Goal: Task Accomplishment & Management: Manage account settings

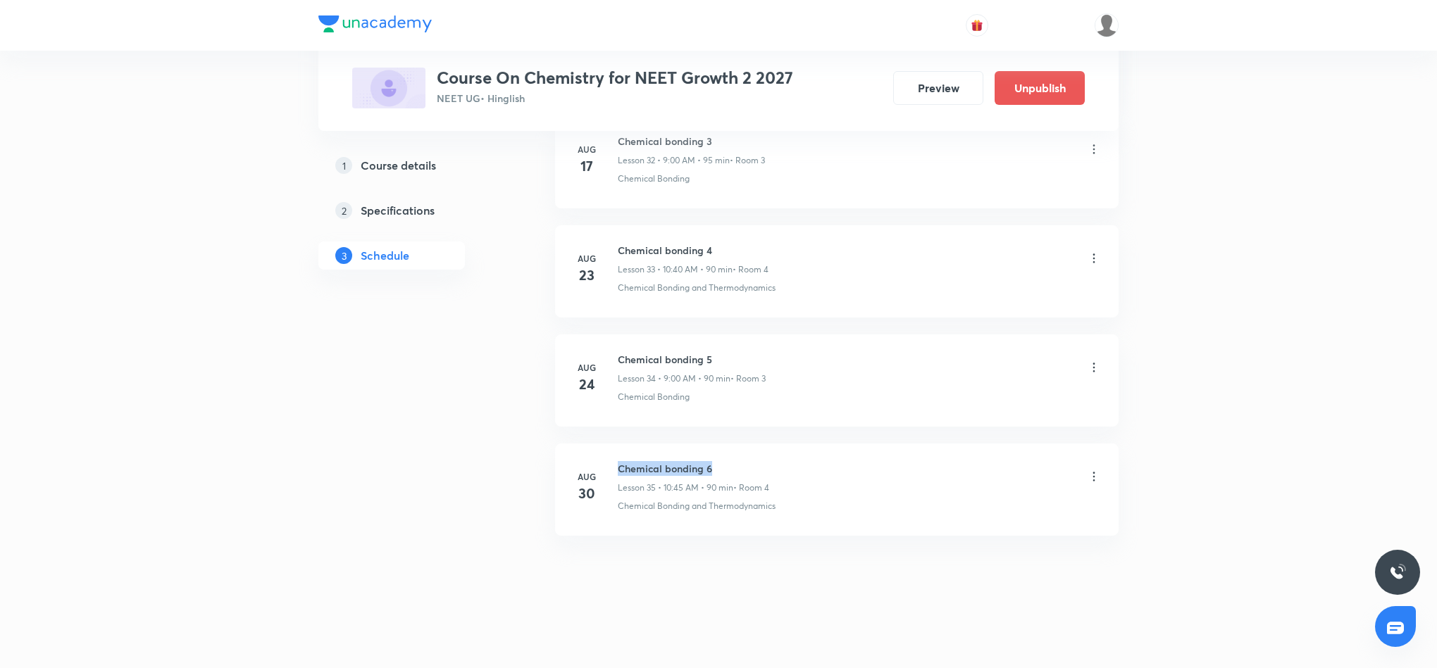
drag, startPoint x: 615, startPoint y: 465, endPoint x: 717, endPoint y: 456, distance: 102.5
click at [717, 456] on li "Aug 30 Chemical bonding 6 Lesson 35 • 10:45 AM • 90 min • Room 4 Chemical Bondi…" at bounding box center [836, 490] width 563 height 92
copy h6 "Chemical bonding 6"
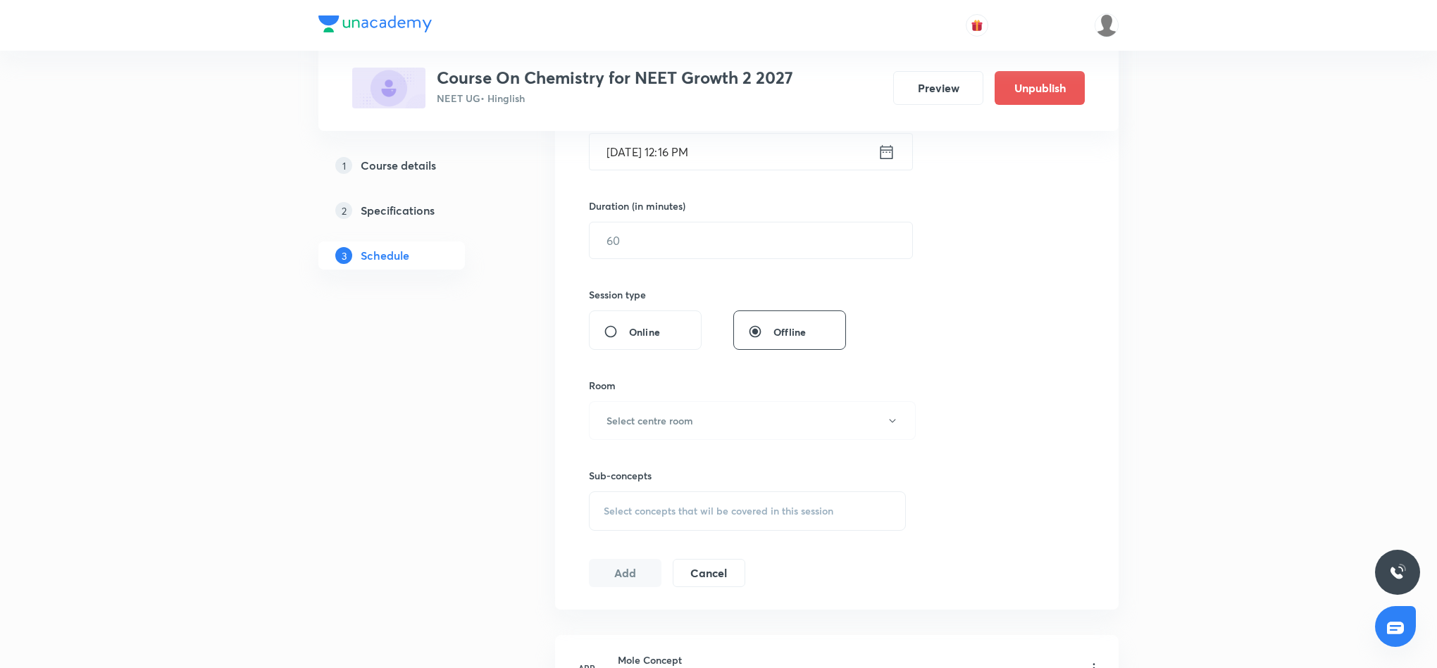
scroll to position [0, 0]
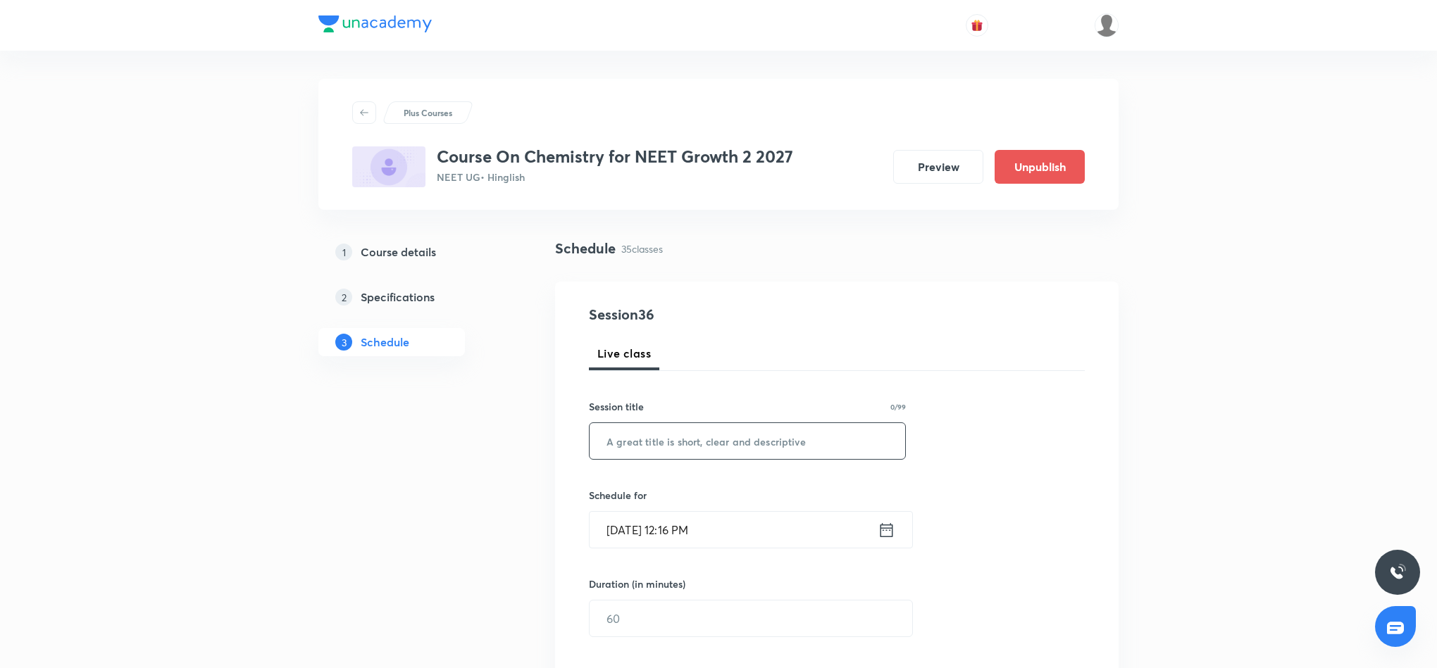
click at [737, 444] on input "text" at bounding box center [746, 441] width 315 height 36
paste input "Chemical bonding 6"
type input "Chemical bonding 7"
click at [885, 532] on icon at bounding box center [886, 530] width 18 height 20
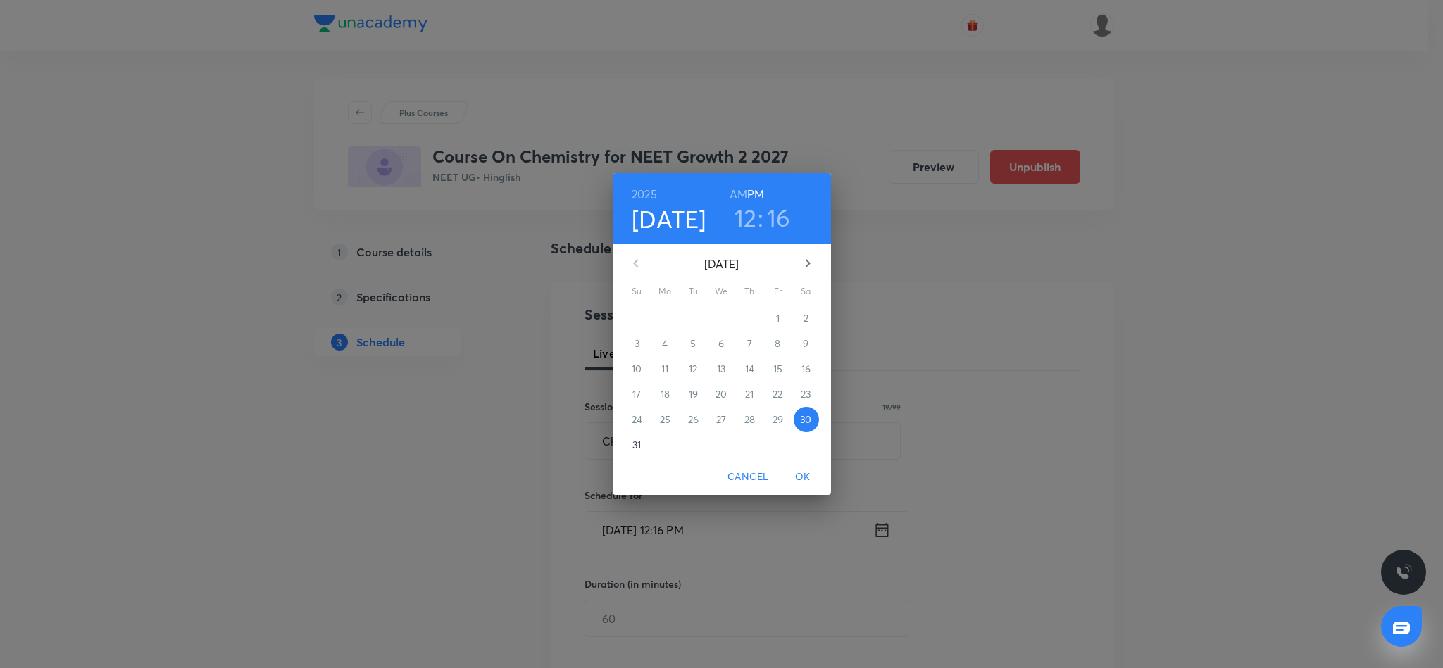
click at [746, 218] on h3 "12" at bounding box center [745, 218] width 23 height 30
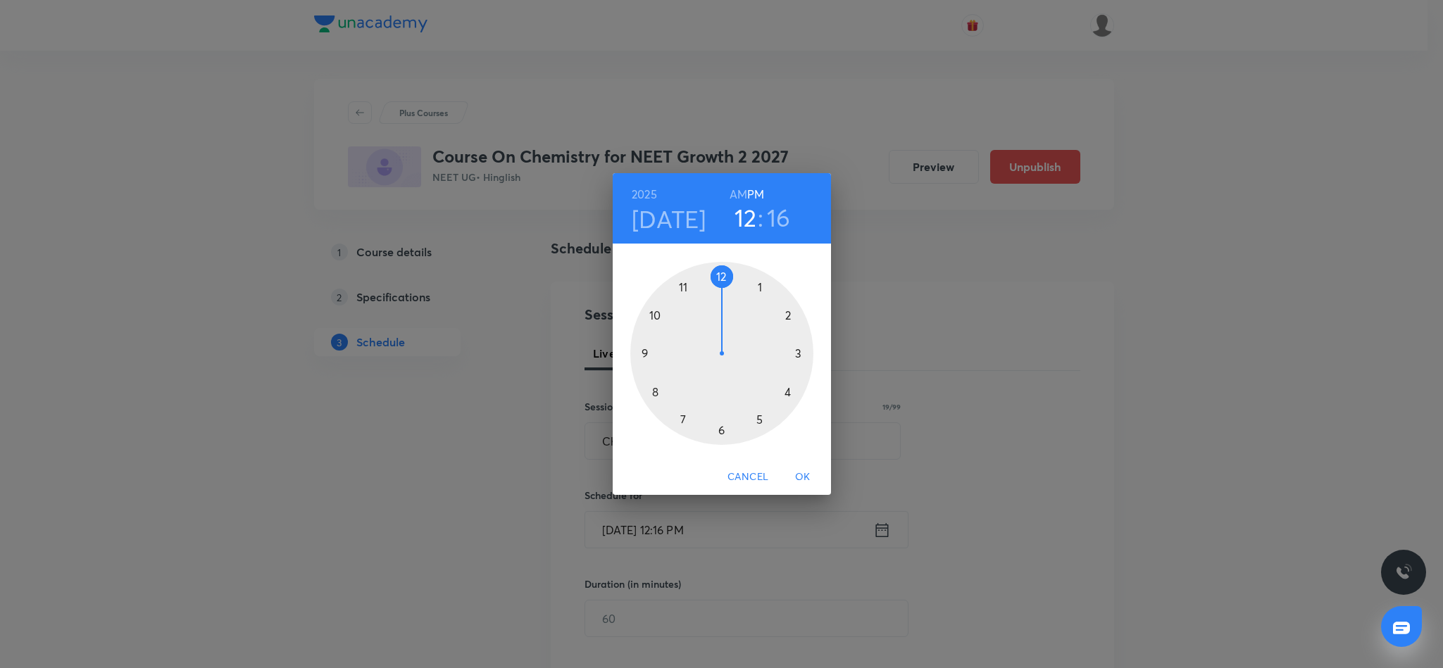
click at [719, 275] on div at bounding box center [721, 353] width 183 height 183
click at [645, 353] on div at bounding box center [721, 353] width 183 height 183
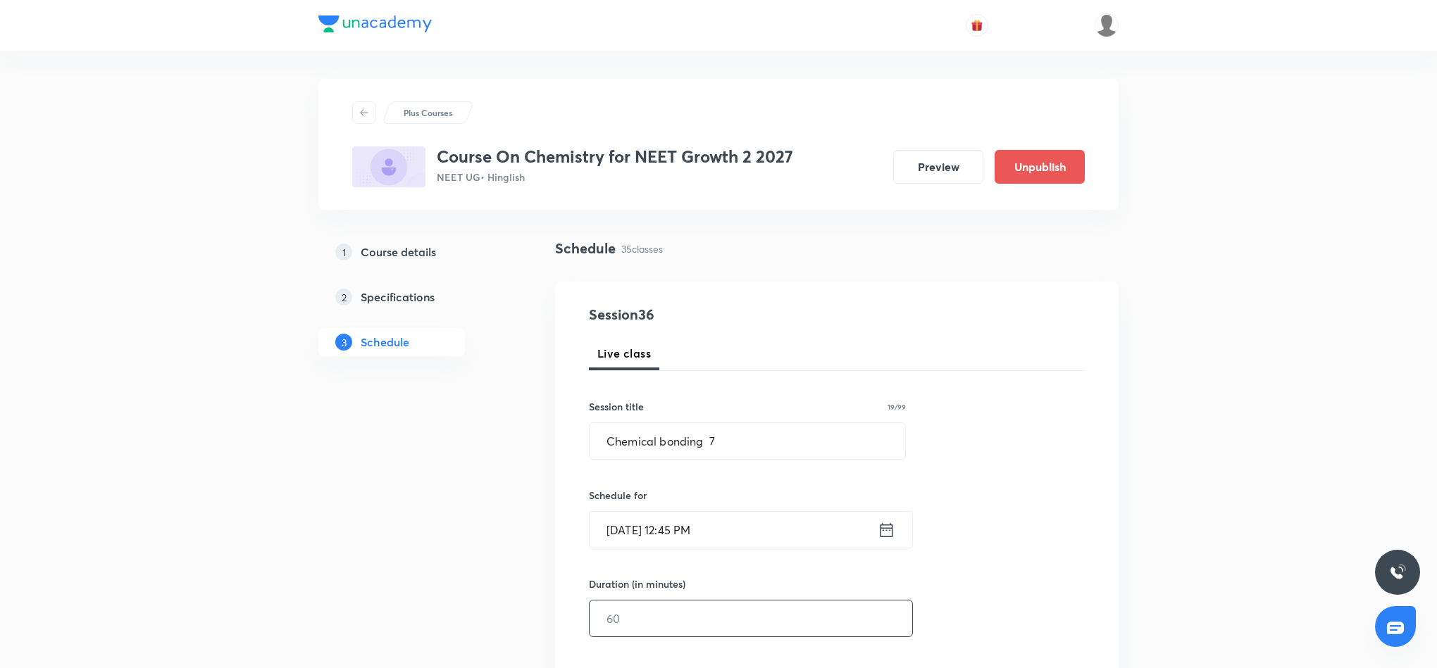
click at [754, 620] on input "text" at bounding box center [750, 619] width 323 height 36
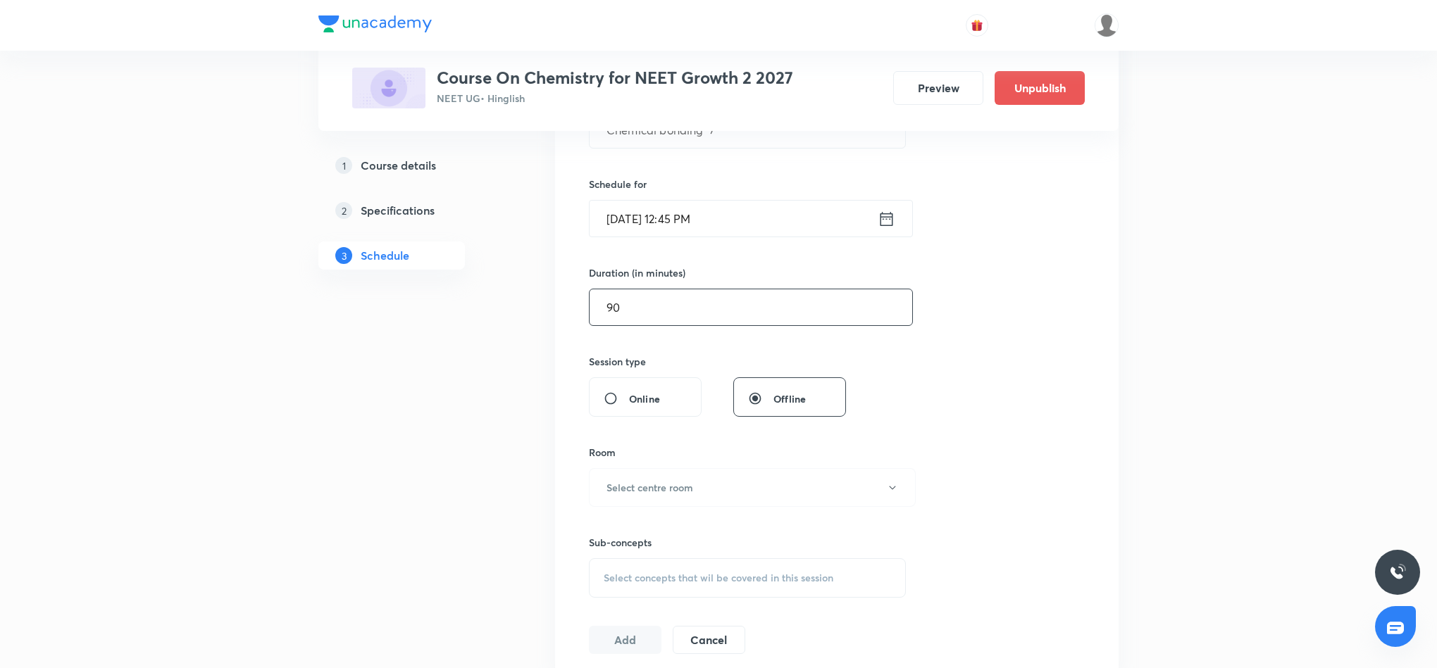
scroll to position [317, 0]
type input "90"
click at [777, 488] on button "Select centre room" at bounding box center [752, 482] width 327 height 39
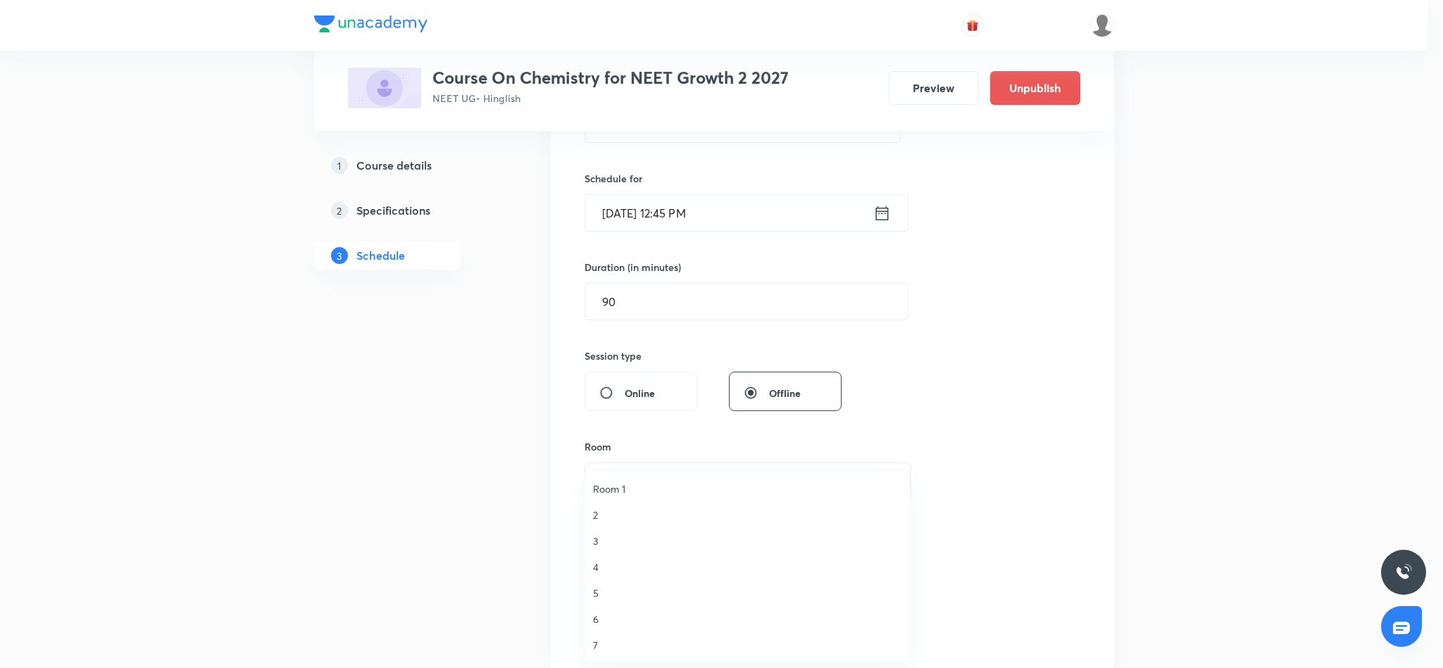
click at [596, 590] on span "5" at bounding box center [747, 593] width 308 height 15
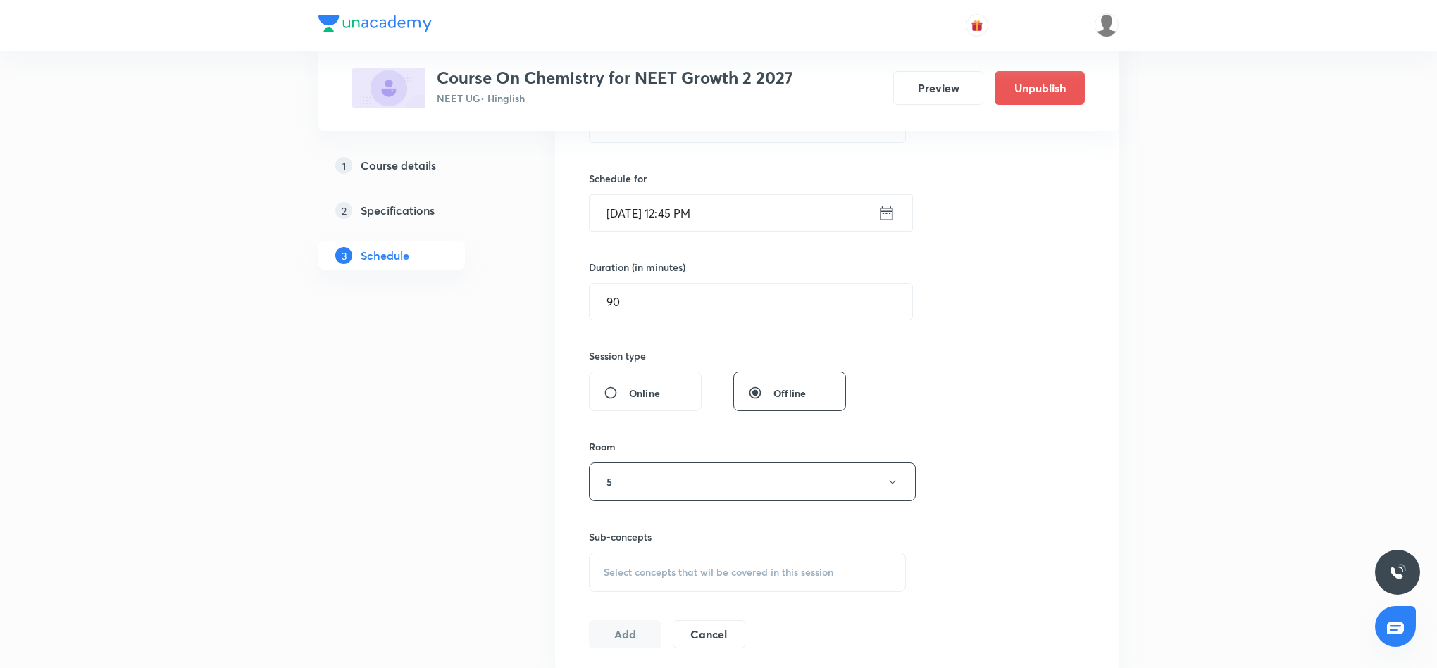
click at [691, 573] on span "Select concepts that wil be covered in this session" at bounding box center [718, 572] width 230 height 11
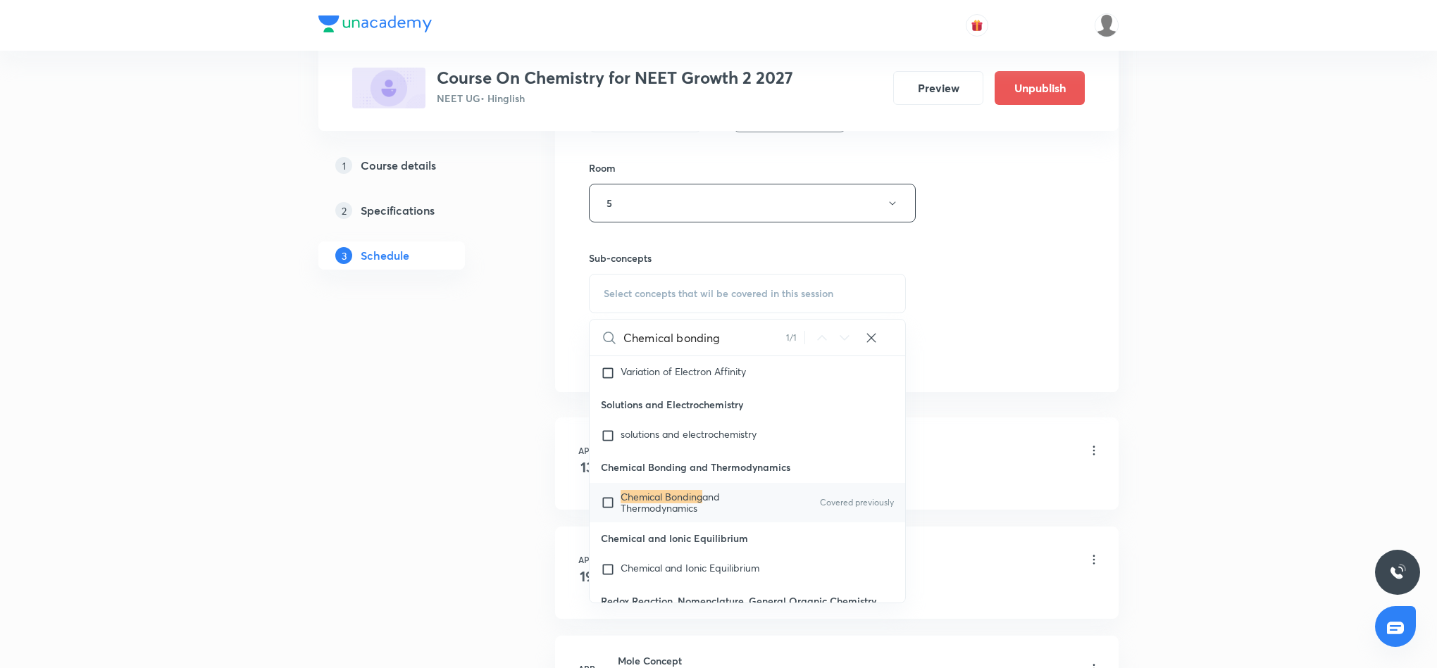
scroll to position [634, 0]
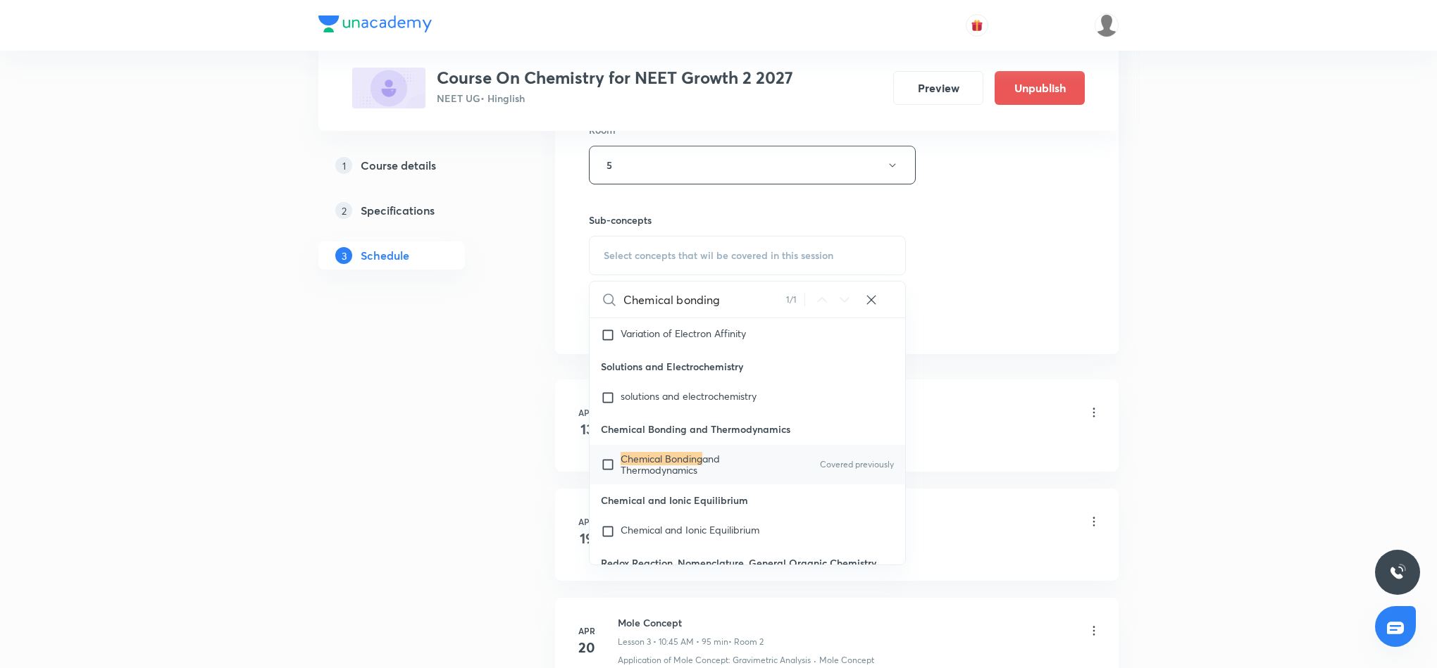
type input "Chemical bonding"
click at [656, 465] on mark "Chemical Bonding" at bounding box center [661, 458] width 82 height 13
checkbox input "true"
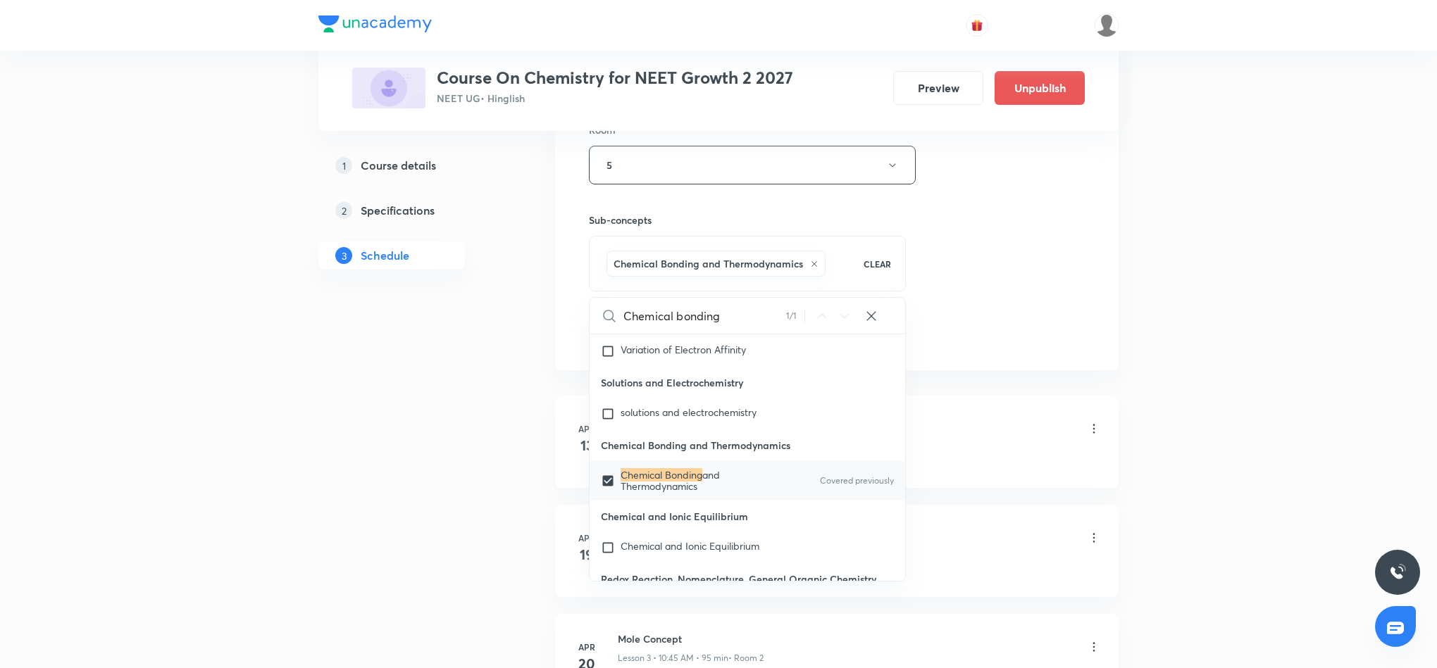
click at [1053, 239] on div "Session 36 Live class Session title 19/99 Chemical bonding 7 ​ Schedule for Aug…" at bounding box center [837, 8] width 496 height 677
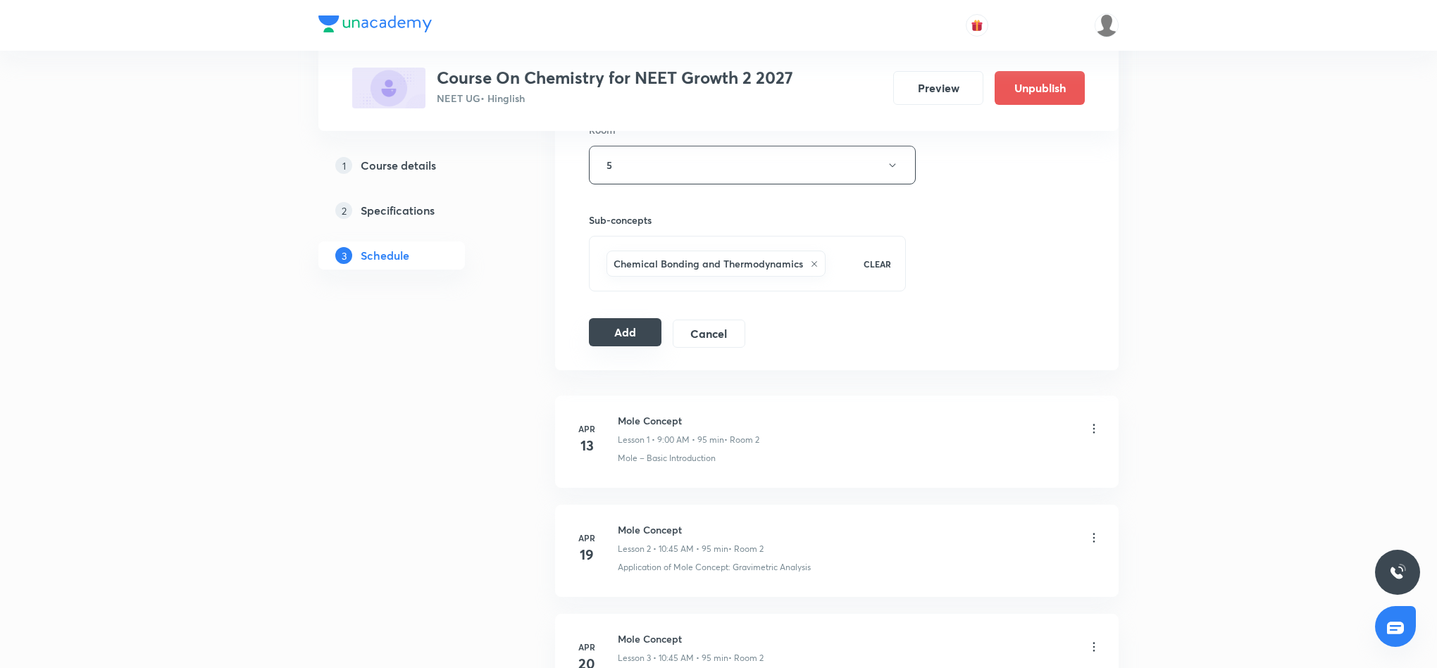
click at [607, 332] on button "Add" at bounding box center [625, 332] width 73 height 28
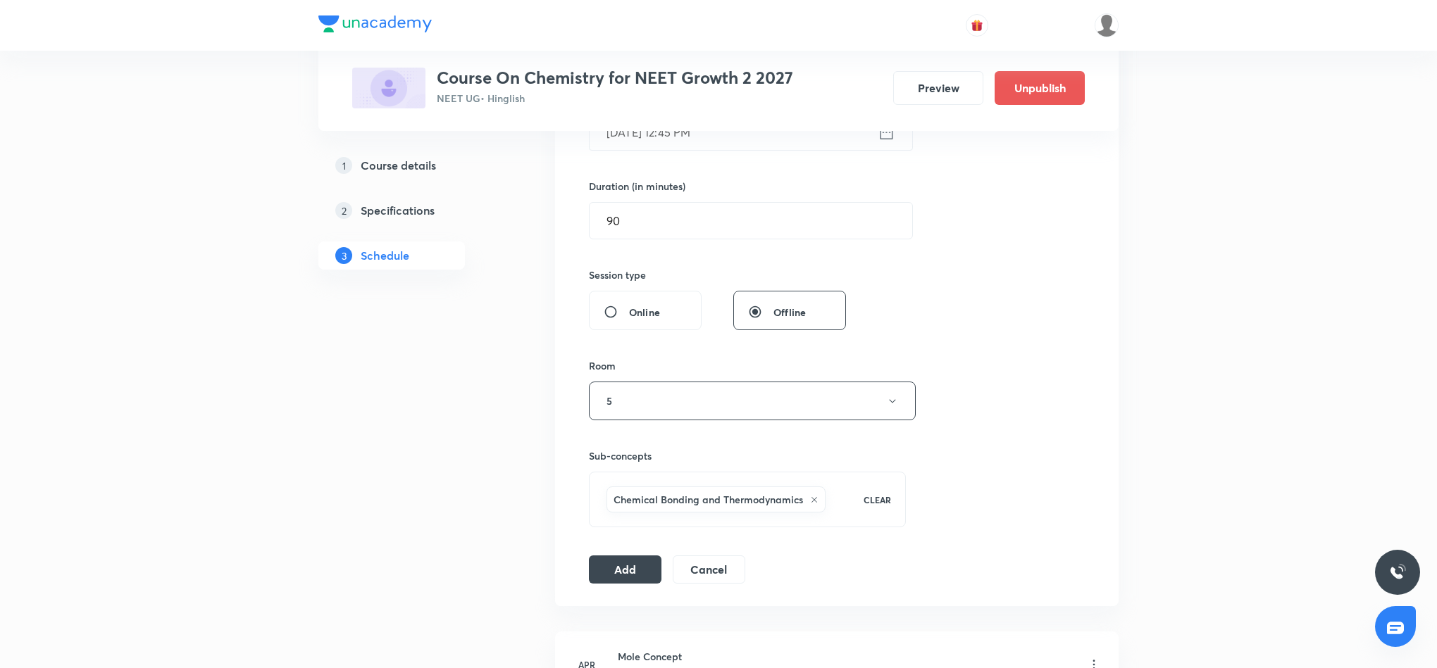
scroll to position [423, 0]
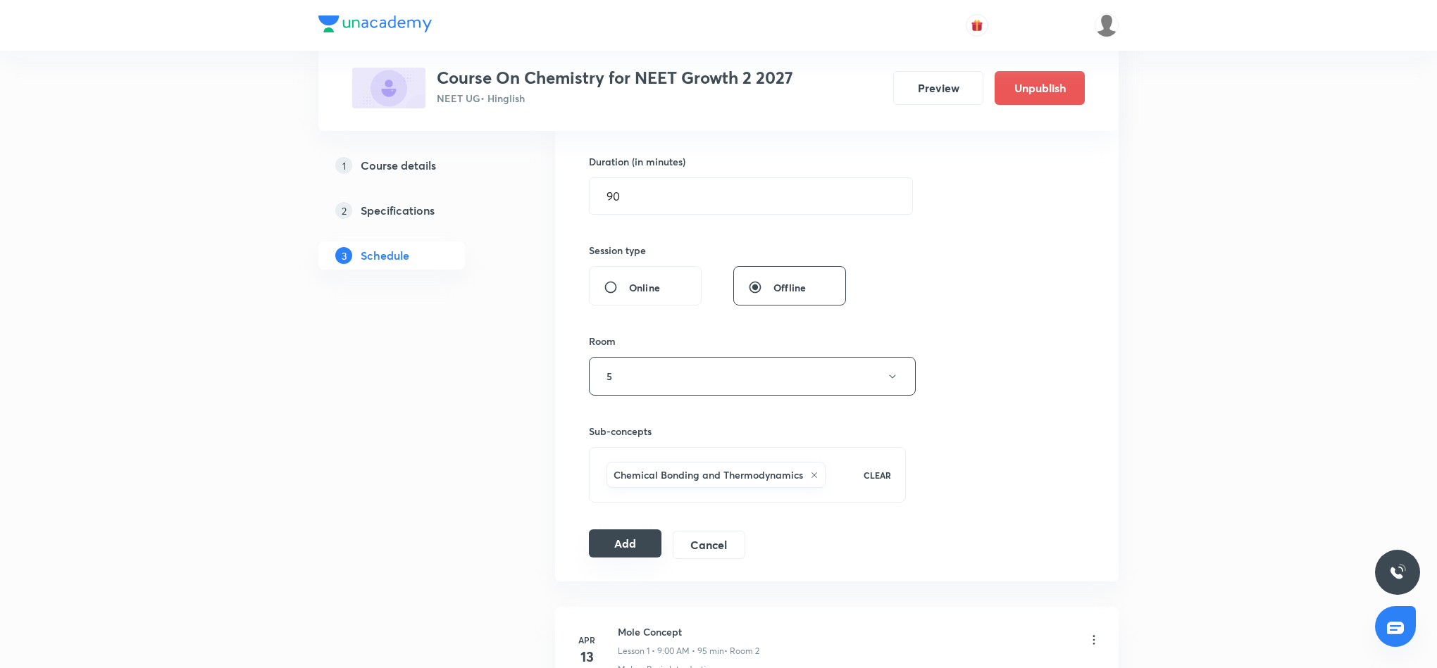
click at [647, 553] on button "Add" at bounding box center [625, 544] width 73 height 28
click at [645, 553] on button "Add" at bounding box center [625, 544] width 73 height 28
click at [607, 552] on button "Add" at bounding box center [625, 544] width 73 height 28
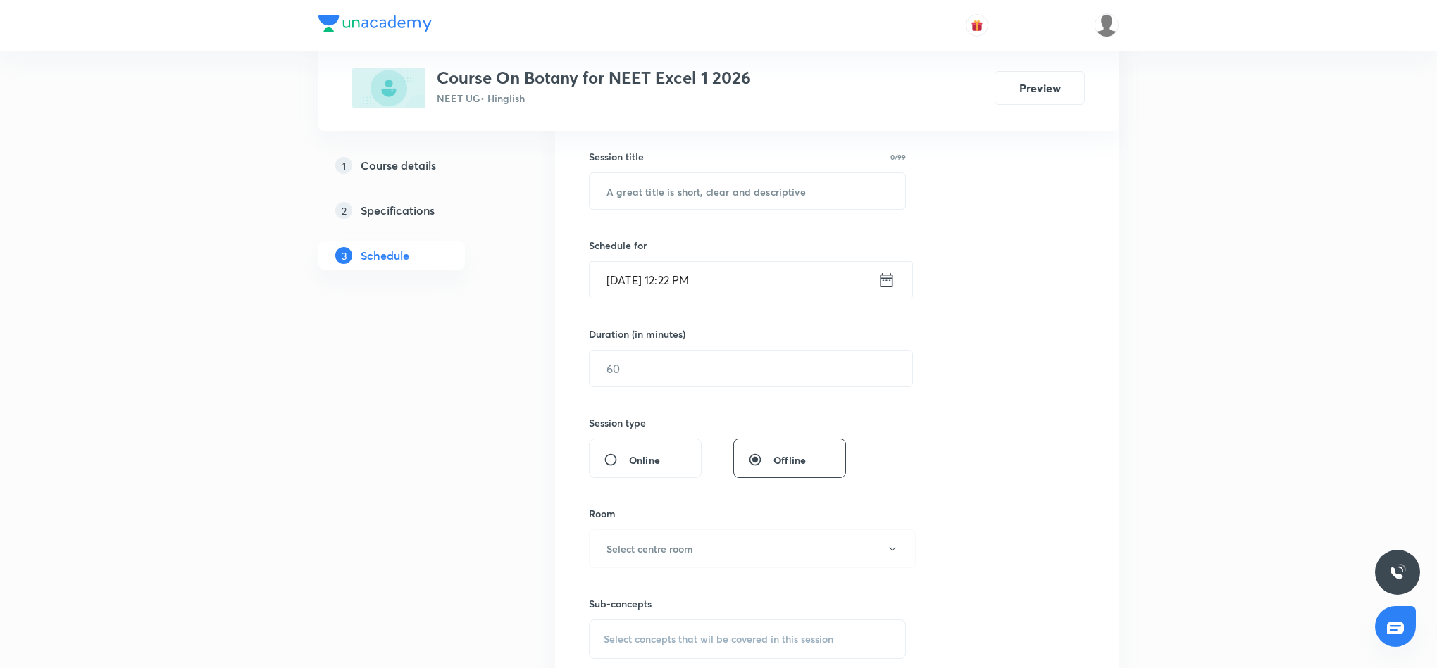
scroll to position [0, 0]
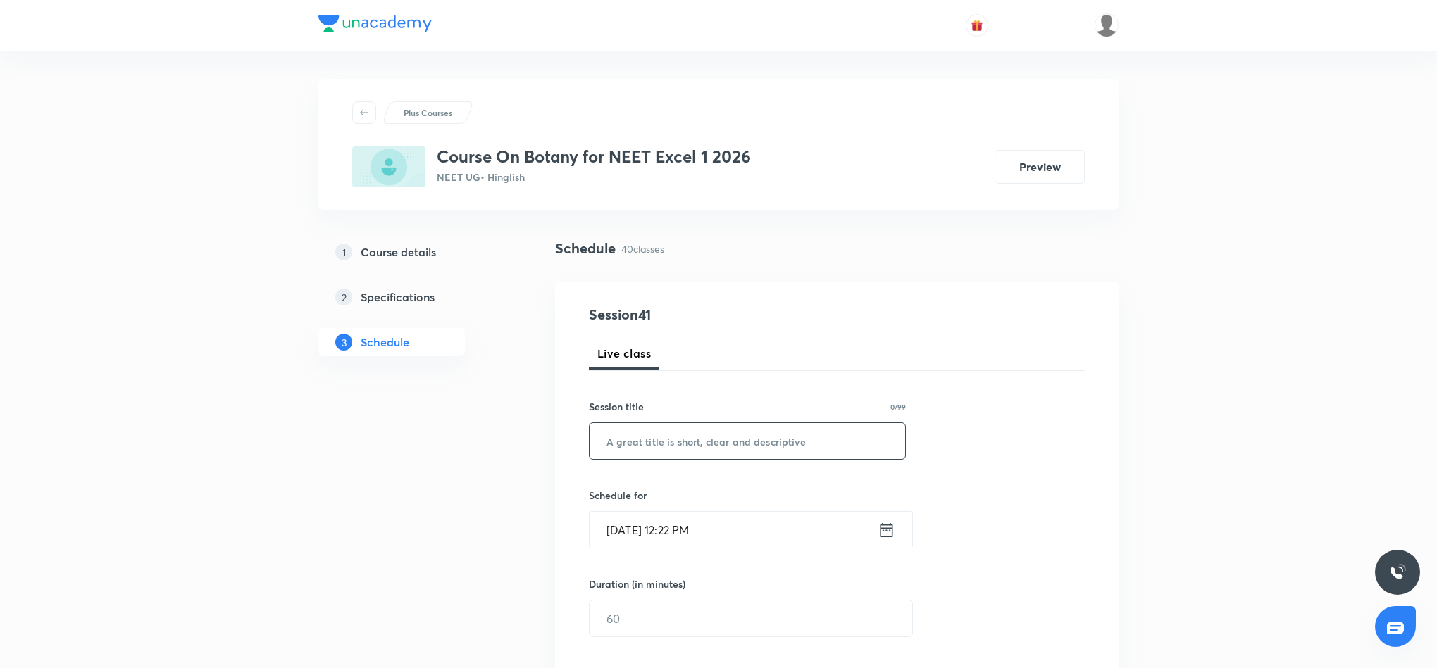
click at [780, 439] on input "text" at bounding box center [746, 441] width 315 height 36
paste input "Molecular basis of inheritance"
type input "Molecular basis of inheritance"
click at [888, 532] on icon at bounding box center [886, 530] width 18 height 20
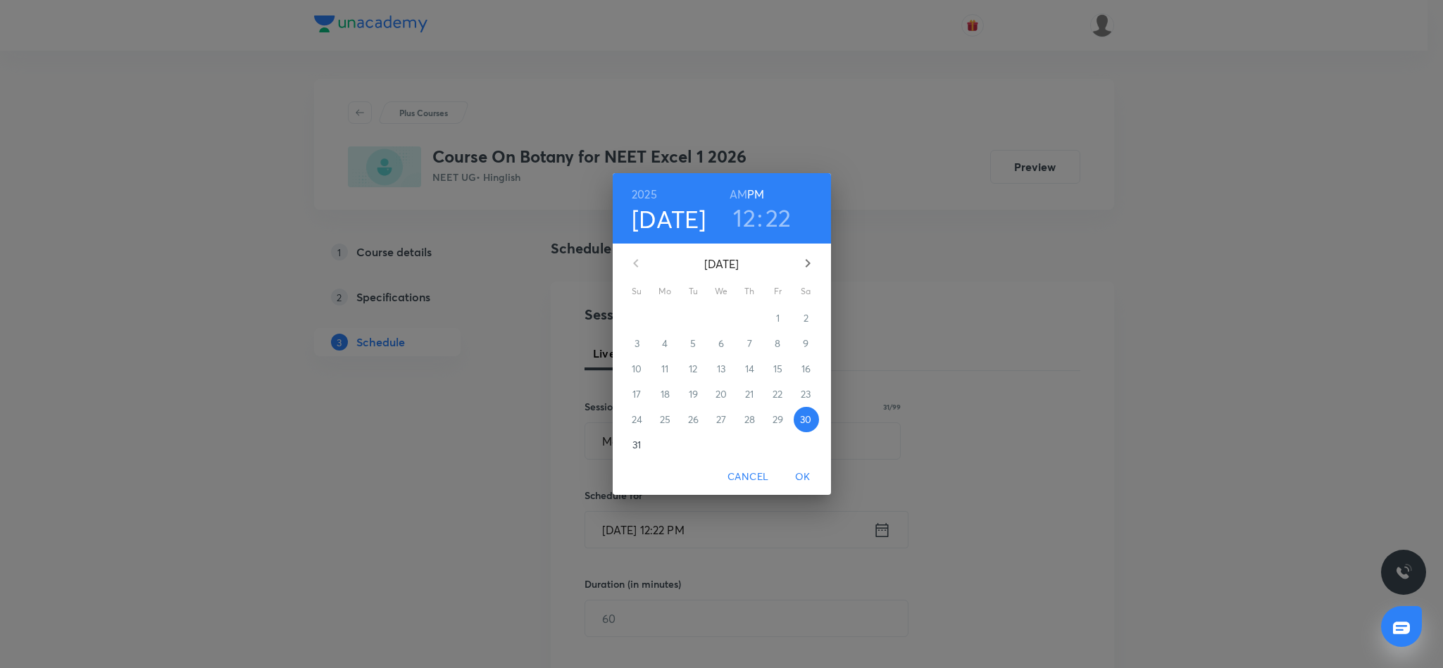
click at [748, 220] on h3 "12" at bounding box center [744, 218] width 23 height 30
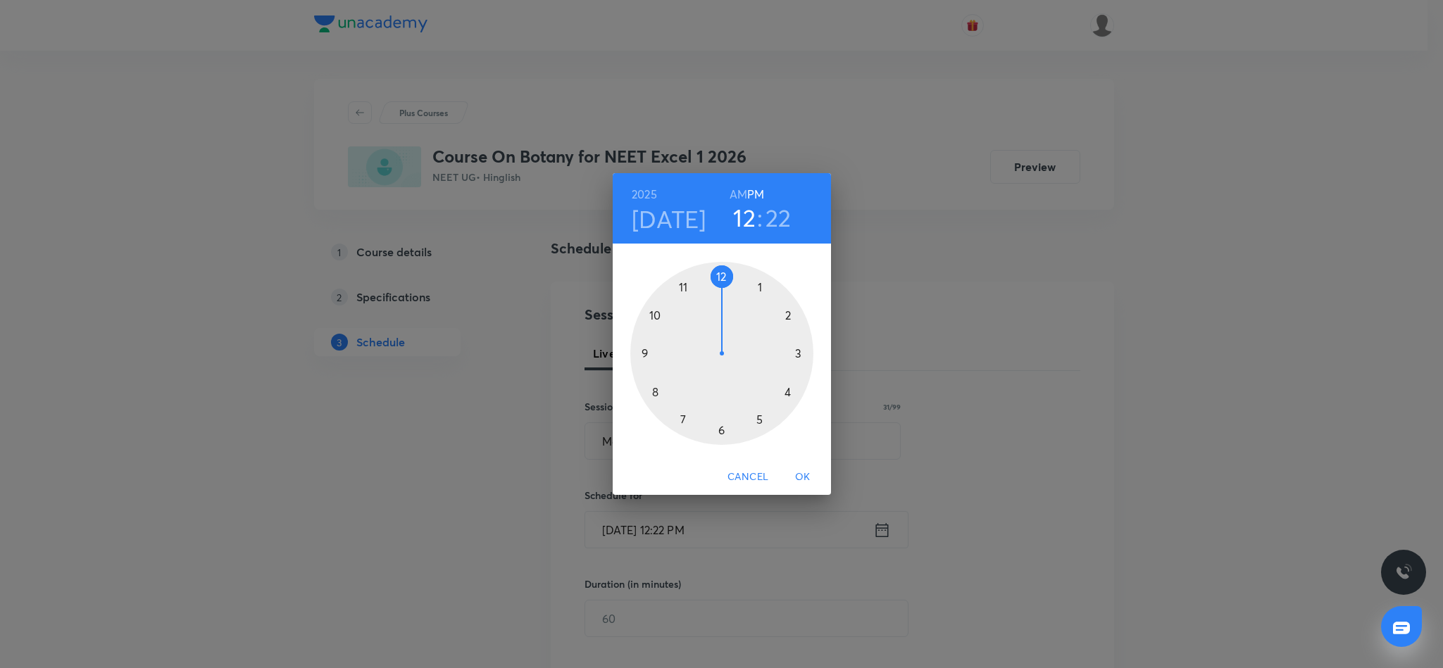
click at [720, 275] on div at bounding box center [721, 353] width 183 height 183
click at [658, 389] on div at bounding box center [721, 353] width 183 height 183
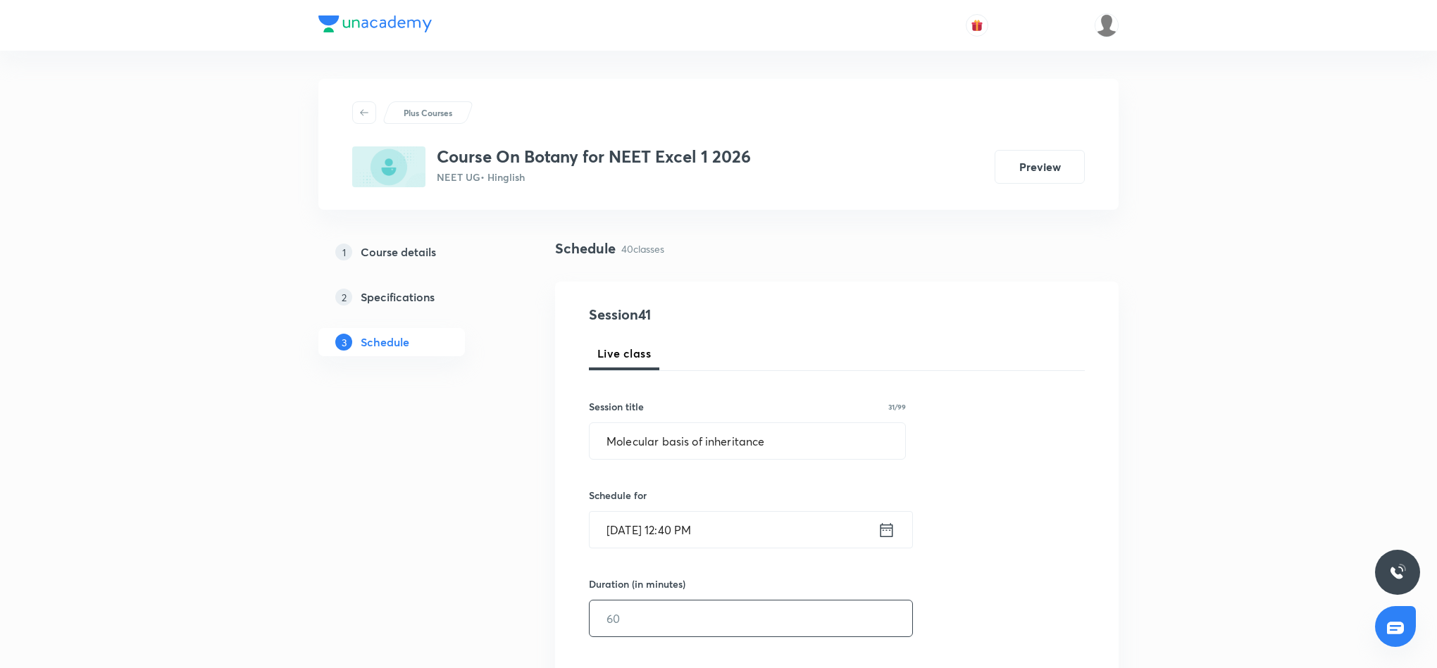
click at [807, 621] on input "text" at bounding box center [750, 619] width 323 height 36
click at [634, 618] on input "90" at bounding box center [750, 619] width 323 height 36
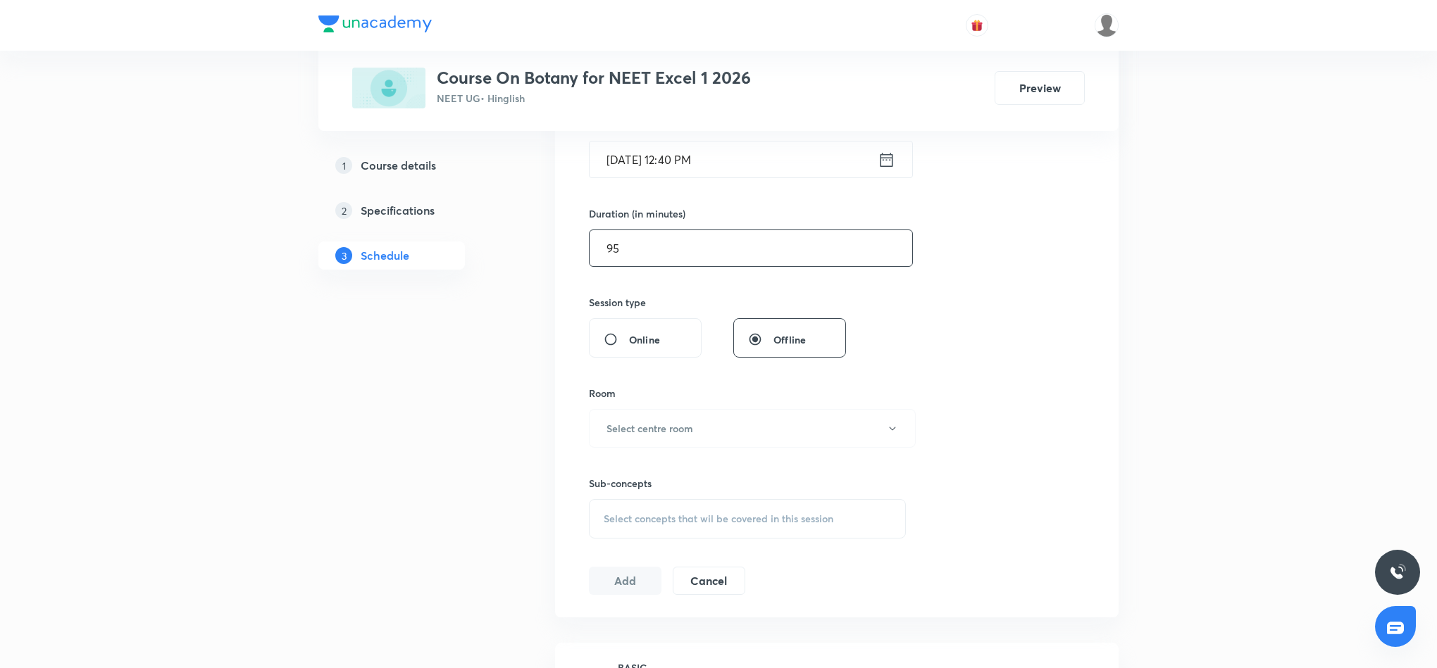
scroll to position [423, 0]
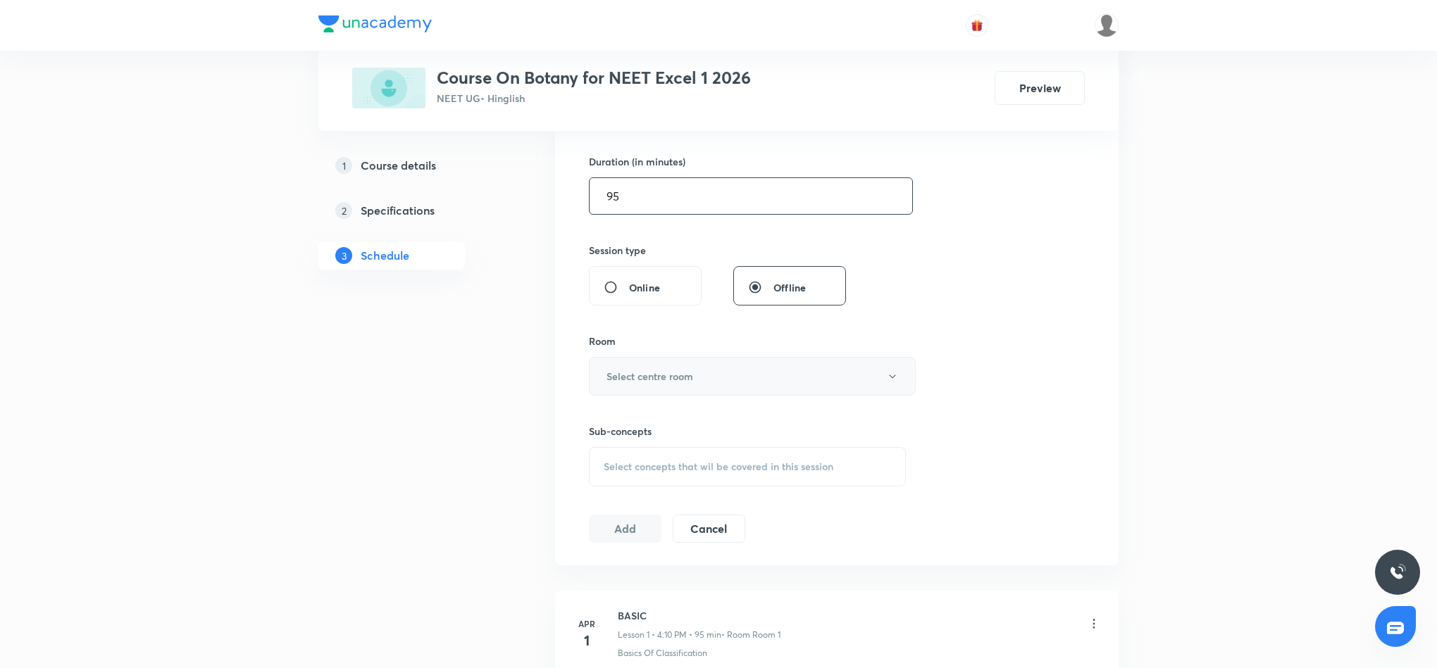
type input "95"
click at [790, 389] on button "Select centre room" at bounding box center [752, 376] width 327 height 39
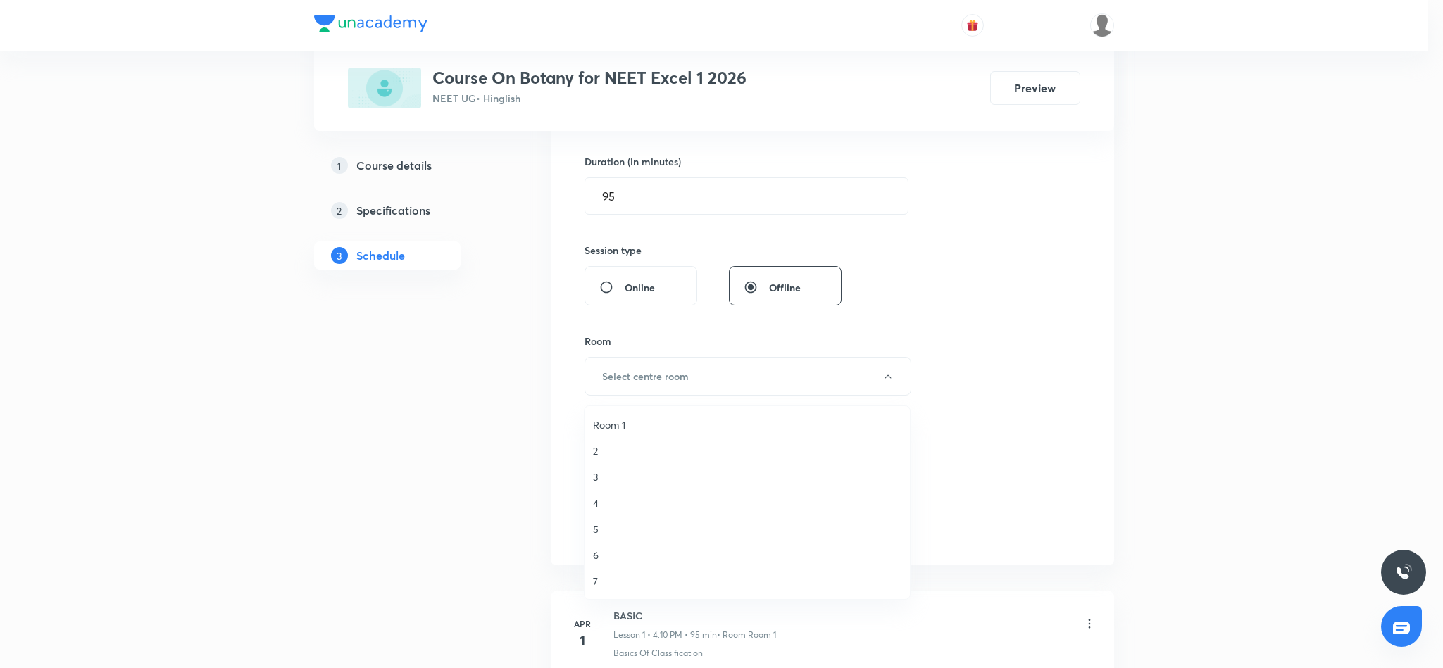
click at [596, 482] on span "3" at bounding box center [747, 477] width 308 height 15
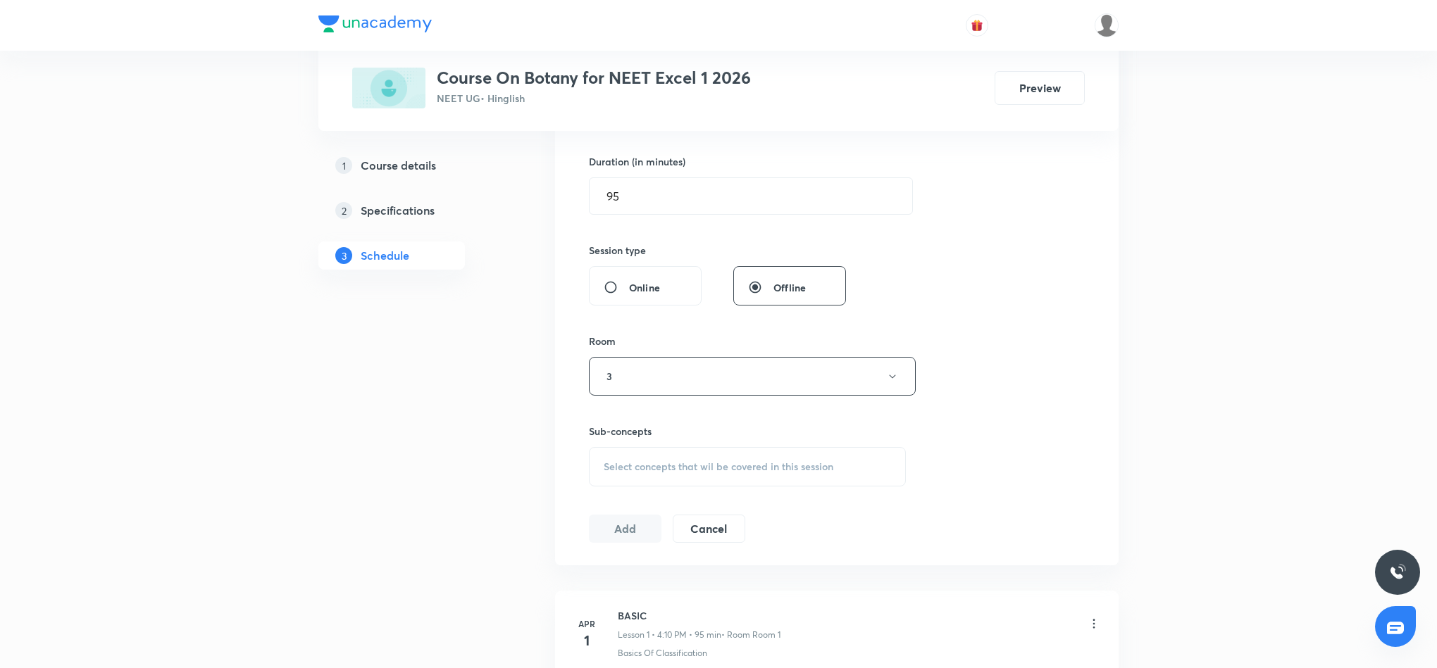
click at [687, 467] on span "Select concepts that wil be covered in this session" at bounding box center [718, 466] width 230 height 11
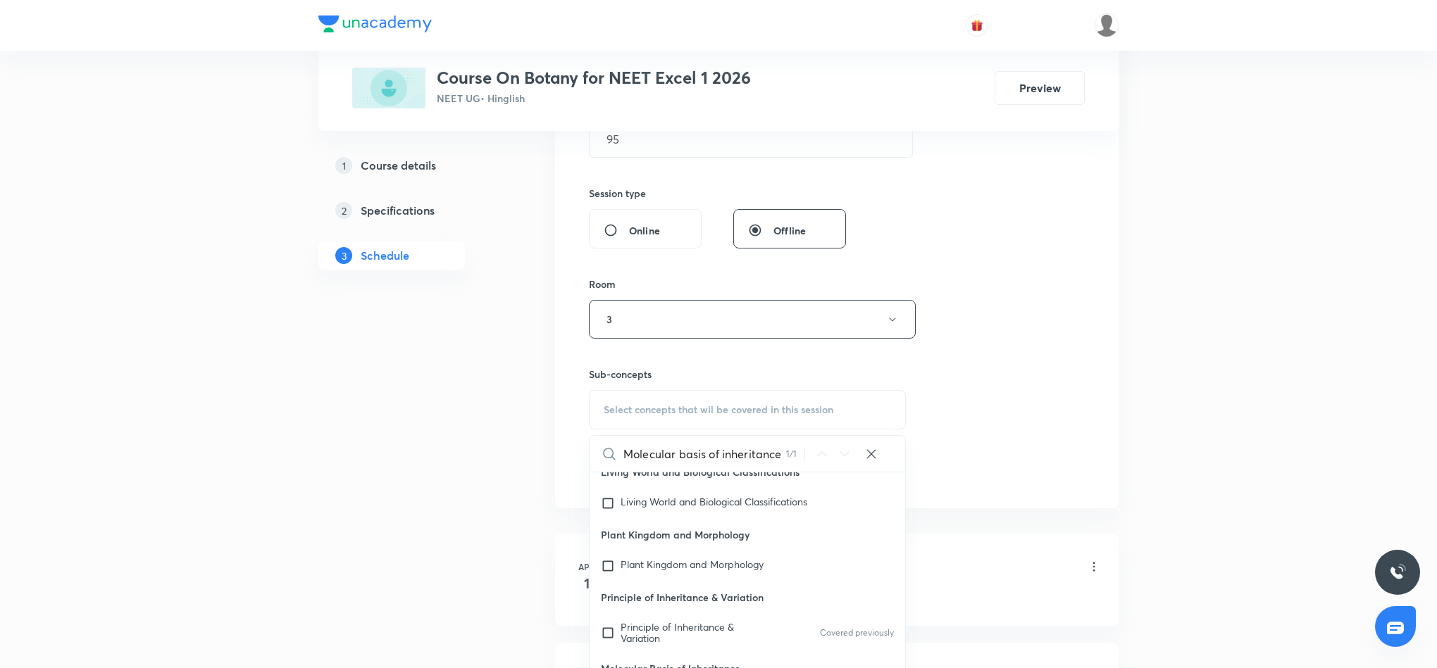
scroll to position [634, 0]
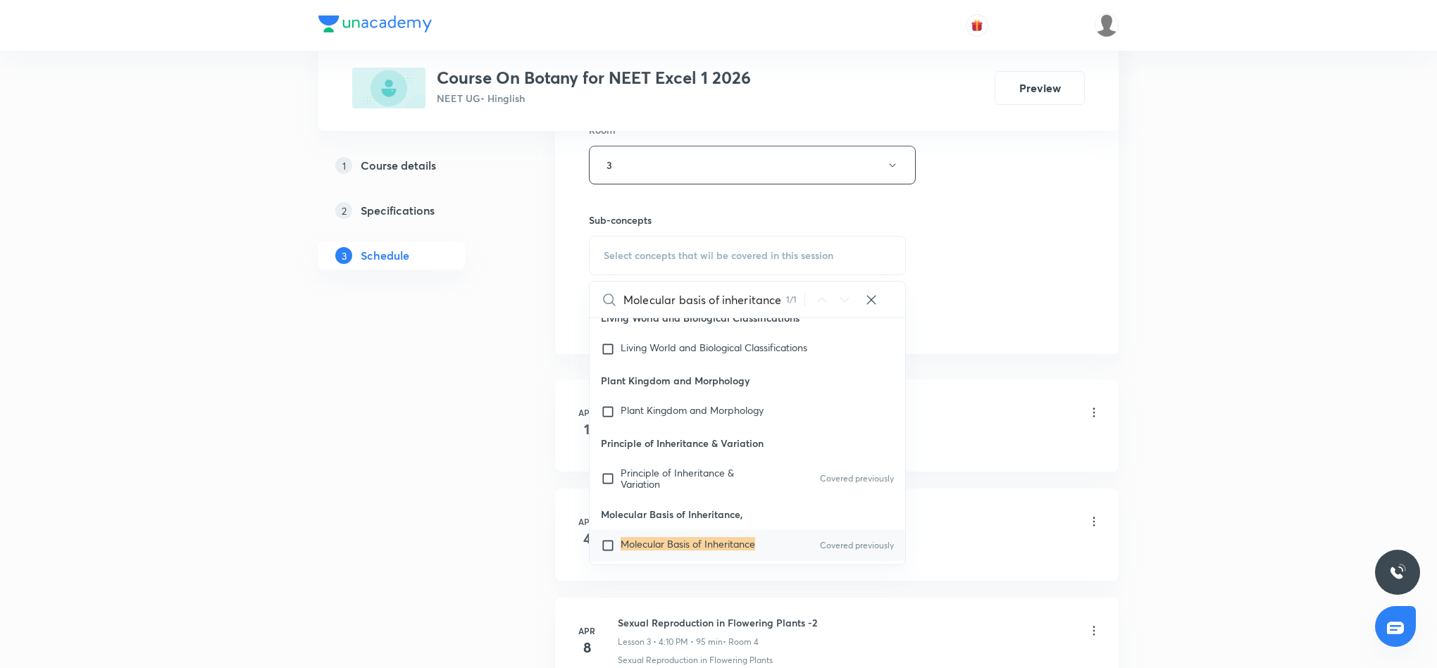
type input "Molecular basis of inheritance"
click at [627, 537] on mark "Molecular Basis of Inheritance" at bounding box center [687, 543] width 134 height 13
checkbox input "true"
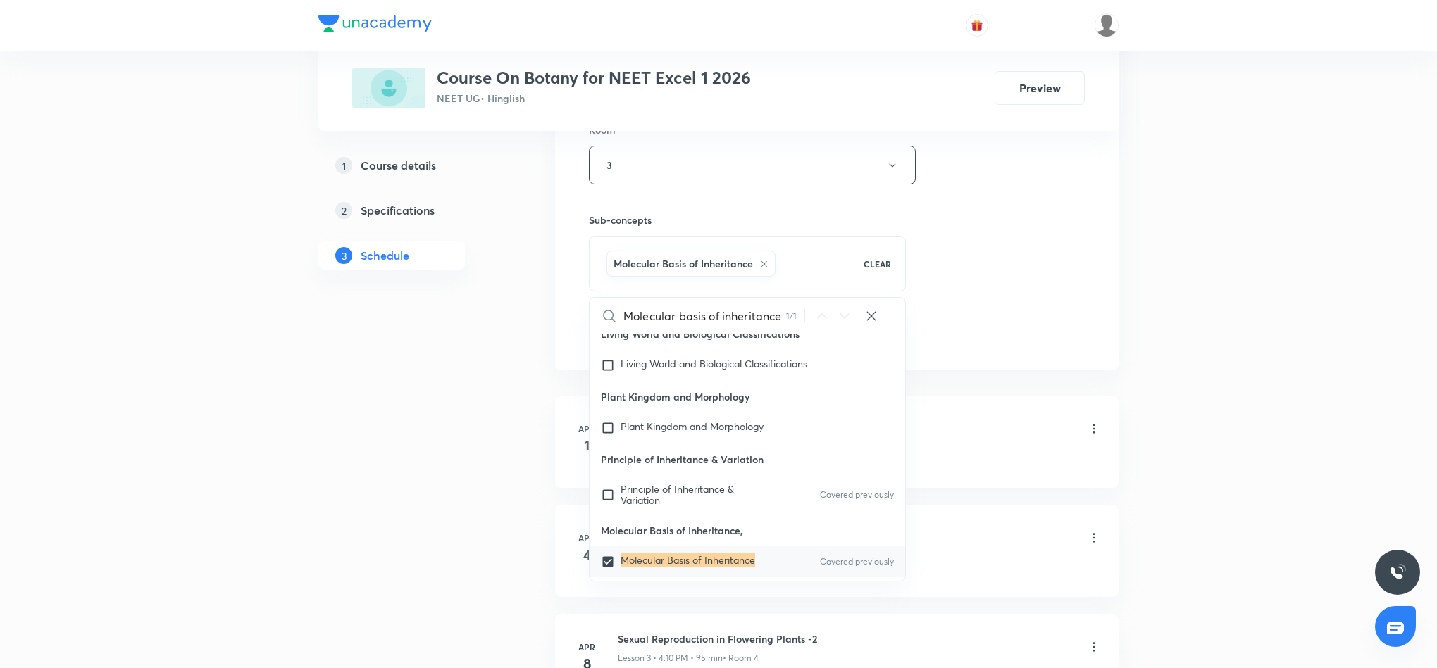
click at [1033, 292] on div "Session 41 Live class Session title 31/99 Molecular basis of inheritance ​ Sche…" at bounding box center [837, 8] width 496 height 677
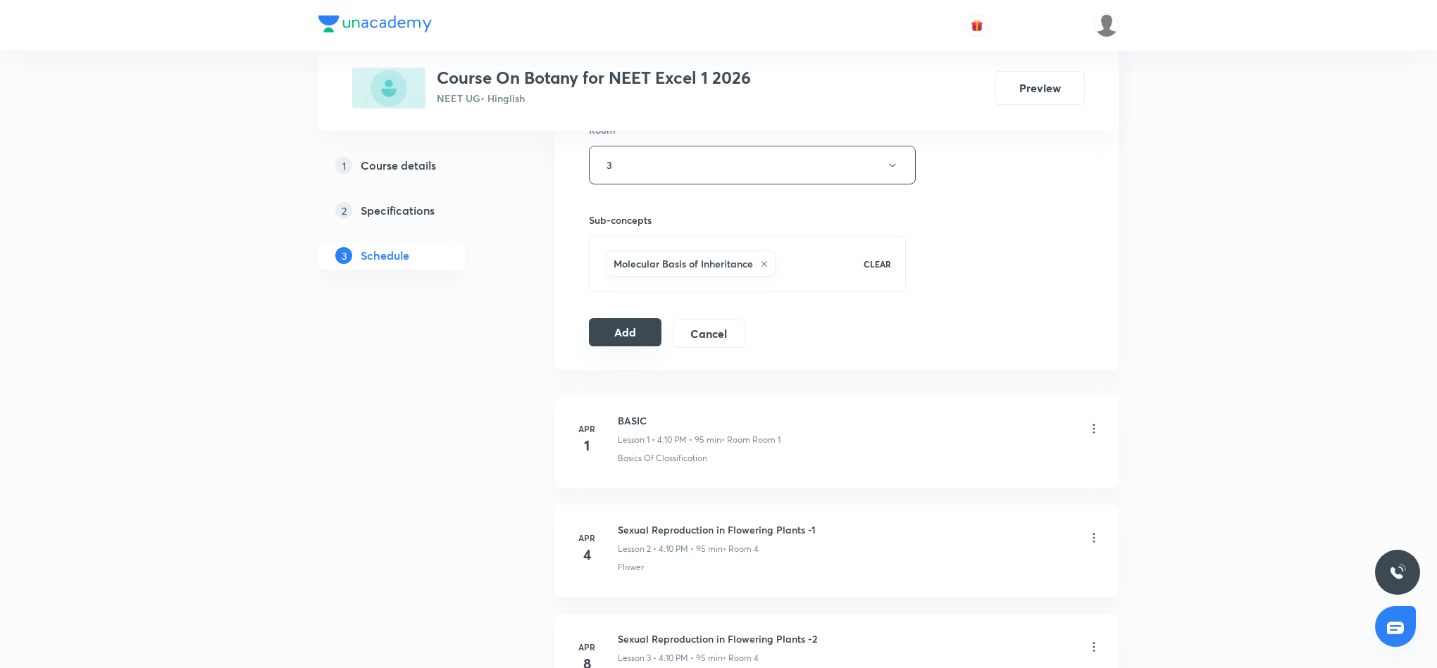
click at [596, 338] on button "Add" at bounding box center [625, 332] width 73 height 28
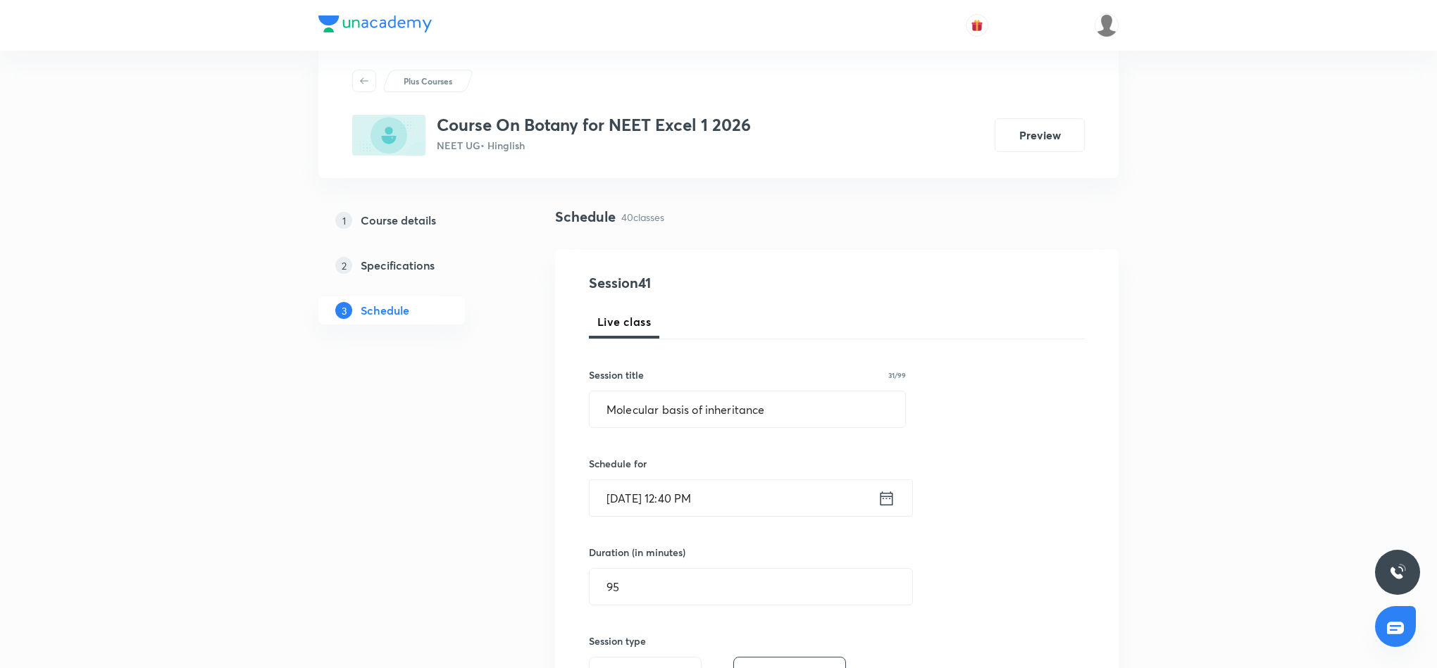
scroll to position [0, 0]
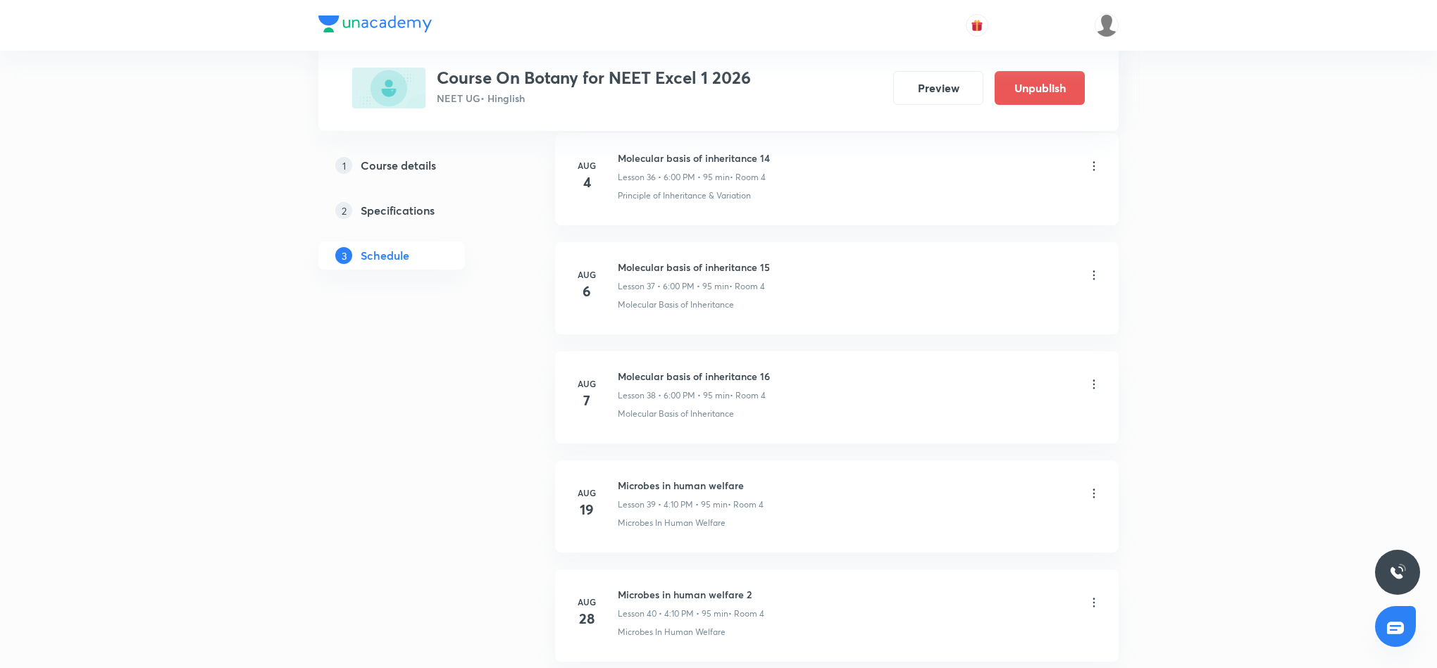
scroll to position [4317, 0]
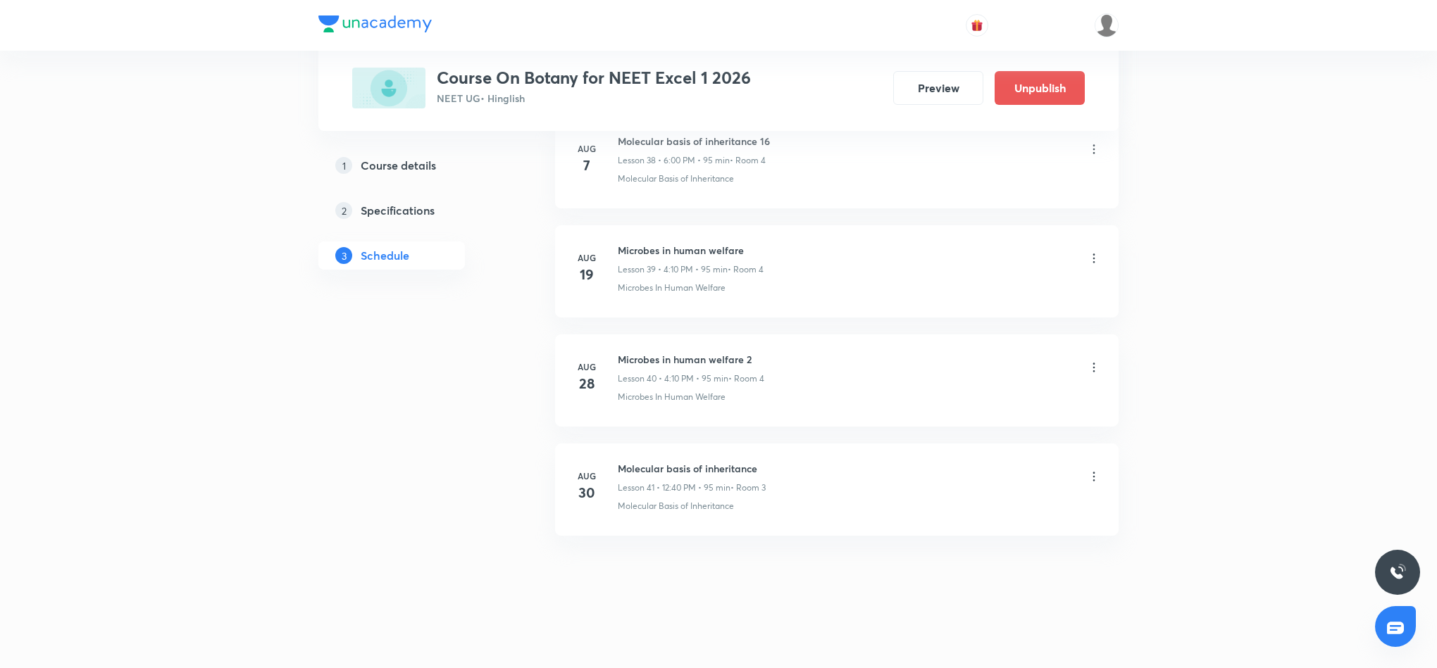
click at [1094, 470] on icon at bounding box center [1094, 477] width 14 height 14
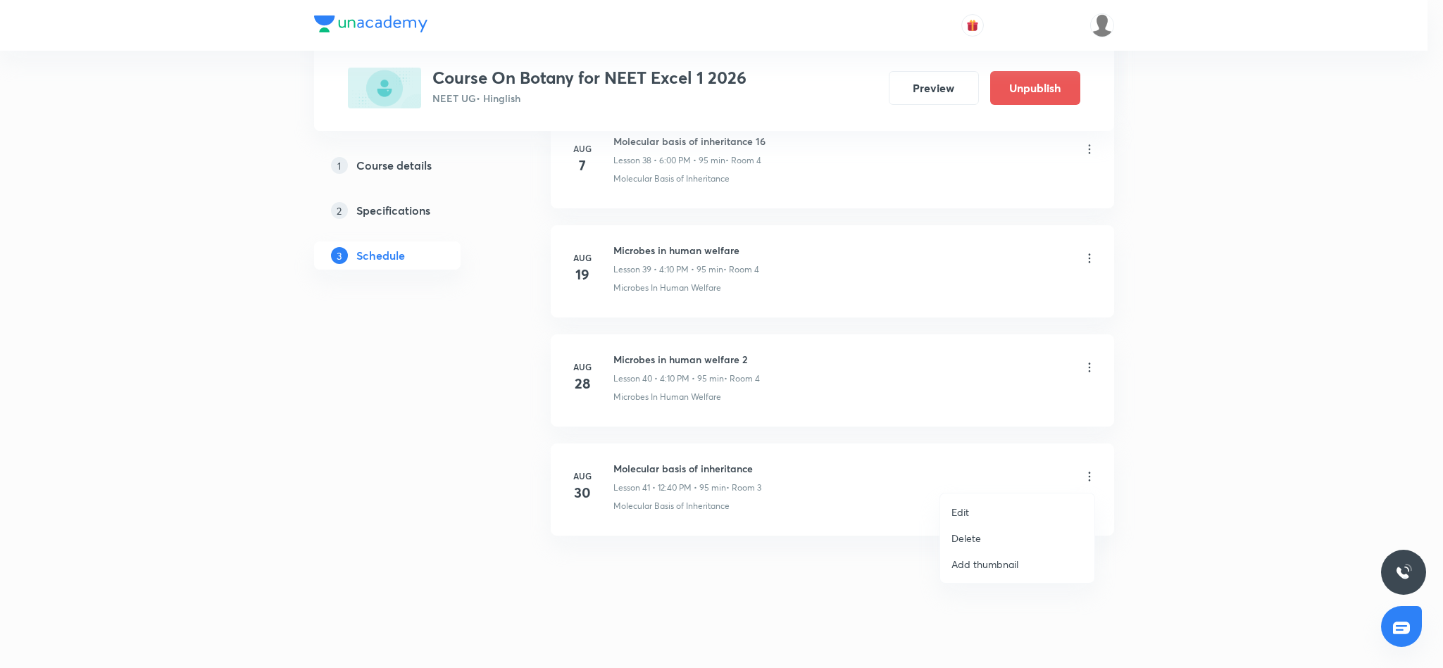
click at [966, 537] on p "Delete" at bounding box center [966, 538] width 30 height 15
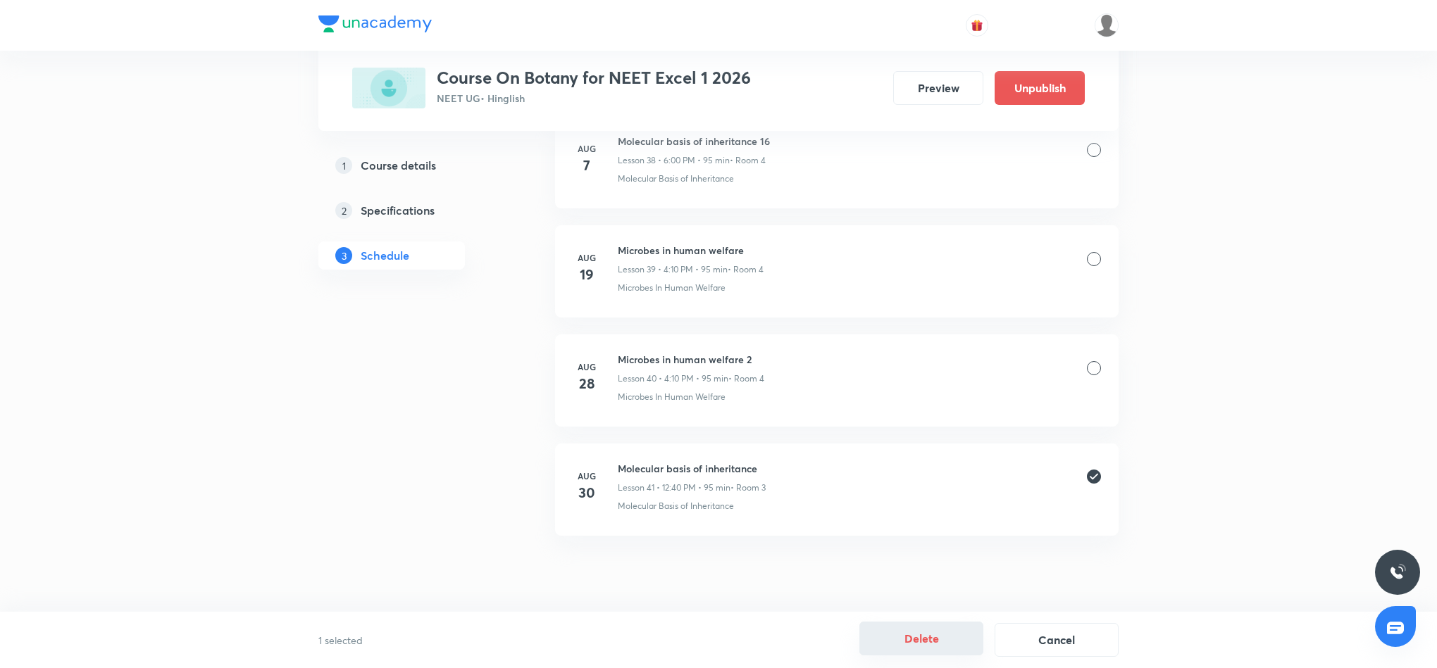
click at [920, 640] on button "Delete" at bounding box center [921, 639] width 124 height 34
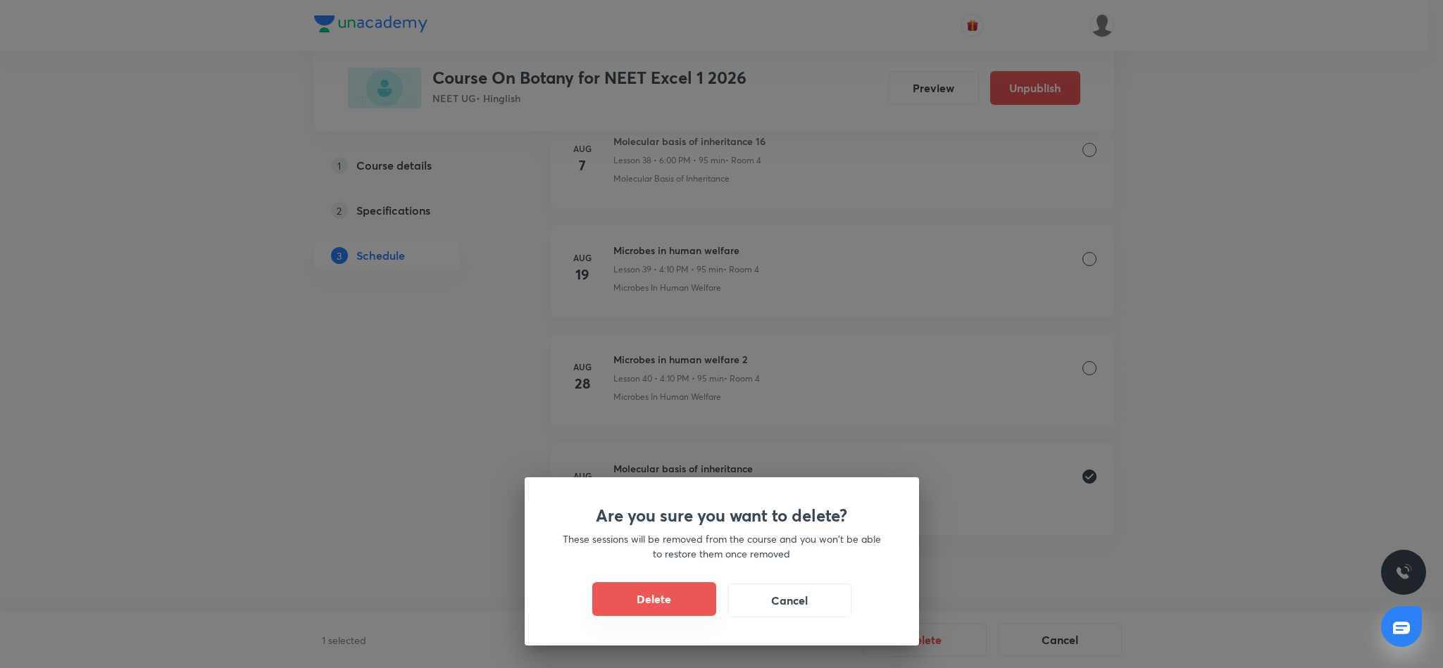
click at [680, 606] on button "Delete" at bounding box center [654, 599] width 124 height 34
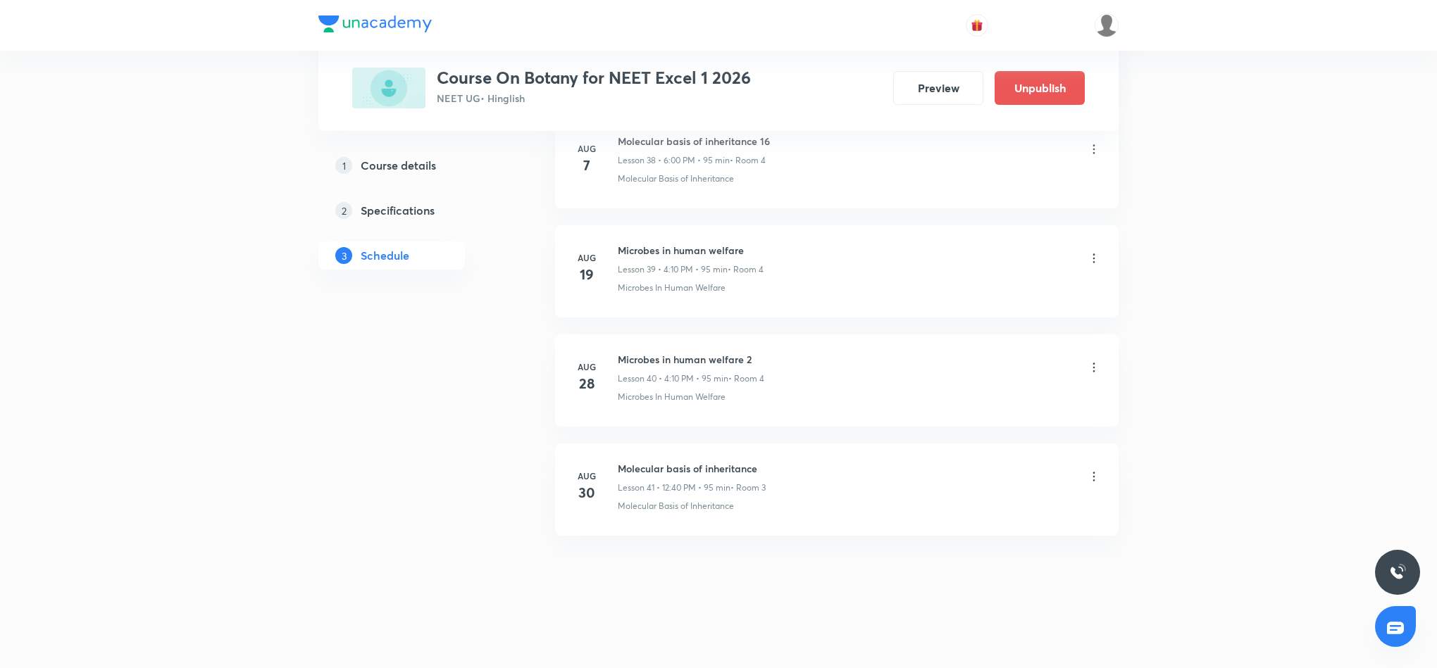
scroll to position [4207, 0]
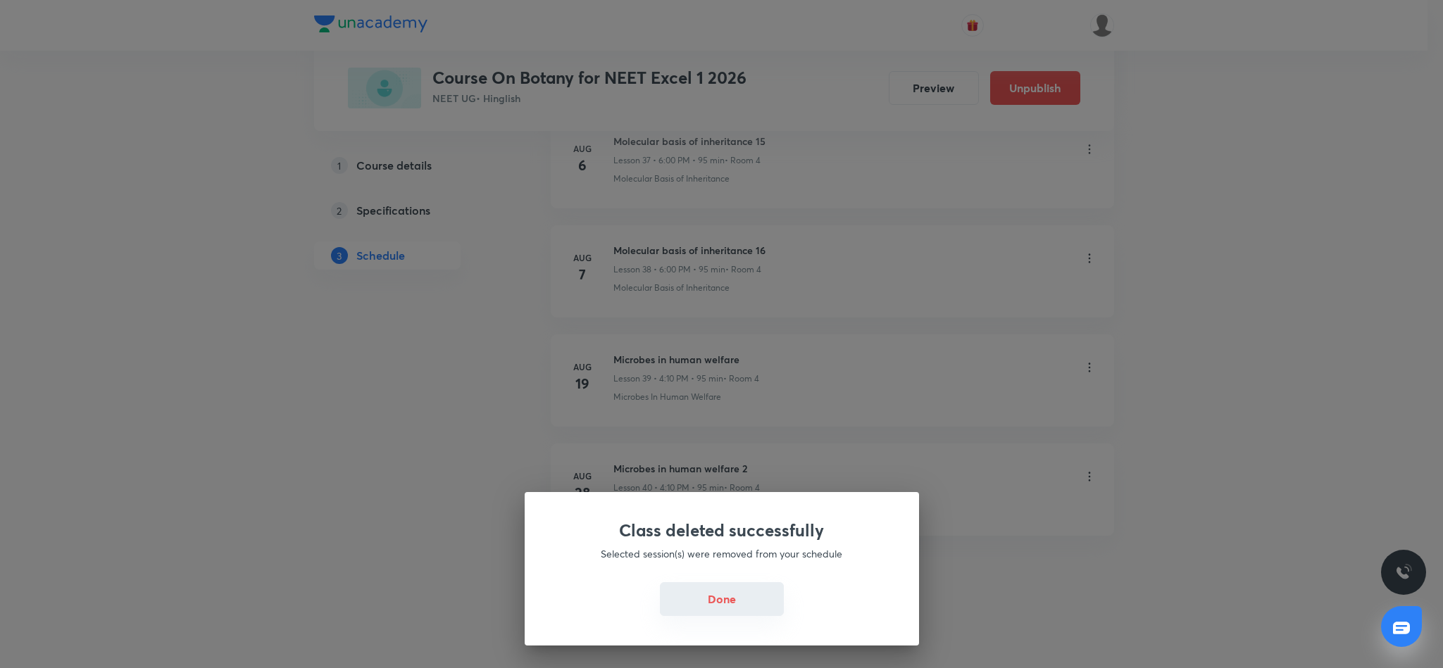
click at [717, 607] on button "Done" at bounding box center [722, 599] width 124 height 34
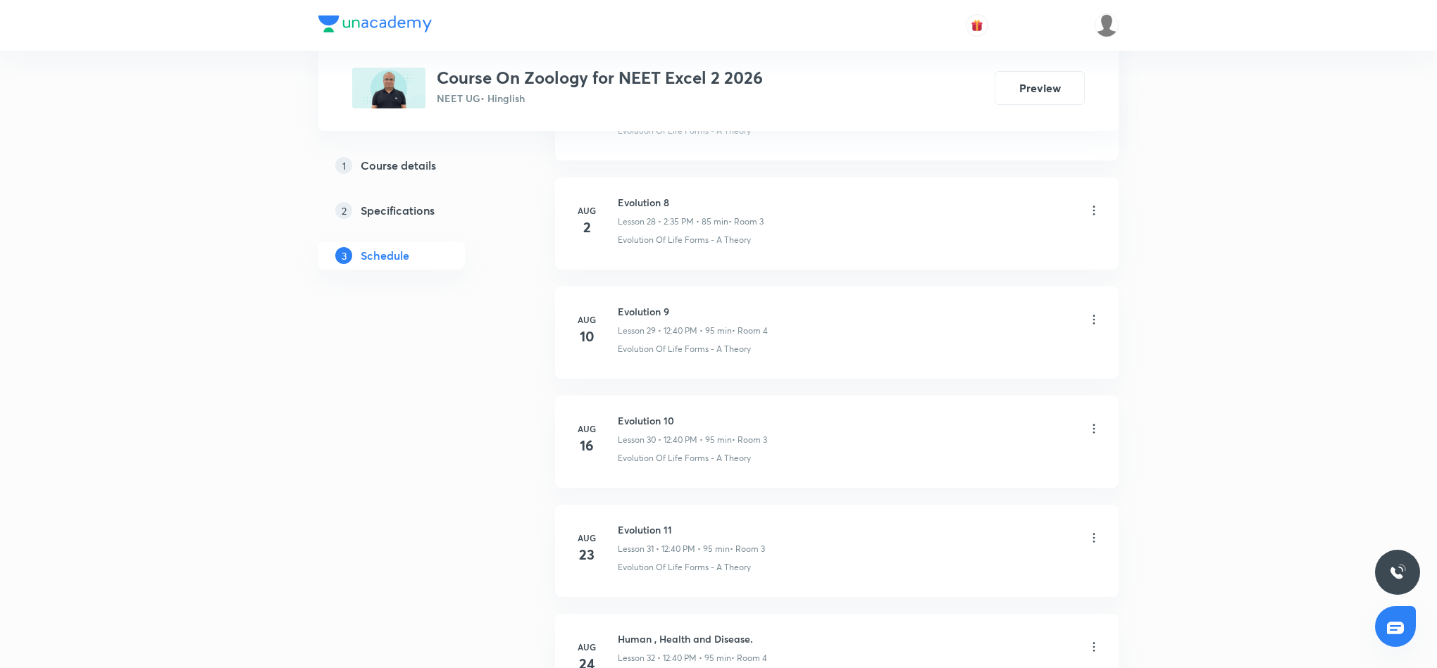
scroll to position [4069, 0]
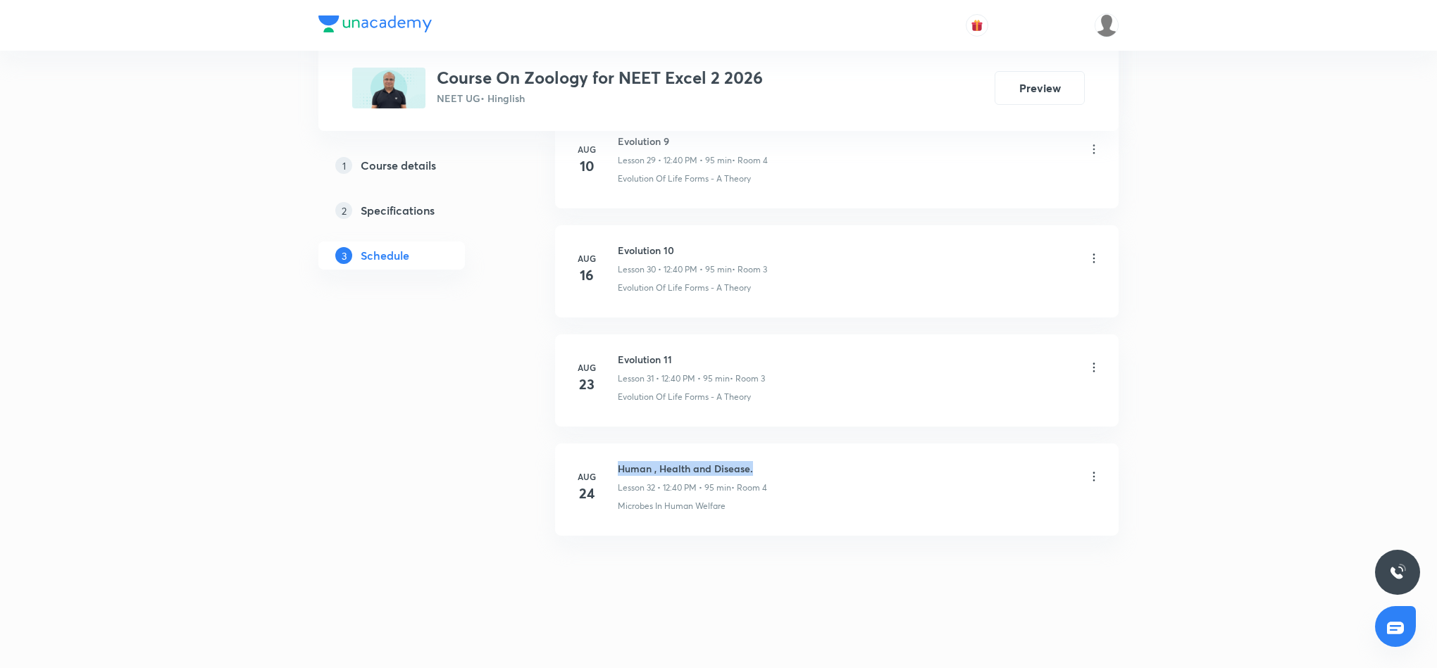
drag, startPoint x: 618, startPoint y: 465, endPoint x: 769, endPoint y: 457, distance: 151.6
click at [769, 457] on li "Aug 24 Human , Health and Disease. Lesson 32 • 12:40 PM • 95 min • Room 4 Micro…" at bounding box center [836, 490] width 563 height 92
copy h6 "Human , Health and Disease."
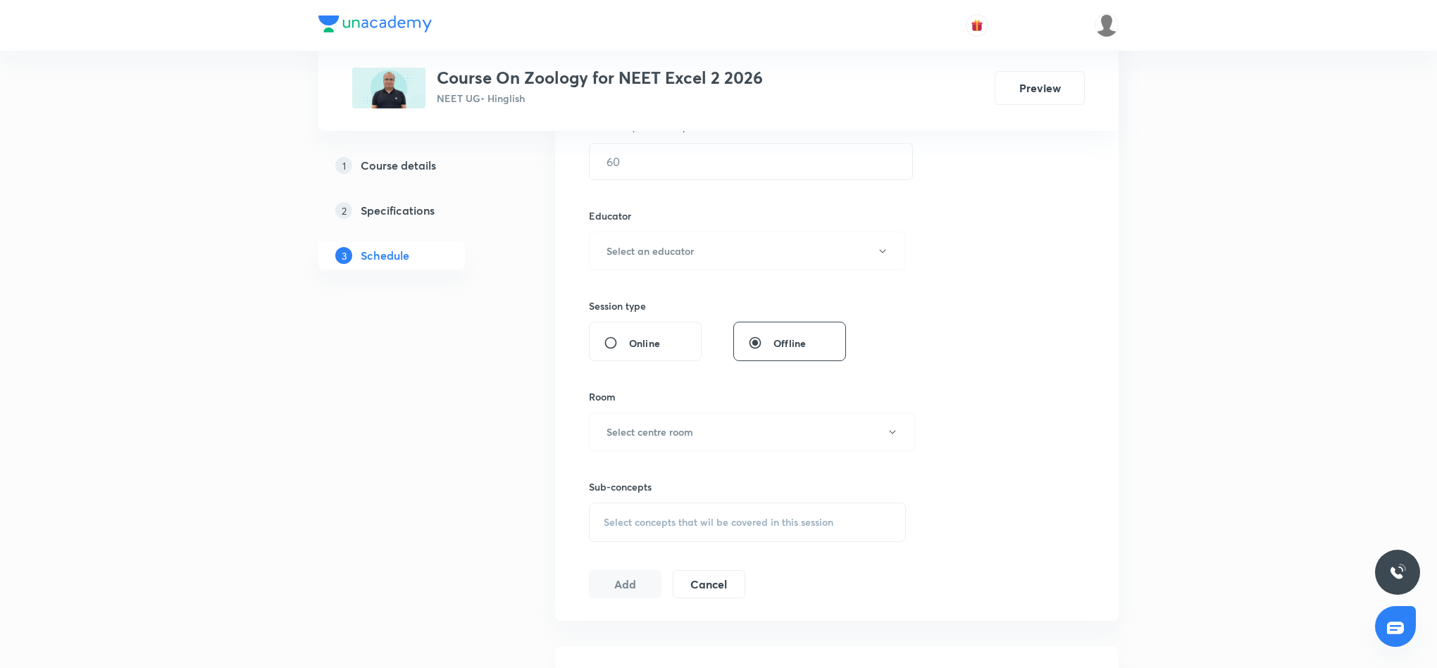
scroll to position [0, 0]
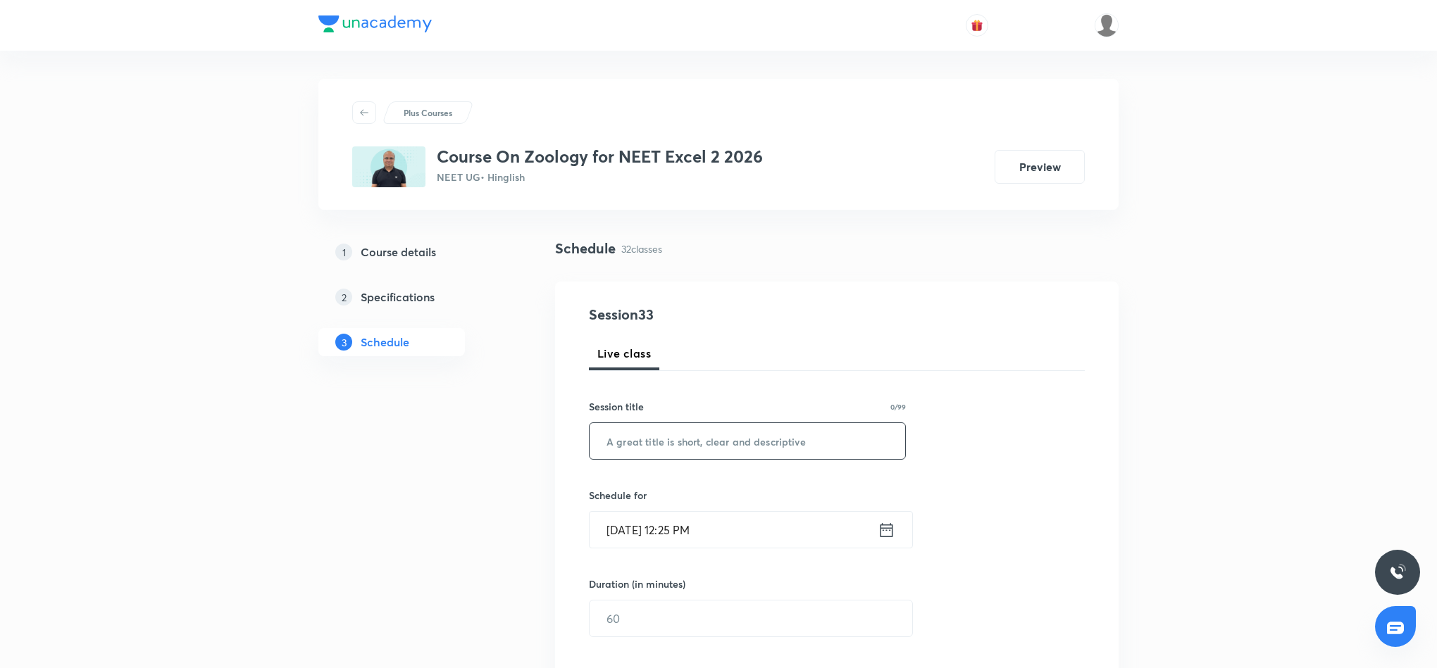
click at [696, 435] on input "text" at bounding box center [746, 441] width 315 height 36
paste input "Human , Health and Disease."
type input "Human , Health and Disease."
click at [884, 532] on icon at bounding box center [886, 530] width 18 height 20
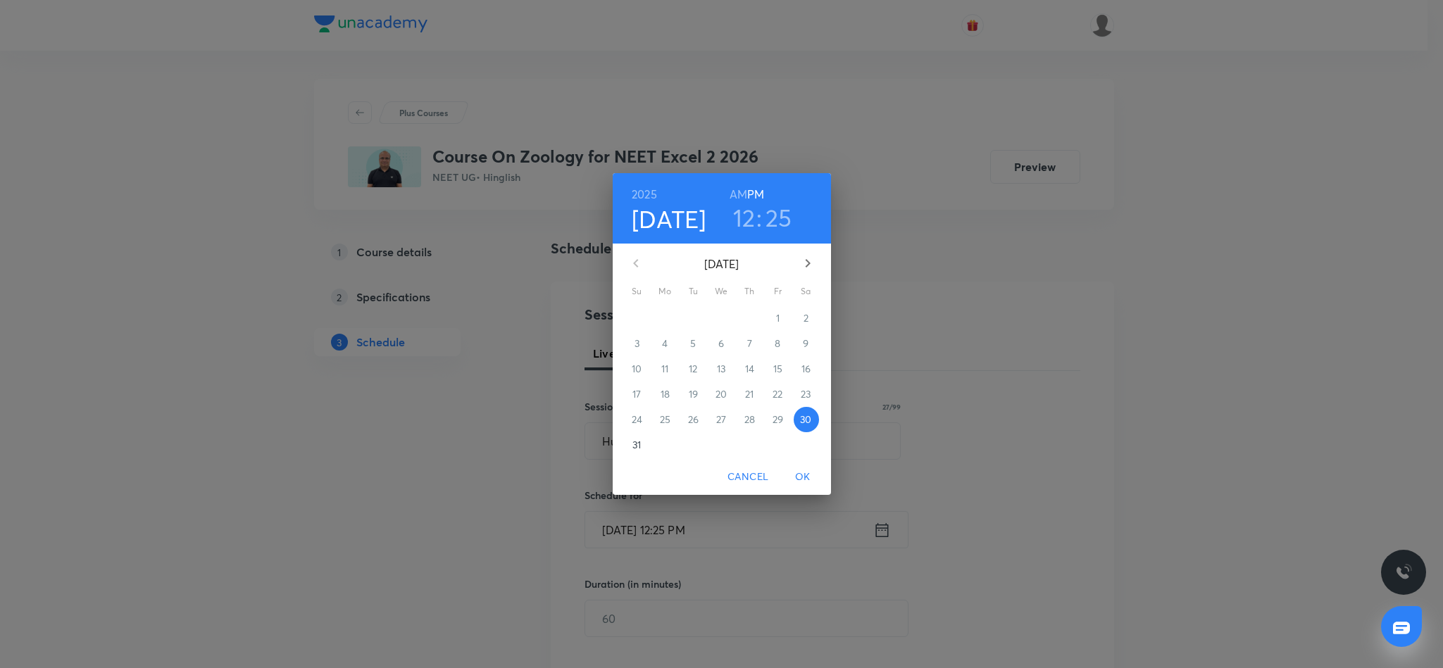
click at [748, 216] on h3 "12" at bounding box center [744, 218] width 23 height 30
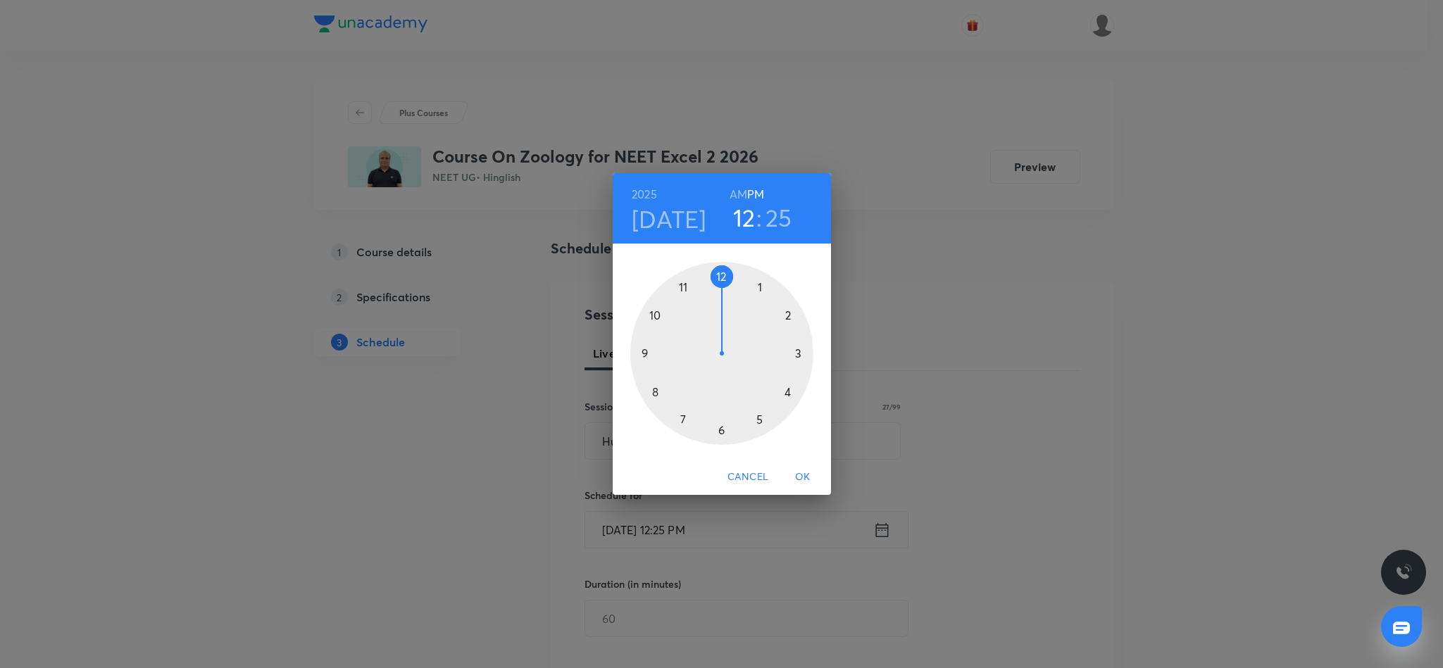
click at [721, 277] on div at bounding box center [721, 353] width 183 height 183
click at [655, 389] on div at bounding box center [721, 353] width 183 height 183
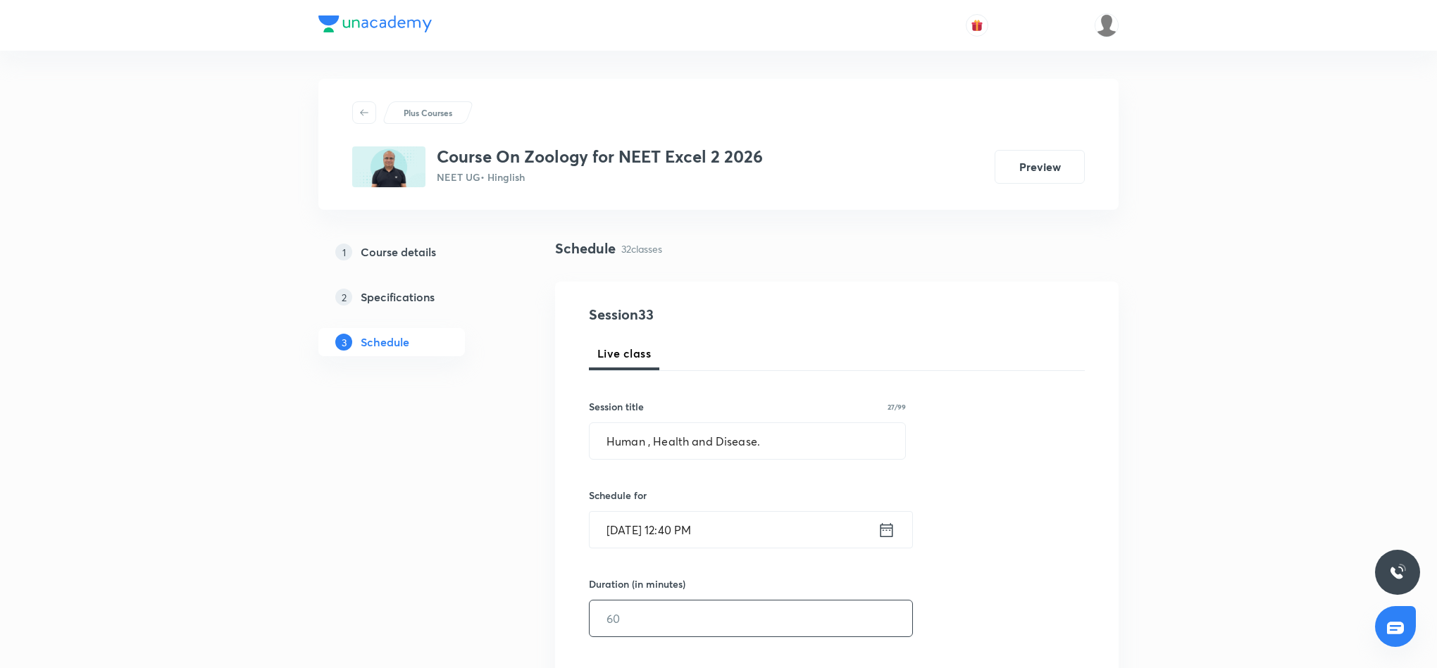
click at [668, 615] on input "text" at bounding box center [750, 619] width 323 height 36
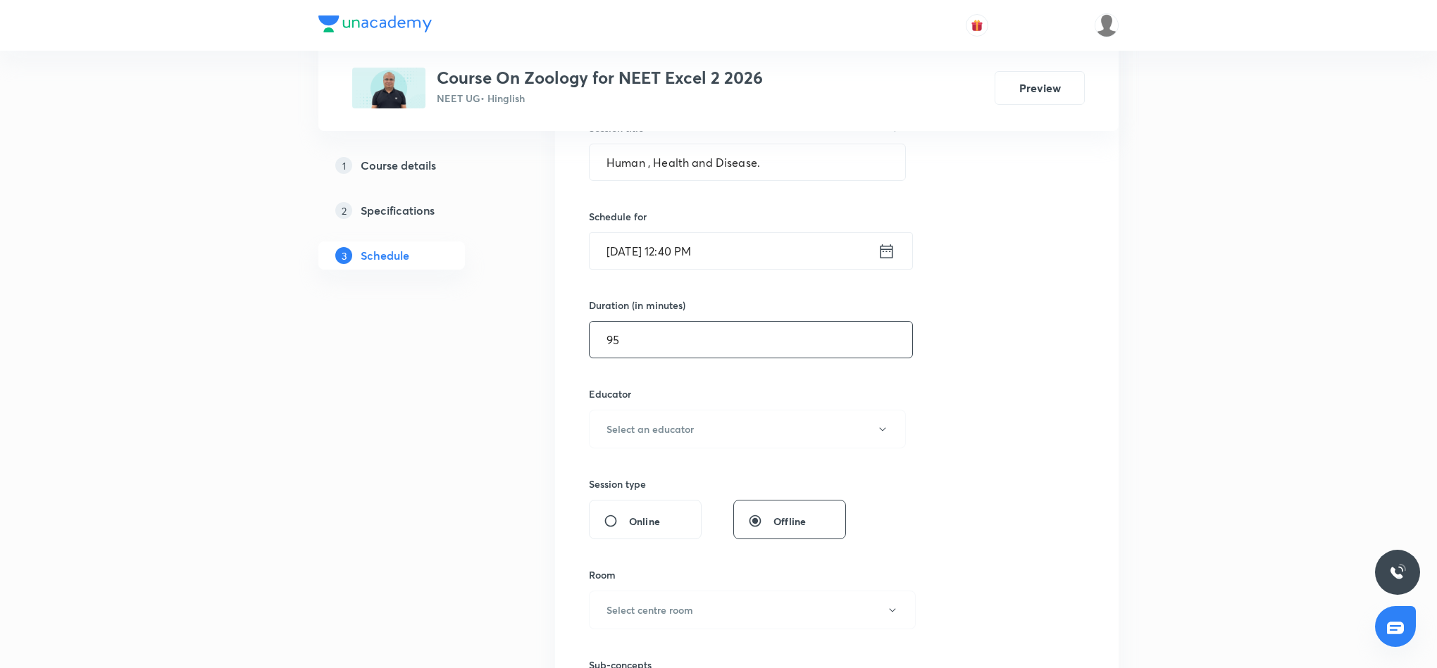
scroll to position [317, 0]
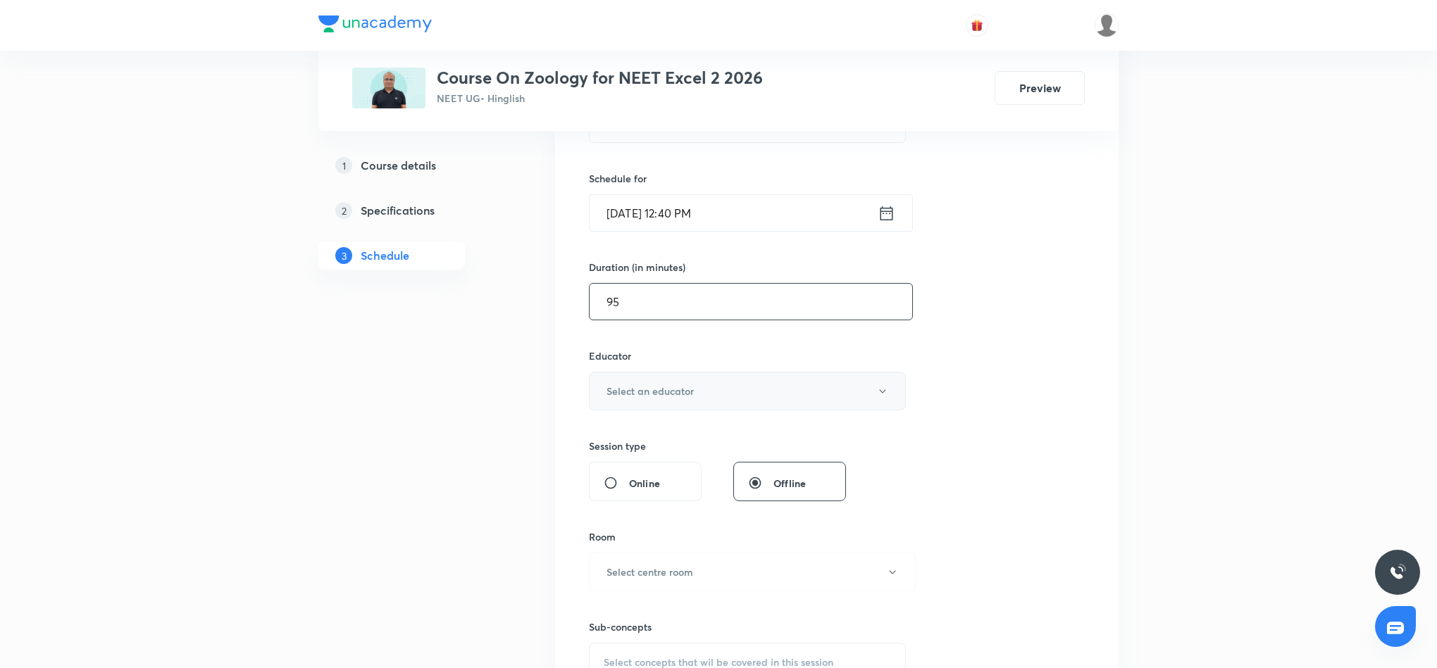
type input "95"
click at [820, 398] on button "Select an educator" at bounding box center [747, 391] width 317 height 39
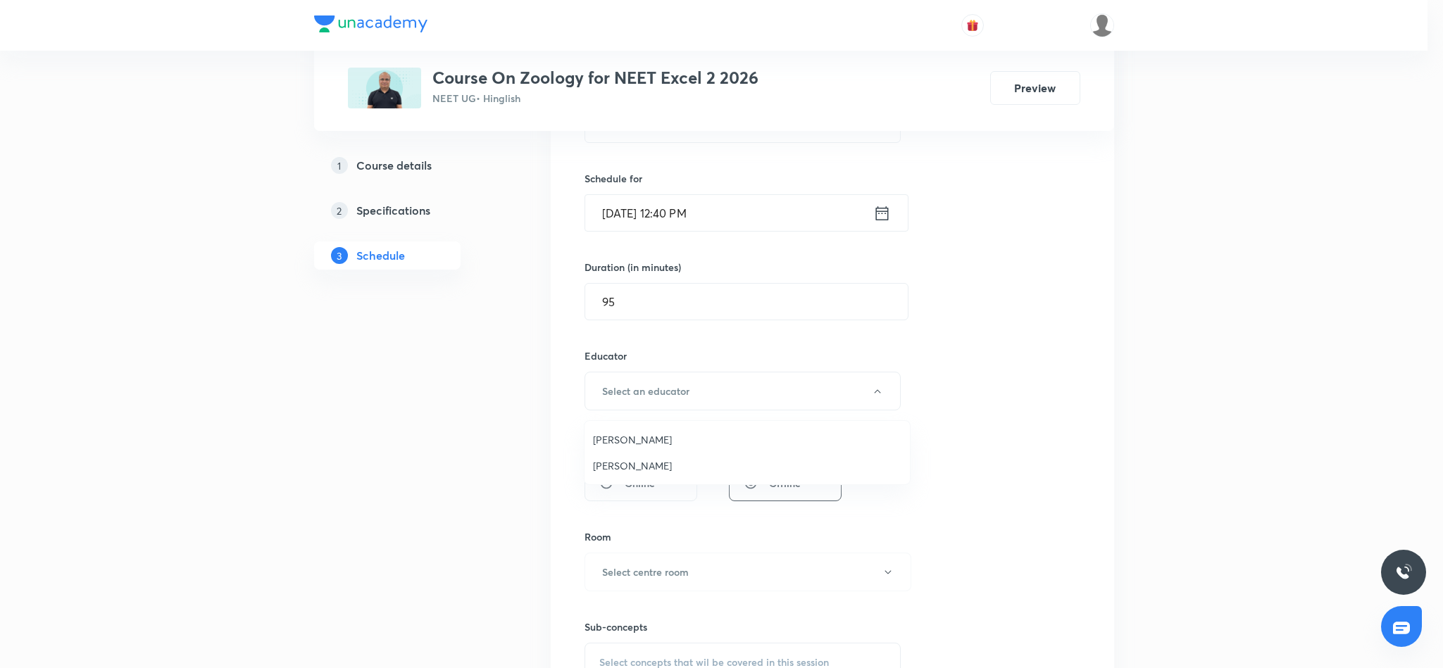
click at [645, 439] on span "Surbhi Mishra" at bounding box center [747, 439] width 308 height 15
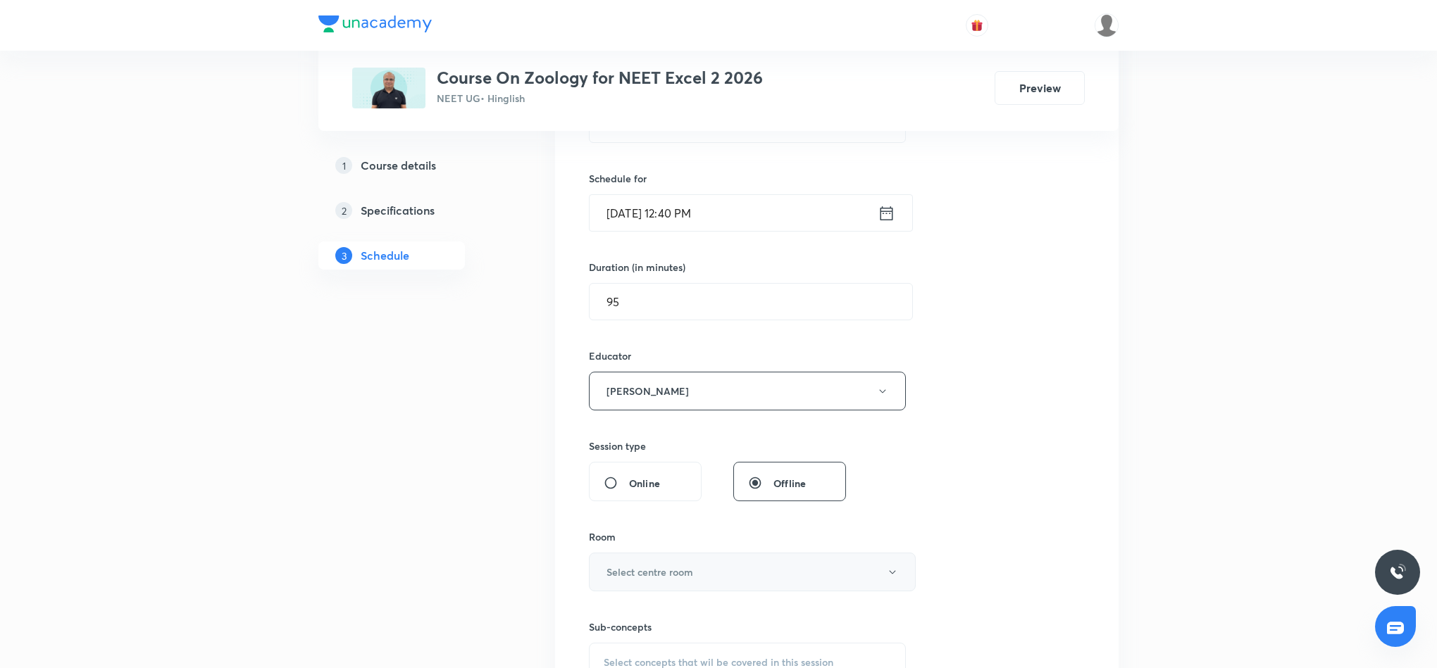
click at [713, 580] on button "Select centre room" at bounding box center [752, 572] width 327 height 39
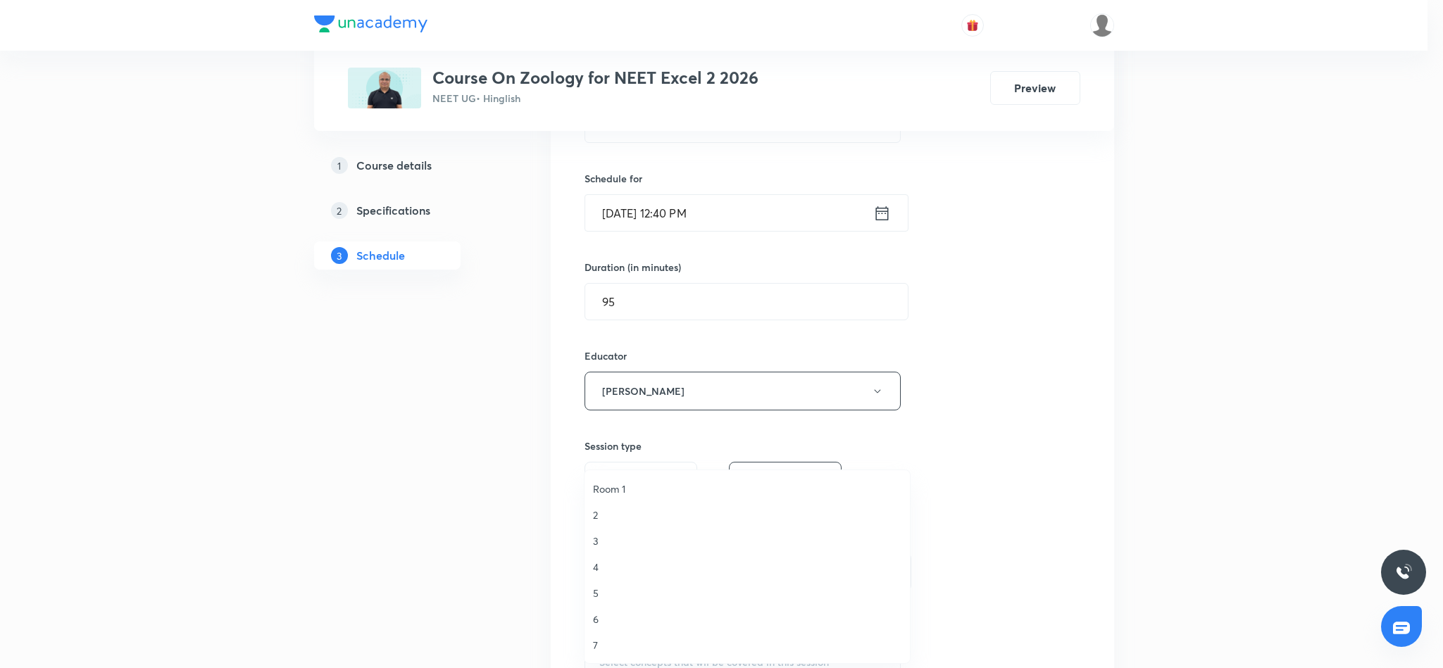
click at [601, 539] on span "3" at bounding box center [747, 541] width 308 height 15
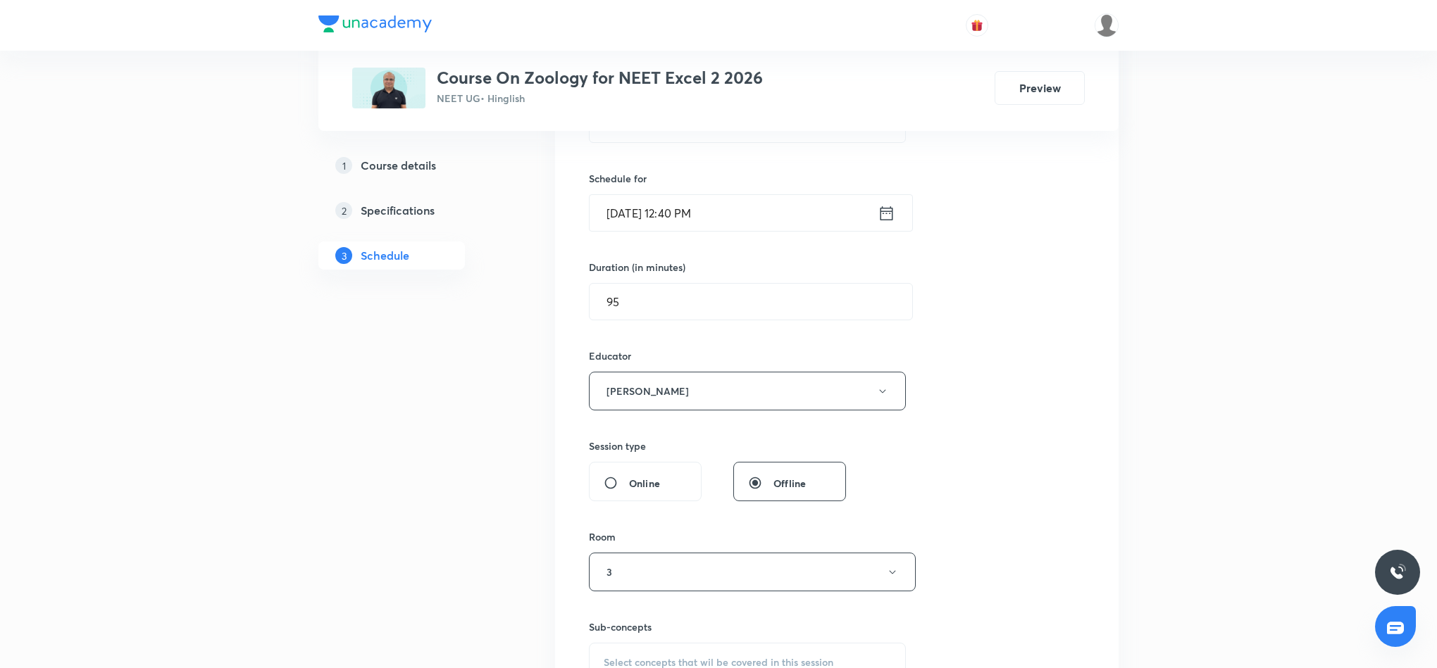
scroll to position [423, 0]
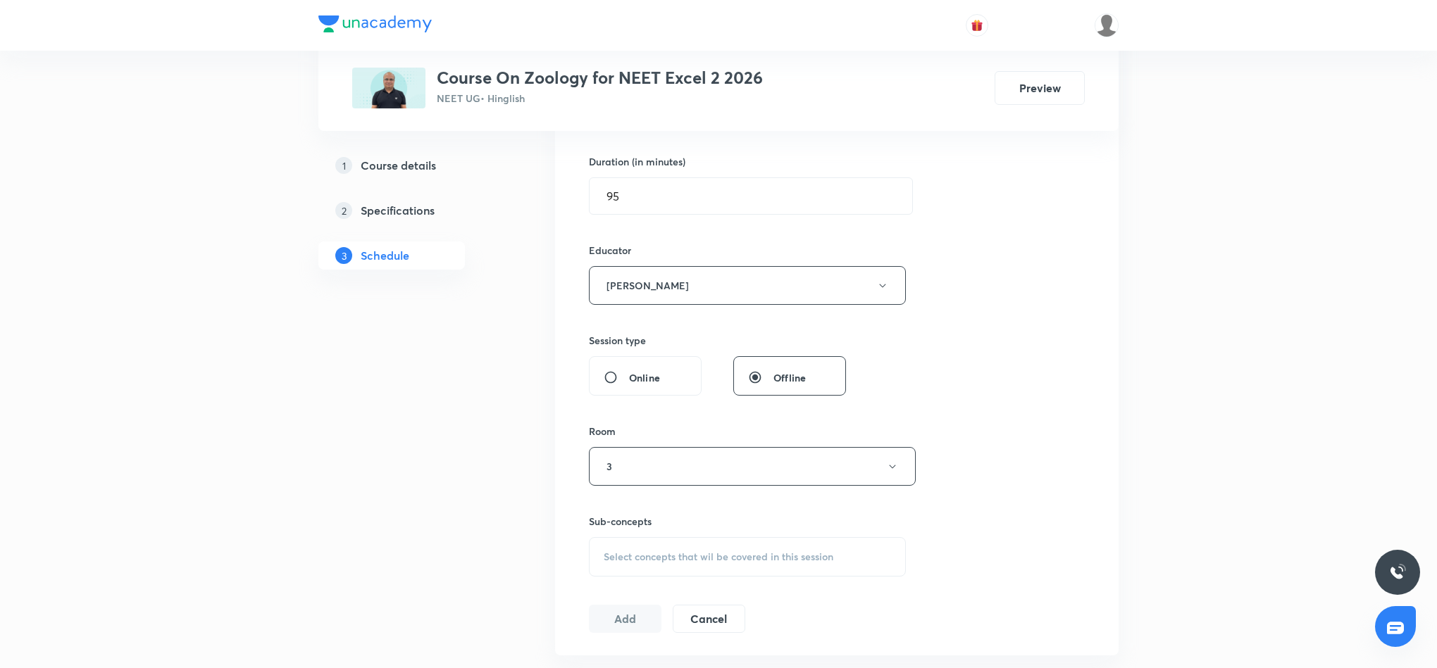
click at [737, 556] on span "Select concepts that wil be covered in this session" at bounding box center [718, 556] width 230 height 11
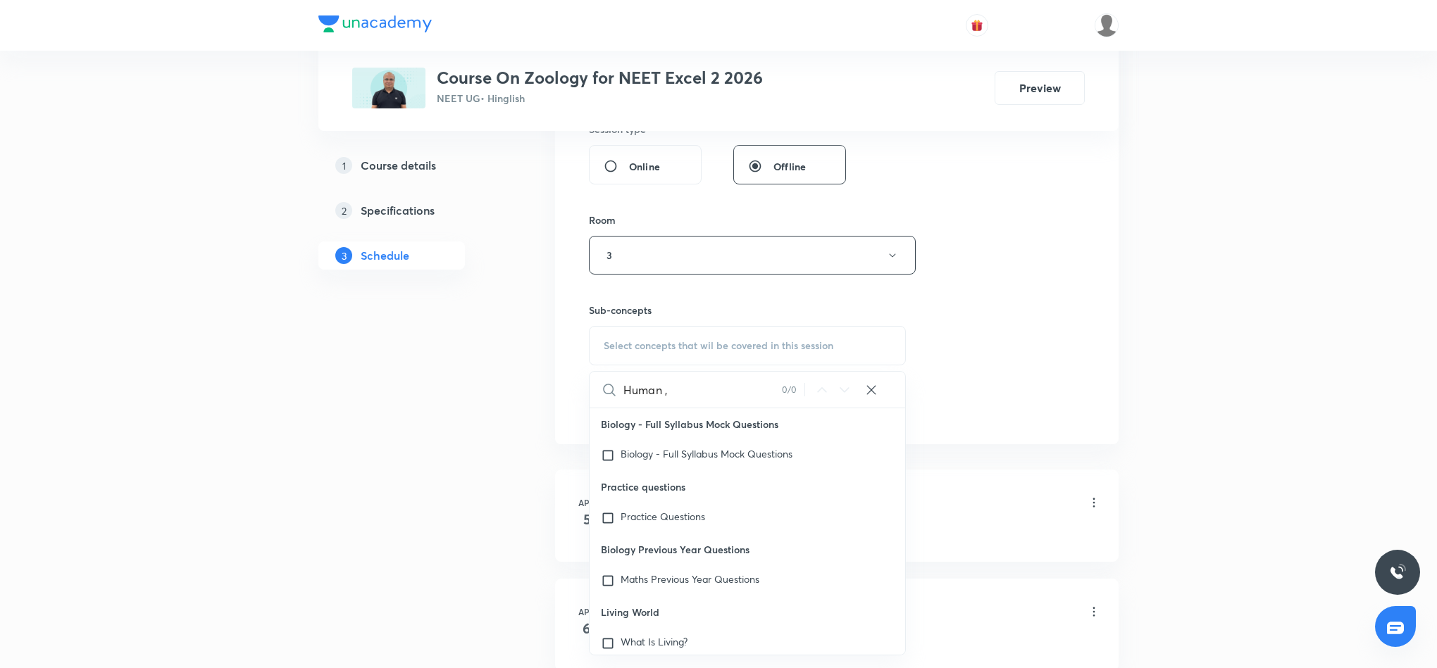
scroll to position [106, 0]
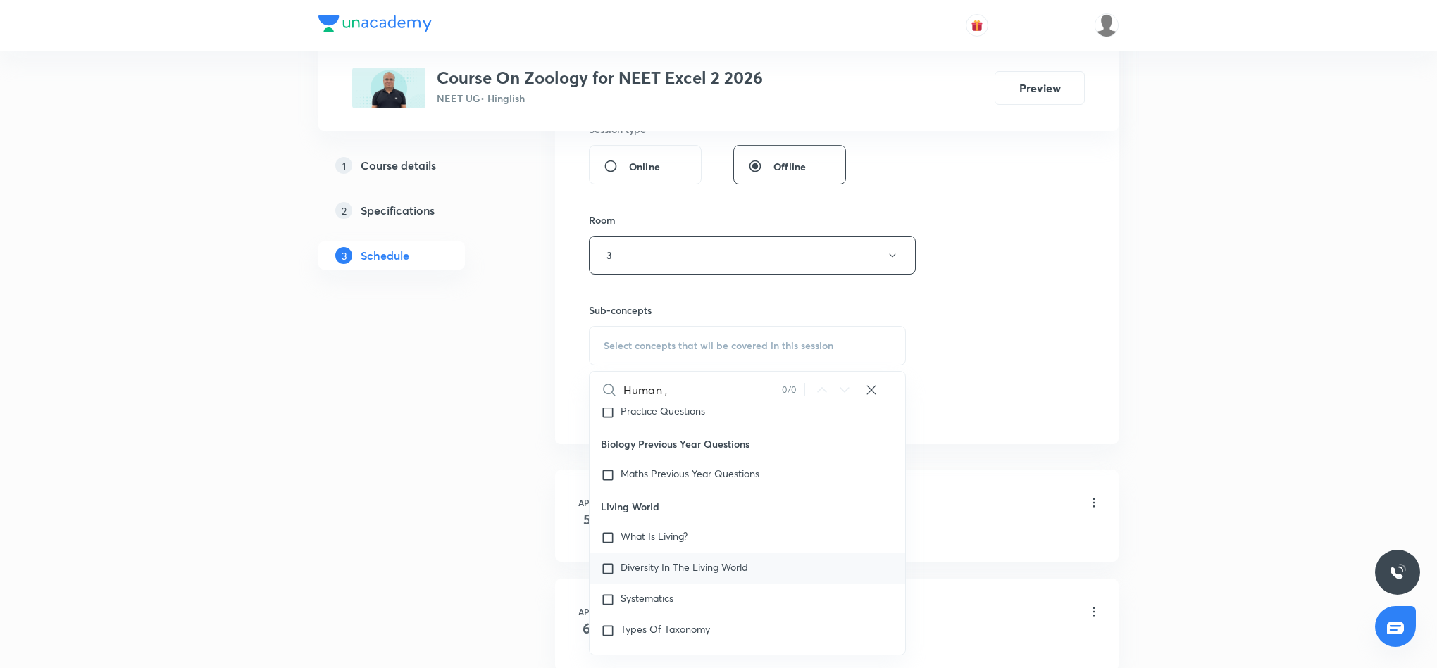
type input "Human ,"
click at [693, 565] on span "Diversity In The Living World" at bounding box center [683, 567] width 127 height 13
checkbox input "true"
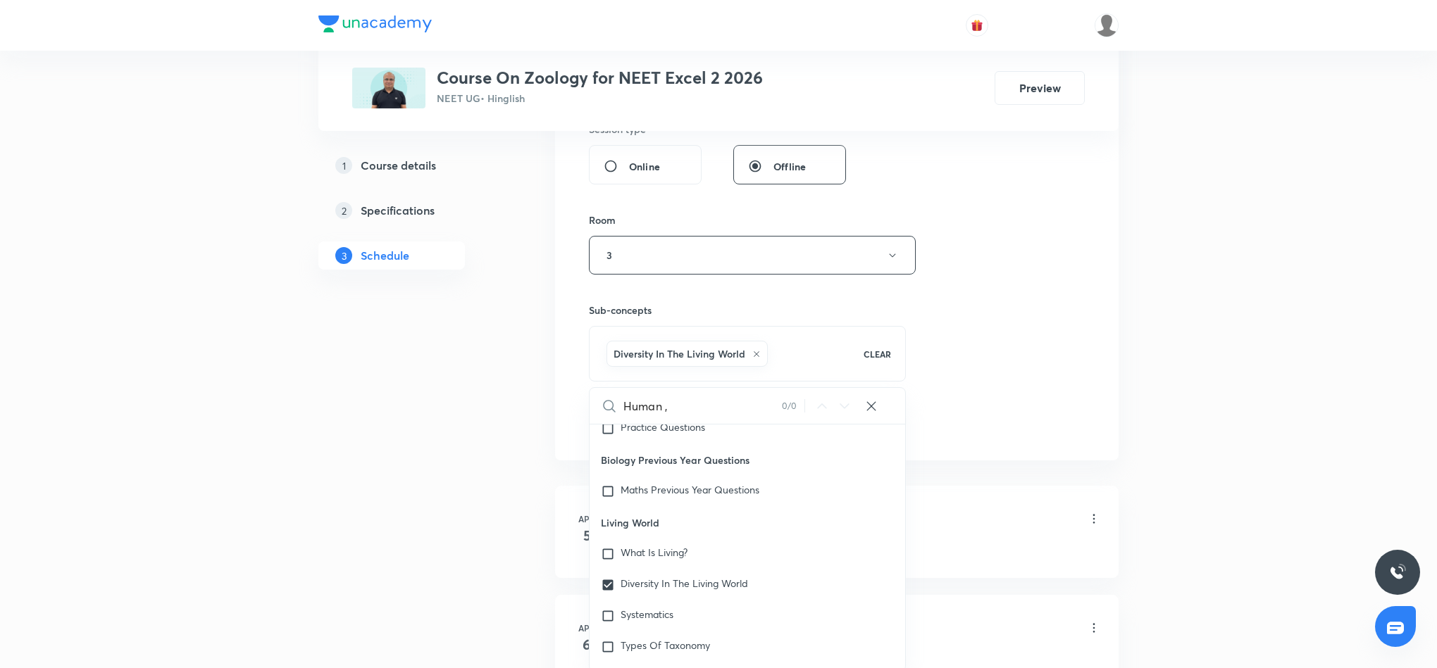
click at [1027, 330] on div "Session 33 Live class Session title 27/99 Human , Health and Disease. ​ Schedul…" at bounding box center [837, 54] width 496 height 768
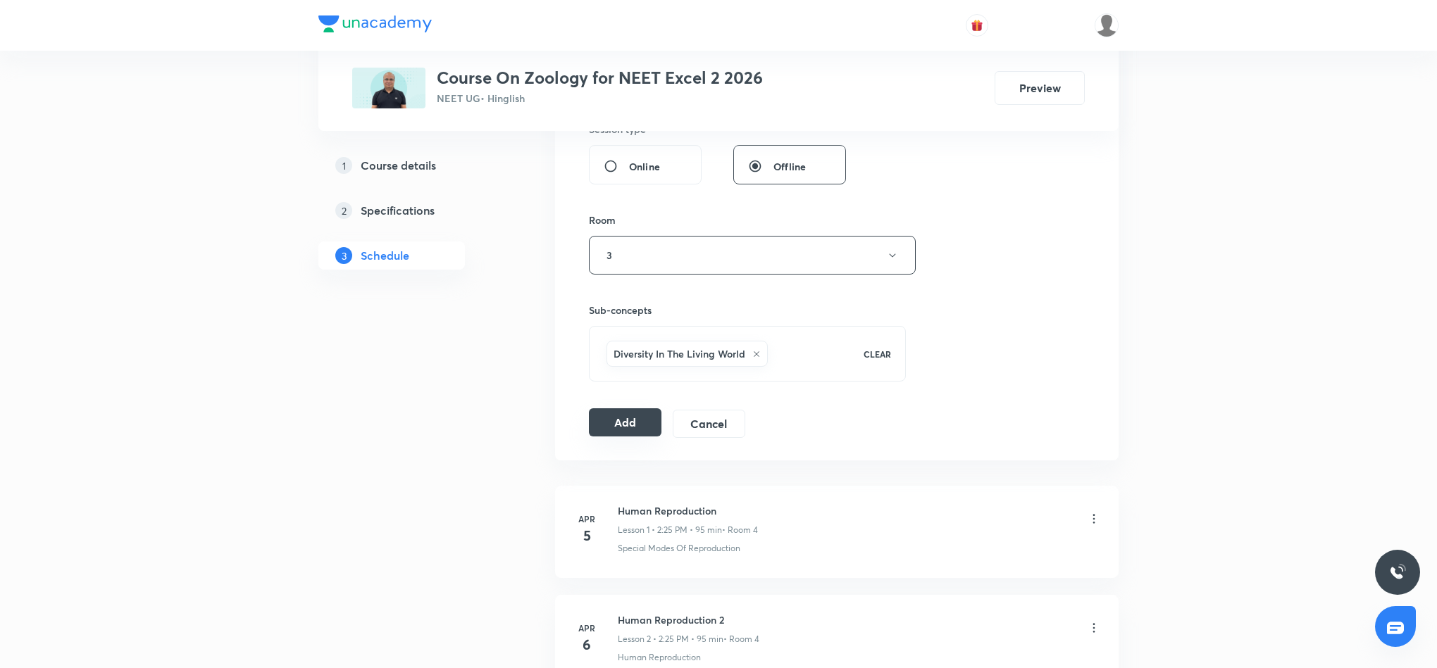
click at [626, 425] on button "Add" at bounding box center [625, 422] width 73 height 28
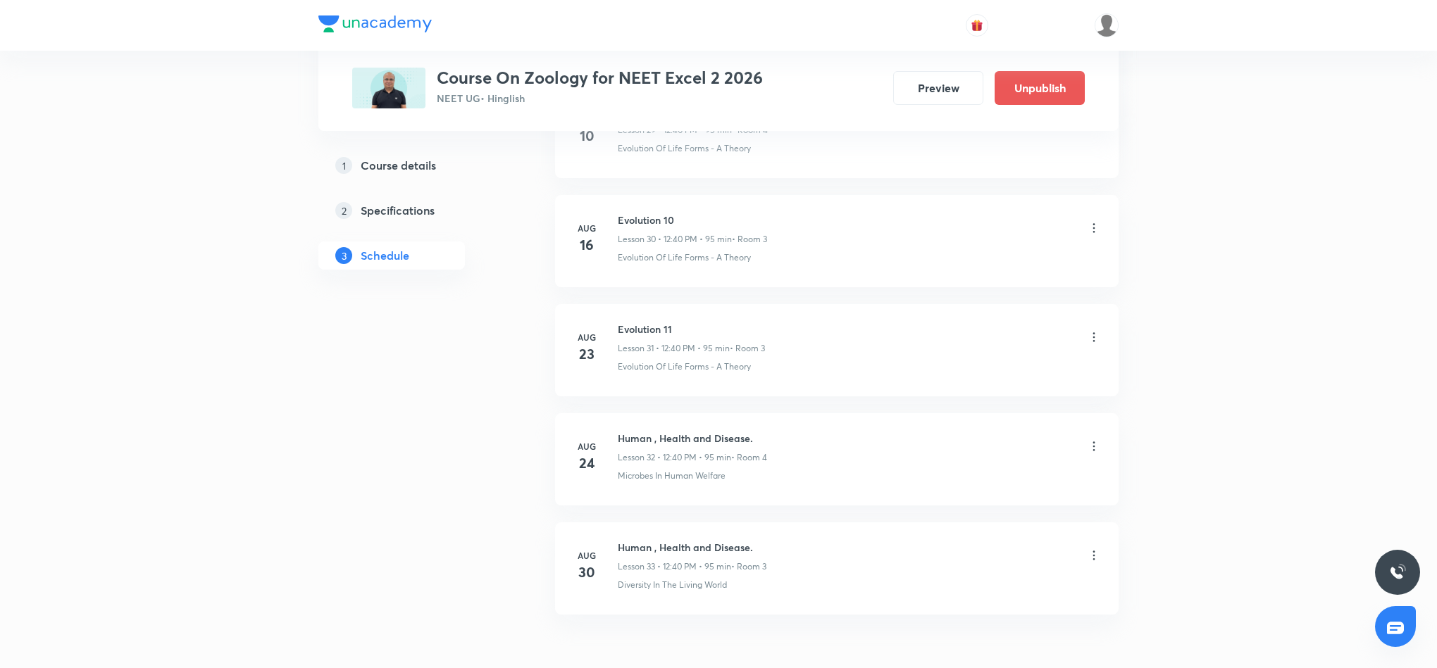
scroll to position [3437, 0]
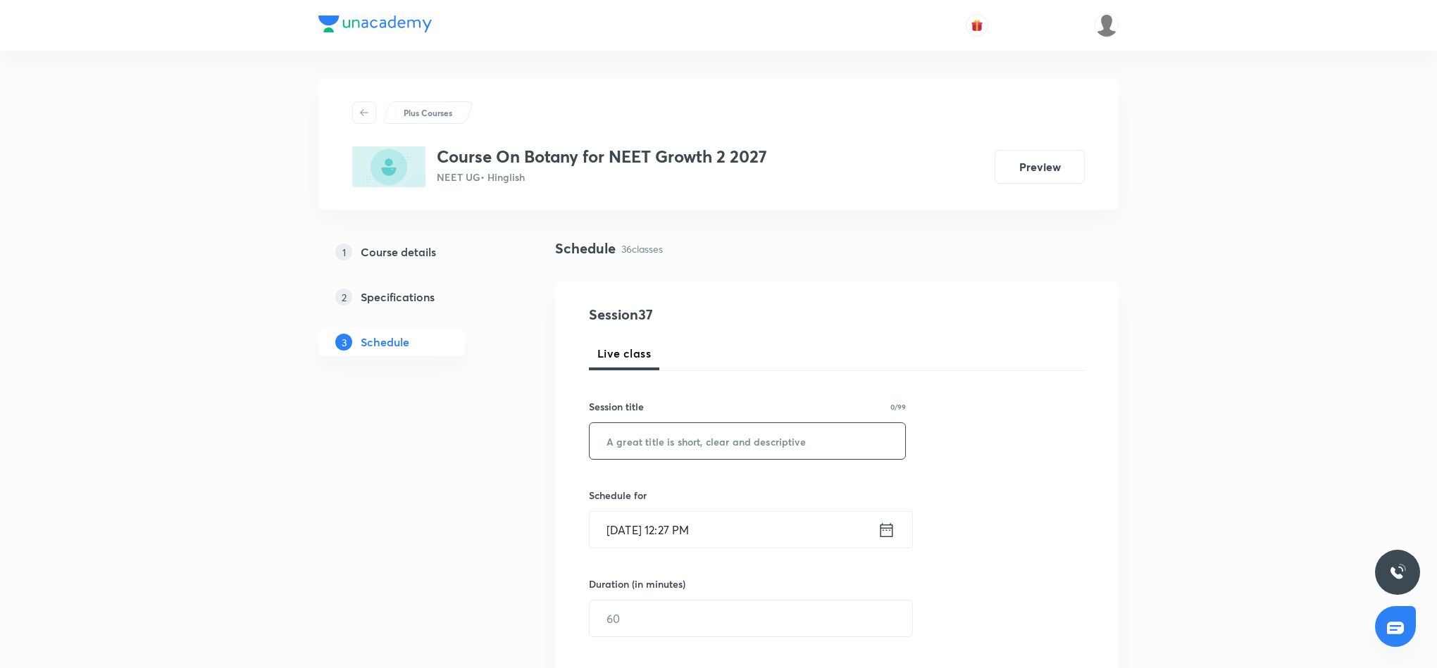
click at [677, 436] on input "text" at bounding box center [746, 441] width 315 height 36
paste input "Plant kingdom"
type input "Plant kingdom"
click at [886, 530] on icon at bounding box center [886, 530] width 18 height 20
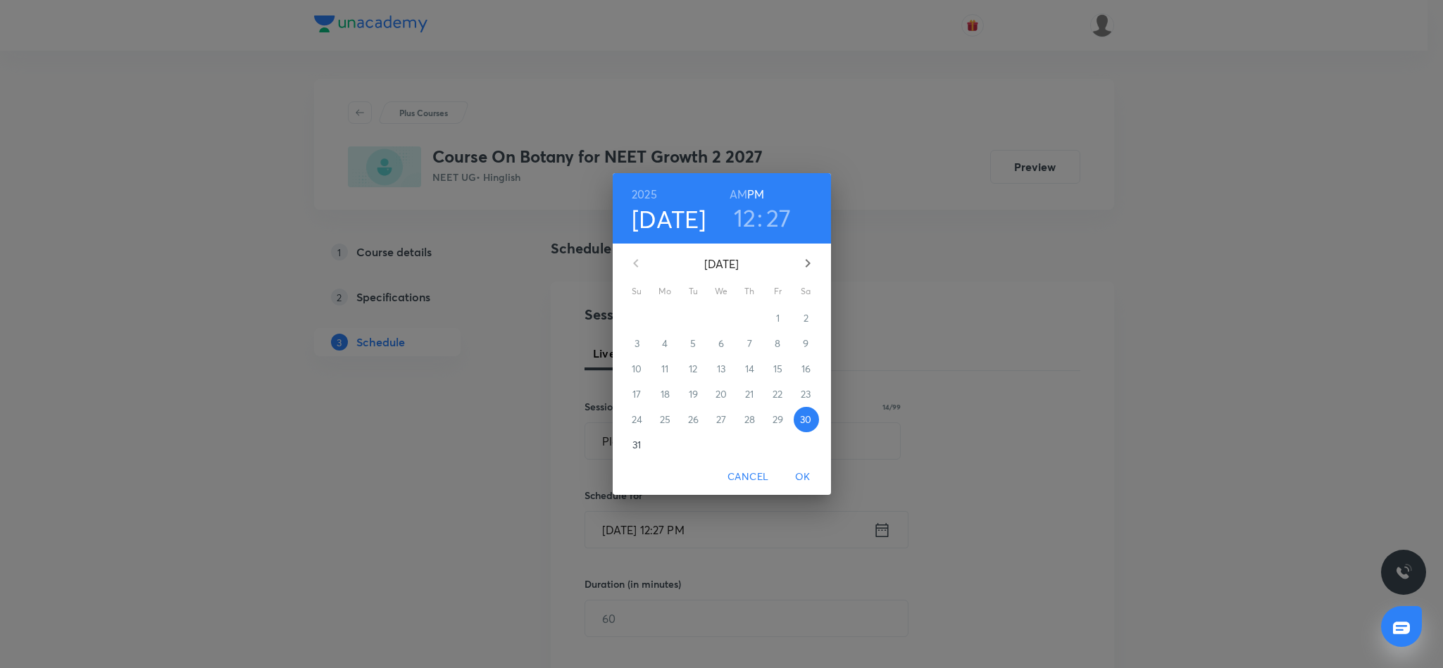
click at [744, 218] on h3 "12" at bounding box center [745, 218] width 23 height 30
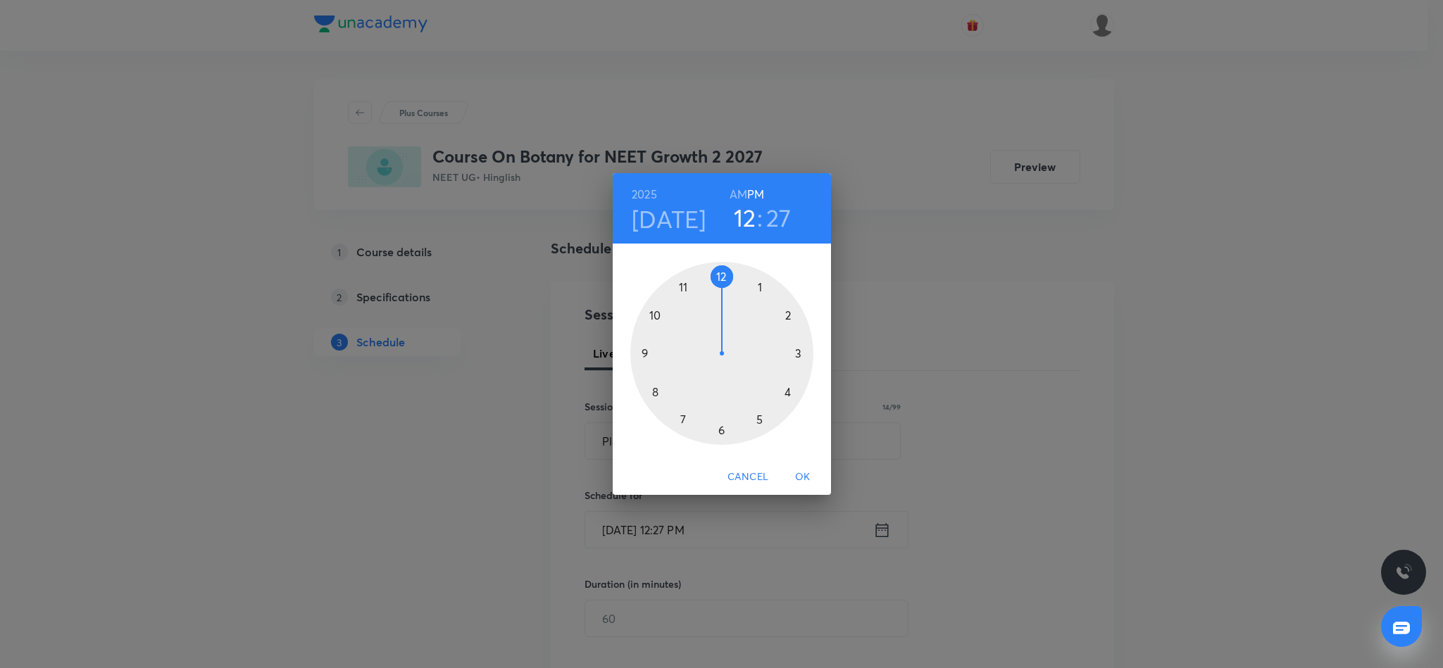
click at [720, 273] on div at bounding box center [721, 353] width 183 height 183
click at [655, 389] on div at bounding box center [721, 353] width 183 height 183
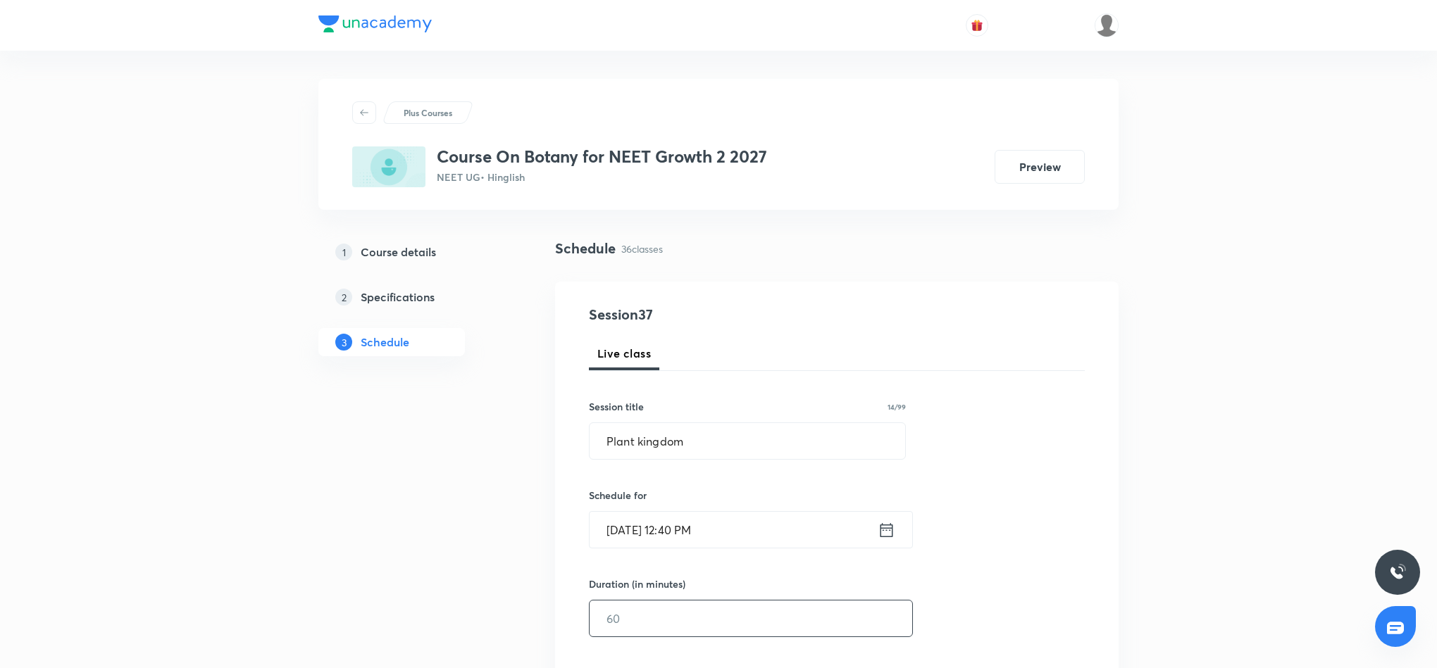
click at [782, 618] on input "text" at bounding box center [750, 619] width 323 height 36
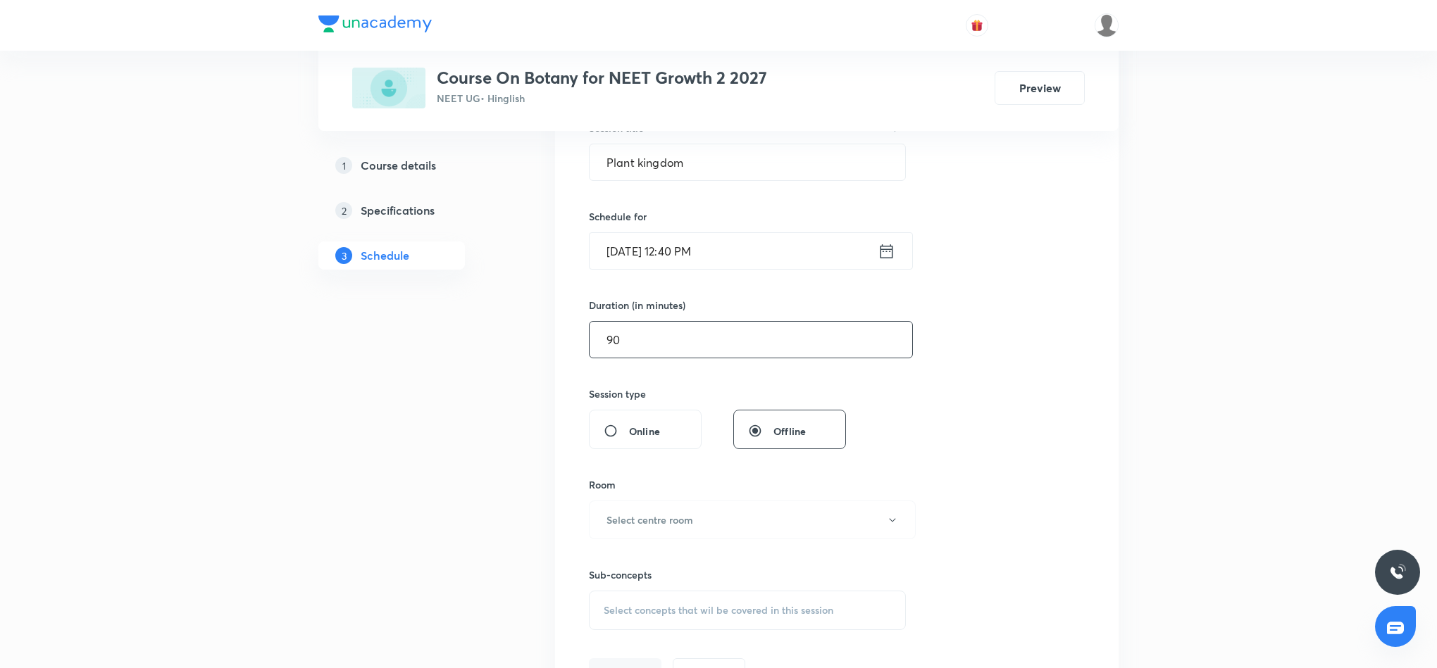
scroll to position [317, 0]
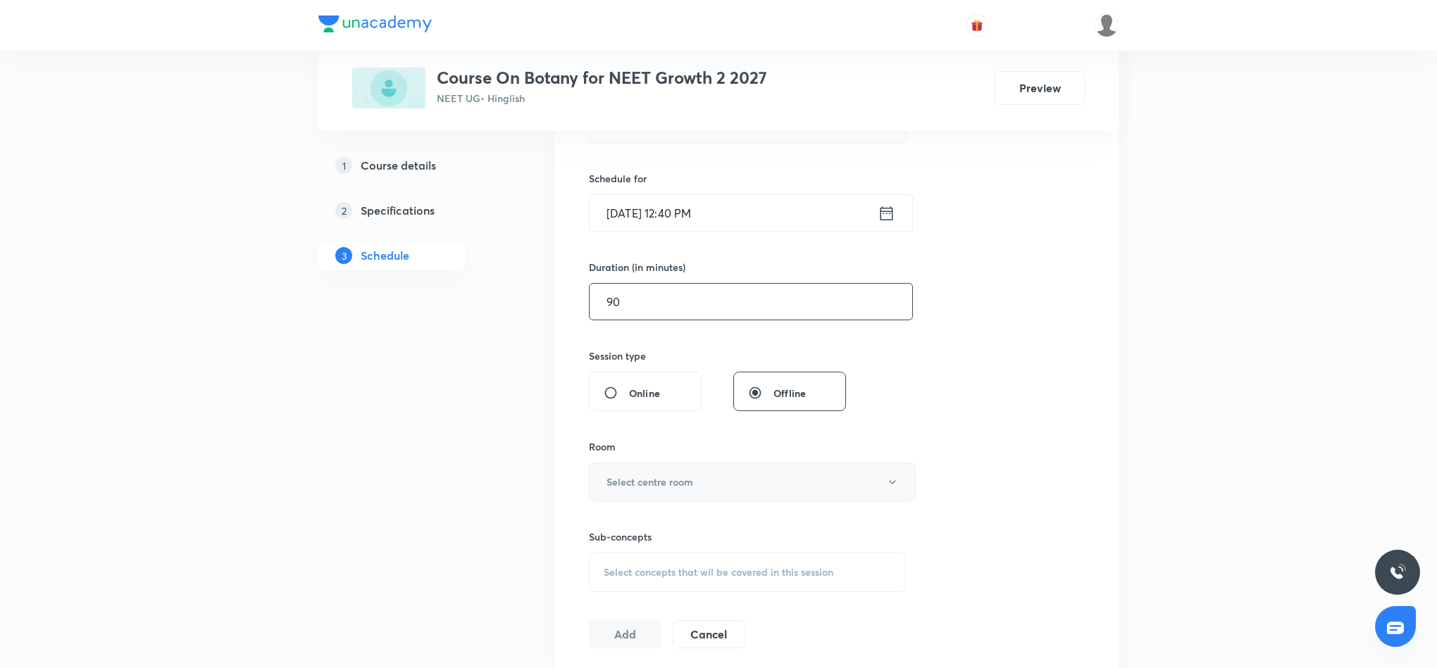
type input "90"
click at [847, 488] on button "Select centre room" at bounding box center [752, 482] width 327 height 39
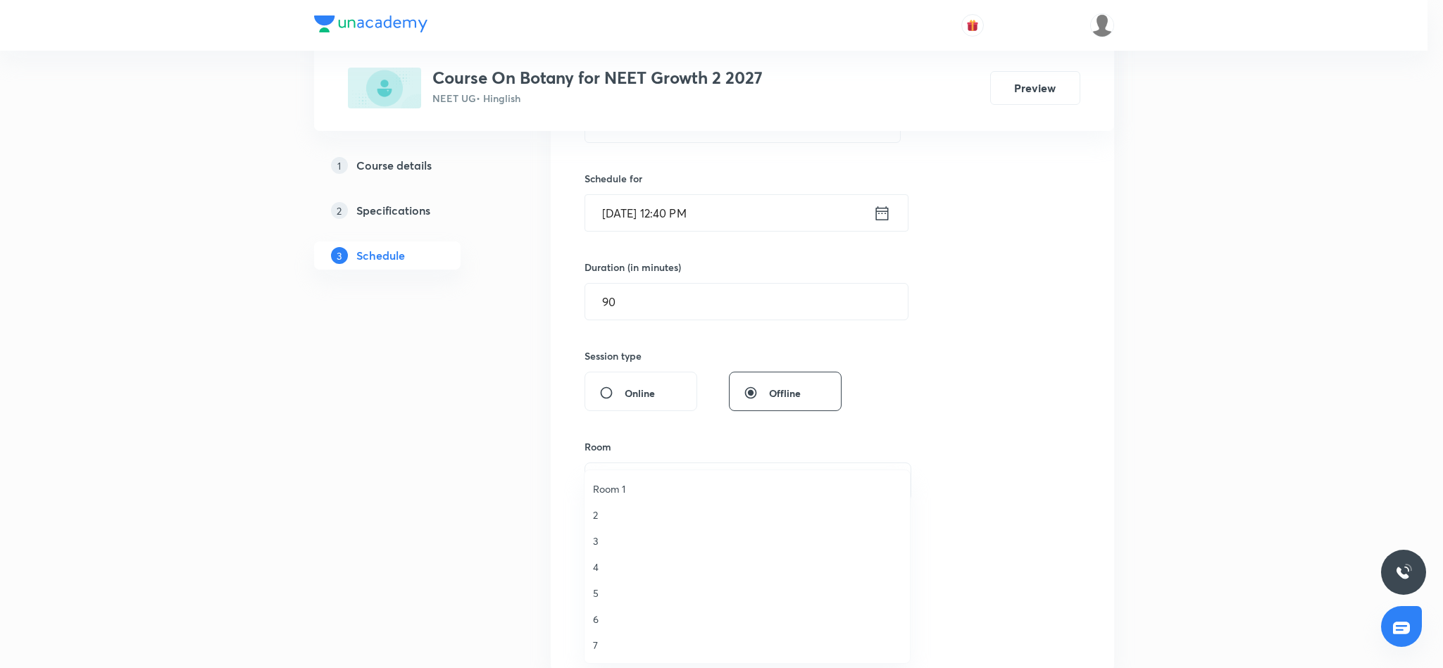
click at [604, 567] on span "4" at bounding box center [747, 567] width 308 height 15
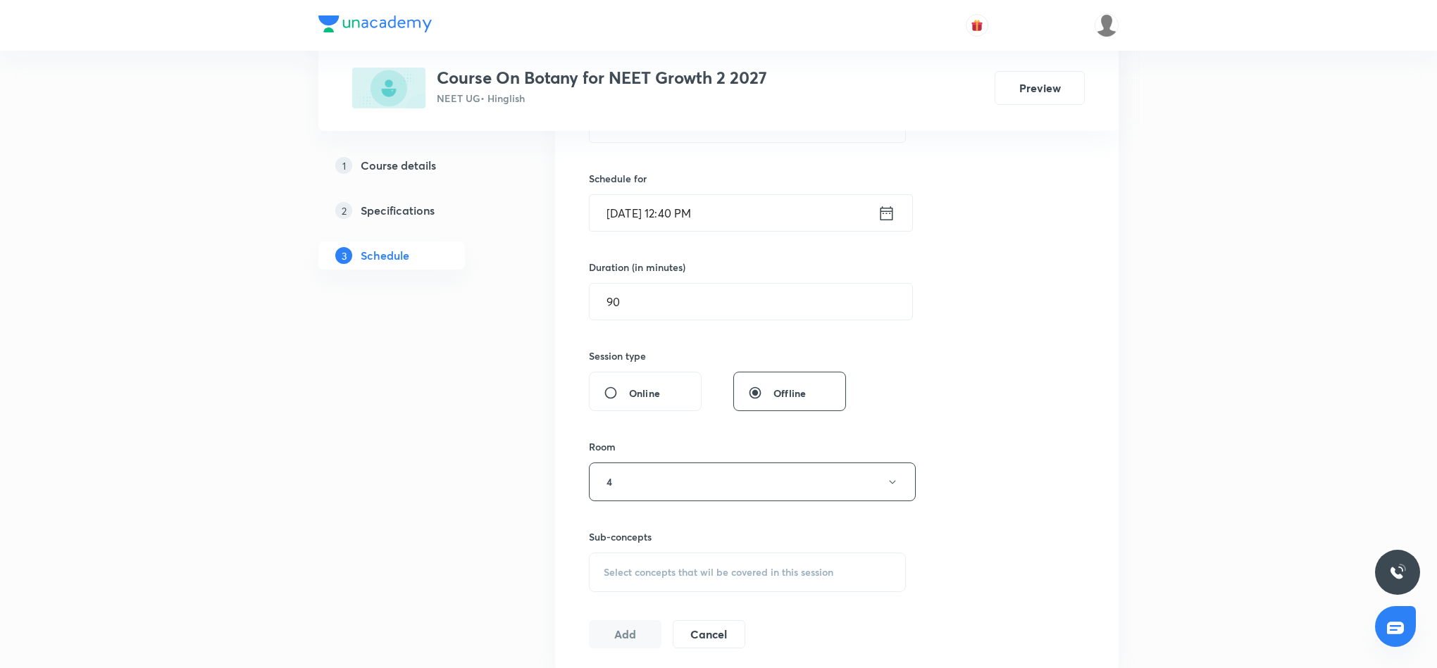
click at [839, 573] on div "Select concepts that wil be covered in this session" at bounding box center [747, 572] width 317 height 39
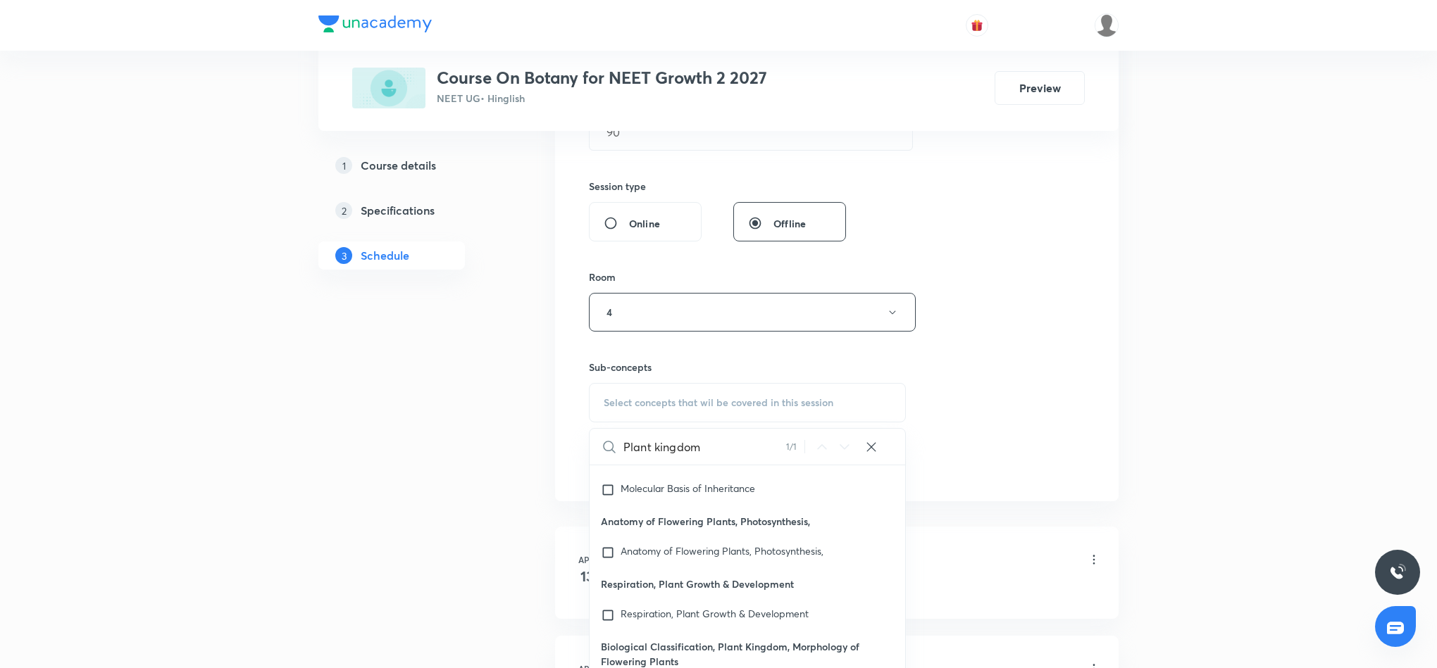
scroll to position [739, 0]
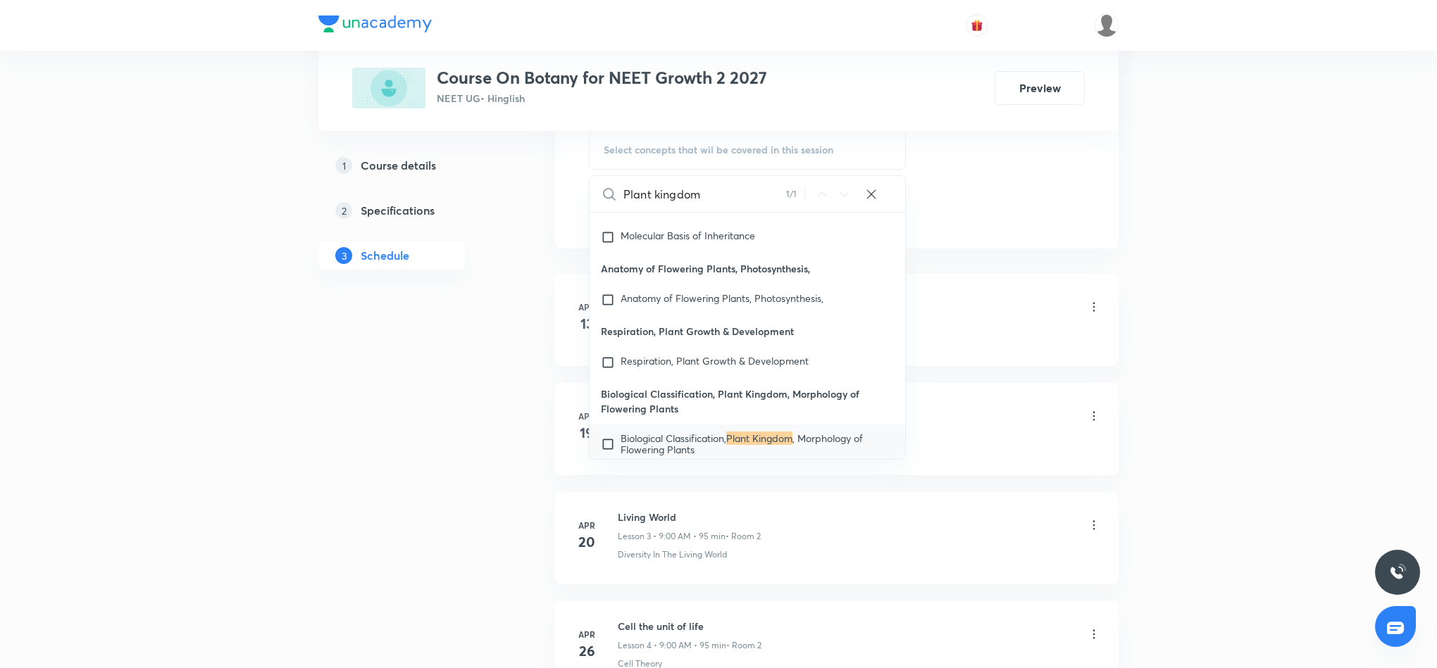
type input "Plant kingdom"
click at [792, 425] on div "Biological Classification, Plant Kingdom , Morphology of Flowering Plants" at bounding box center [746, 444] width 315 height 39
checkbox input "true"
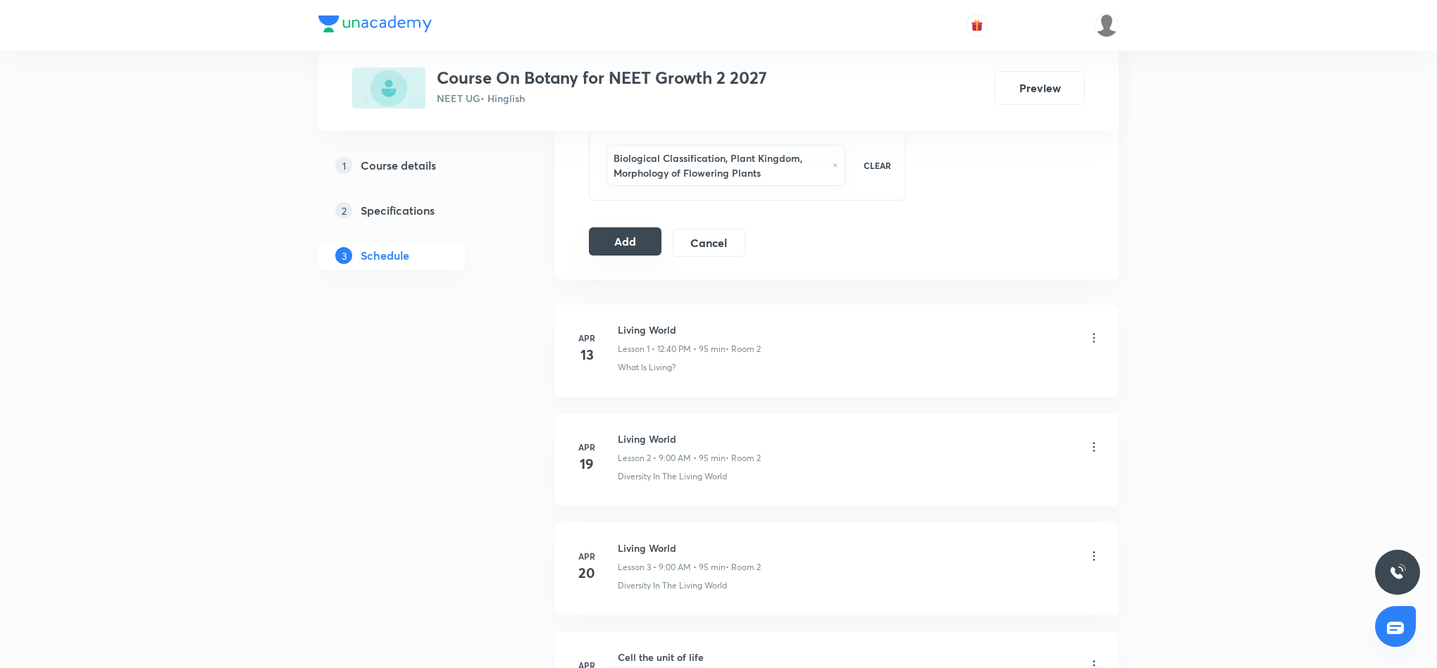
click at [608, 248] on button "Add" at bounding box center [625, 241] width 73 height 28
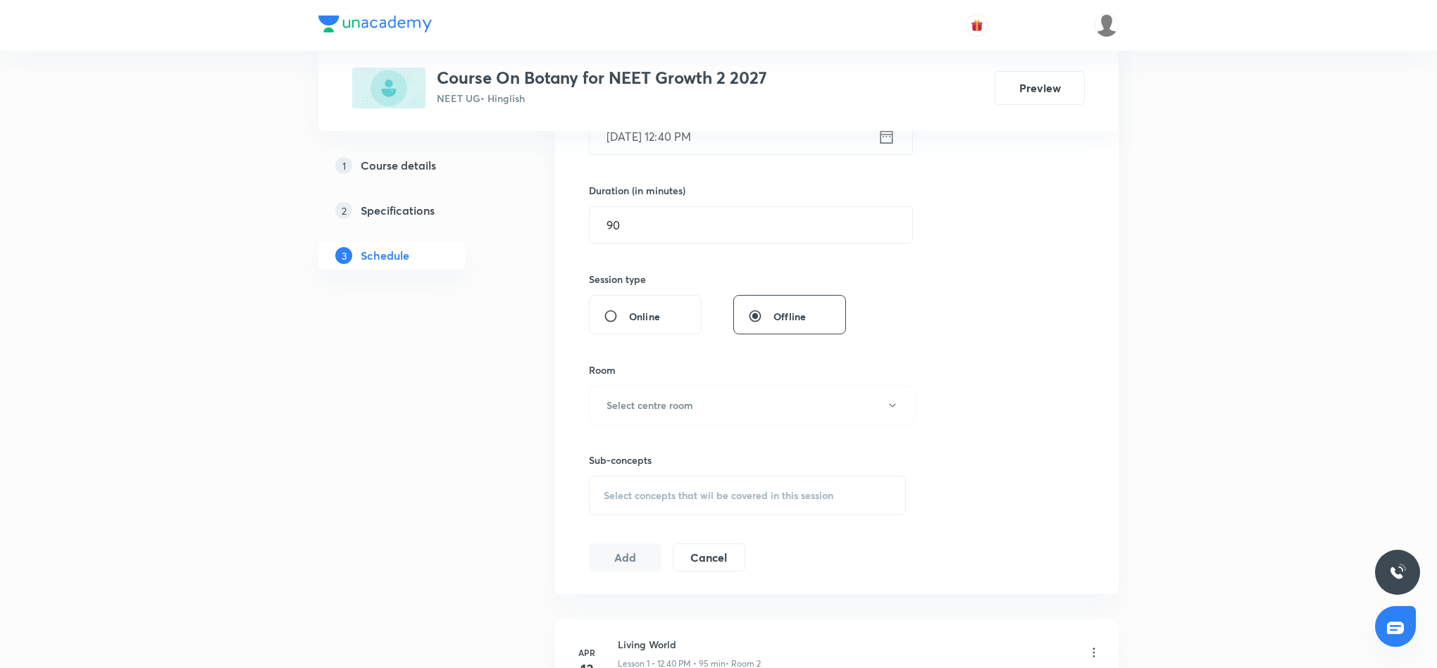
scroll to position [423, 0]
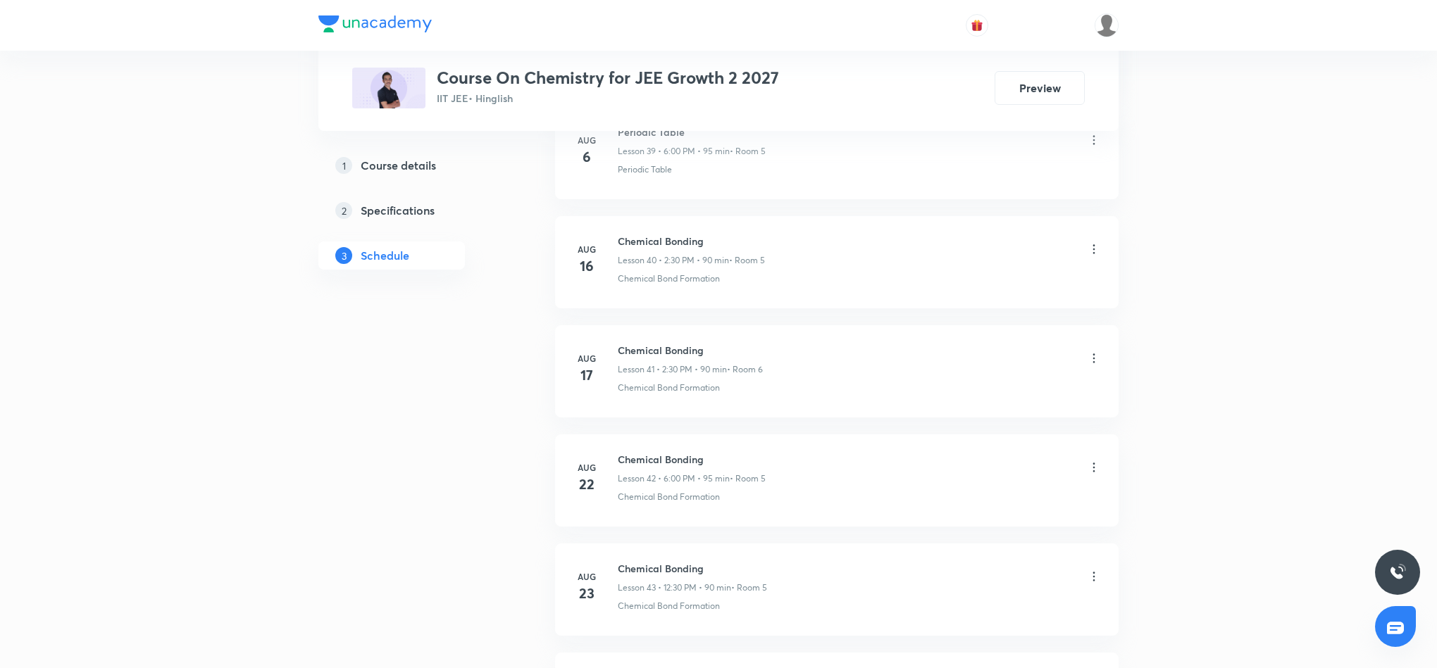
scroll to position [5296, 0]
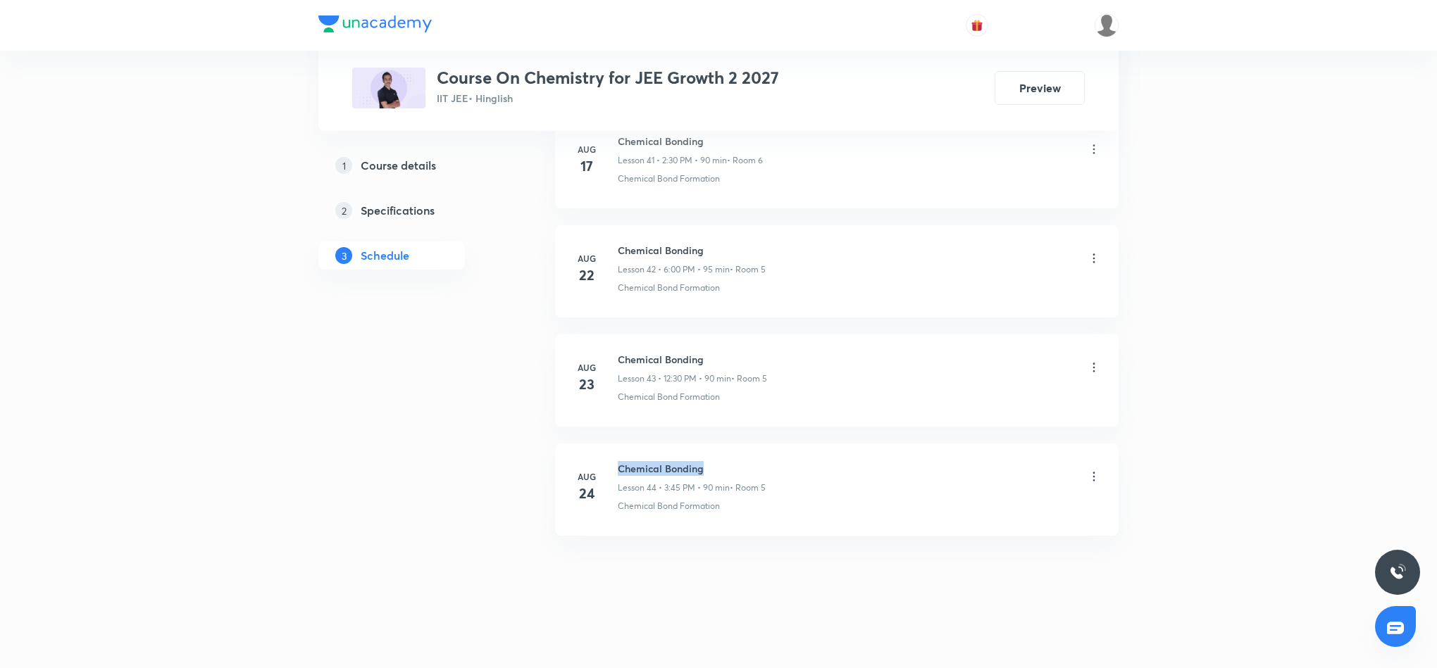
drag, startPoint x: 618, startPoint y: 465, endPoint x: 712, endPoint y: 458, distance: 94.6
click at [712, 458] on li "Aug 24 Chemical Bonding Lesson 44 • 3:45 PM • 90 min • Room 5 Chemical Bond For…" at bounding box center [836, 490] width 563 height 92
copy h6 "Chemical Bonding"
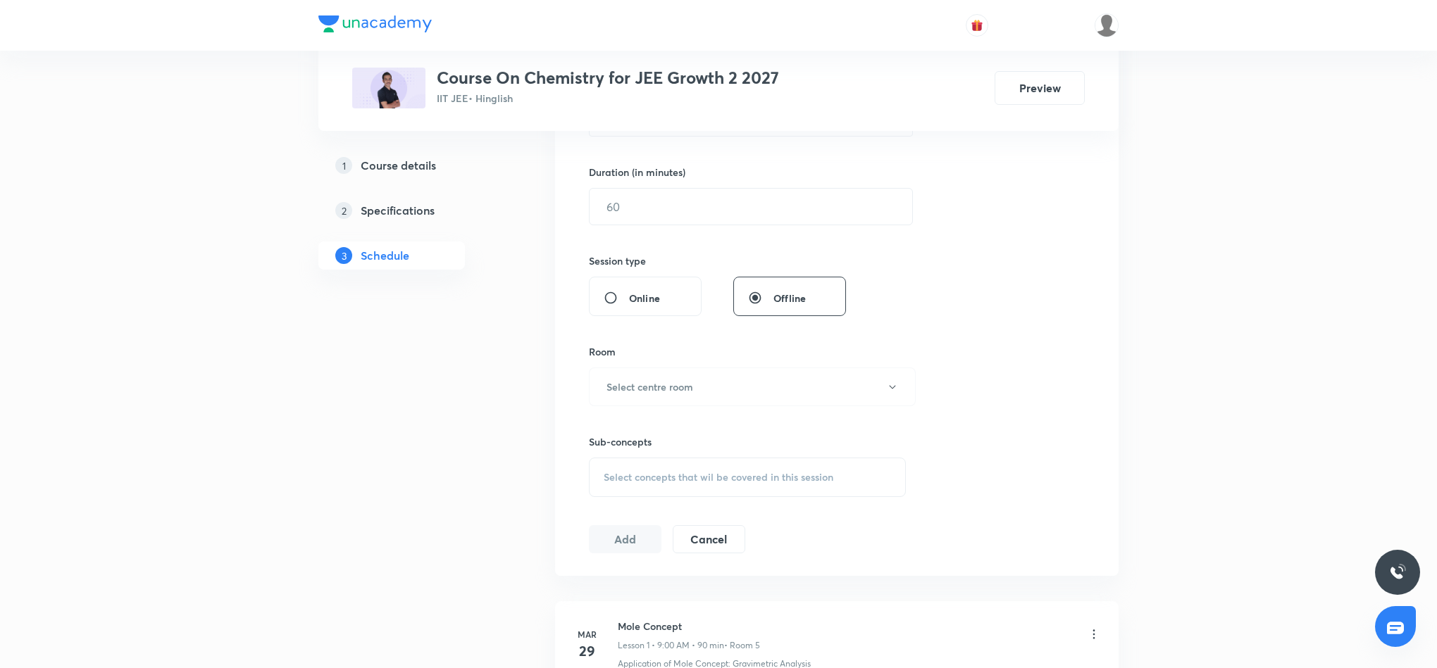
scroll to position [0, 0]
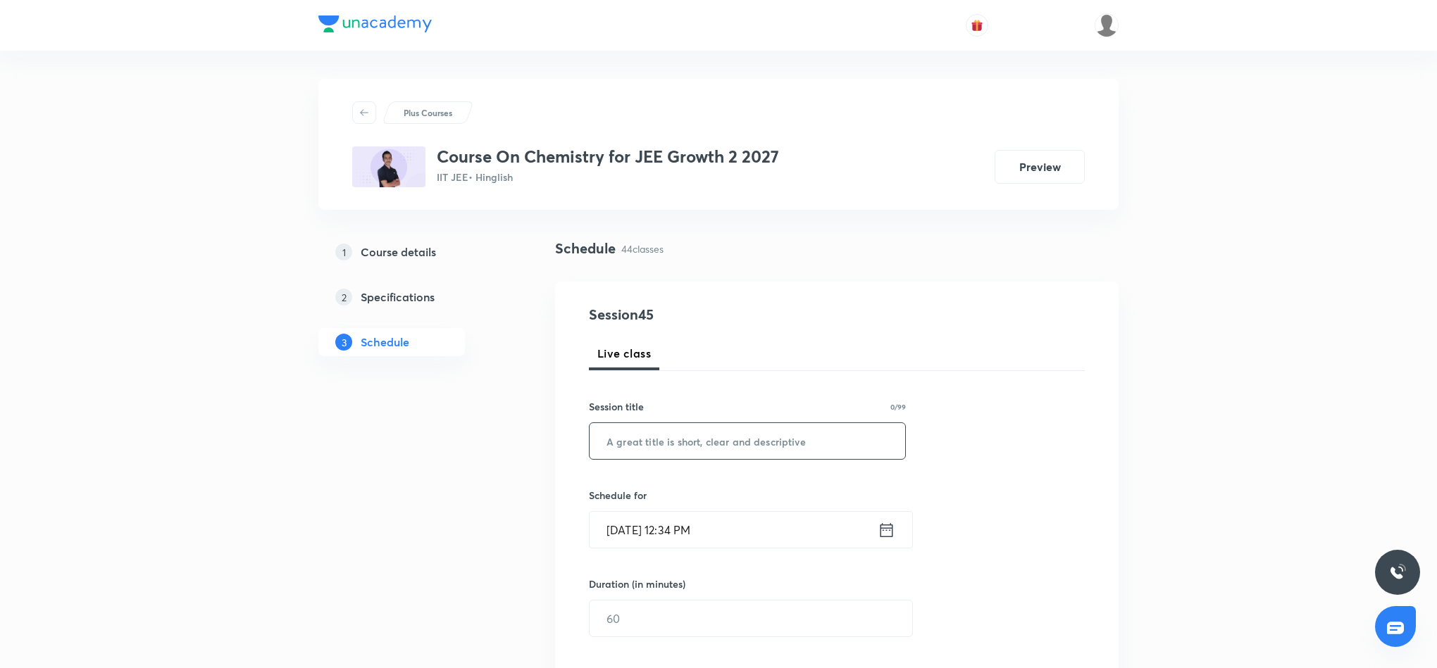
click at [777, 442] on input "text" at bounding box center [746, 441] width 315 height 36
paste input "Chemical Bonding"
type input "Chemical Bonding"
click at [882, 543] on div "Aug 30, 2025, 12:34 PM ​" at bounding box center [751, 529] width 324 height 37
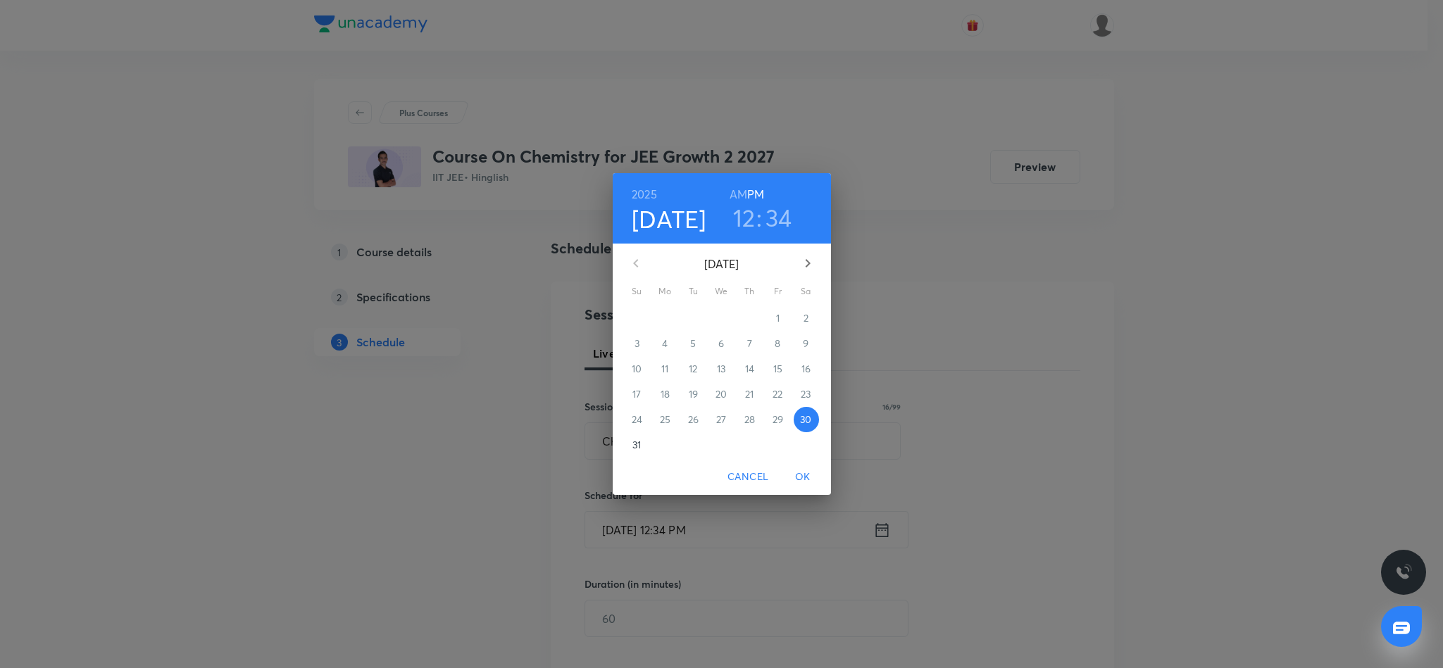
click at [742, 220] on h3 "12" at bounding box center [744, 218] width 23 height 30
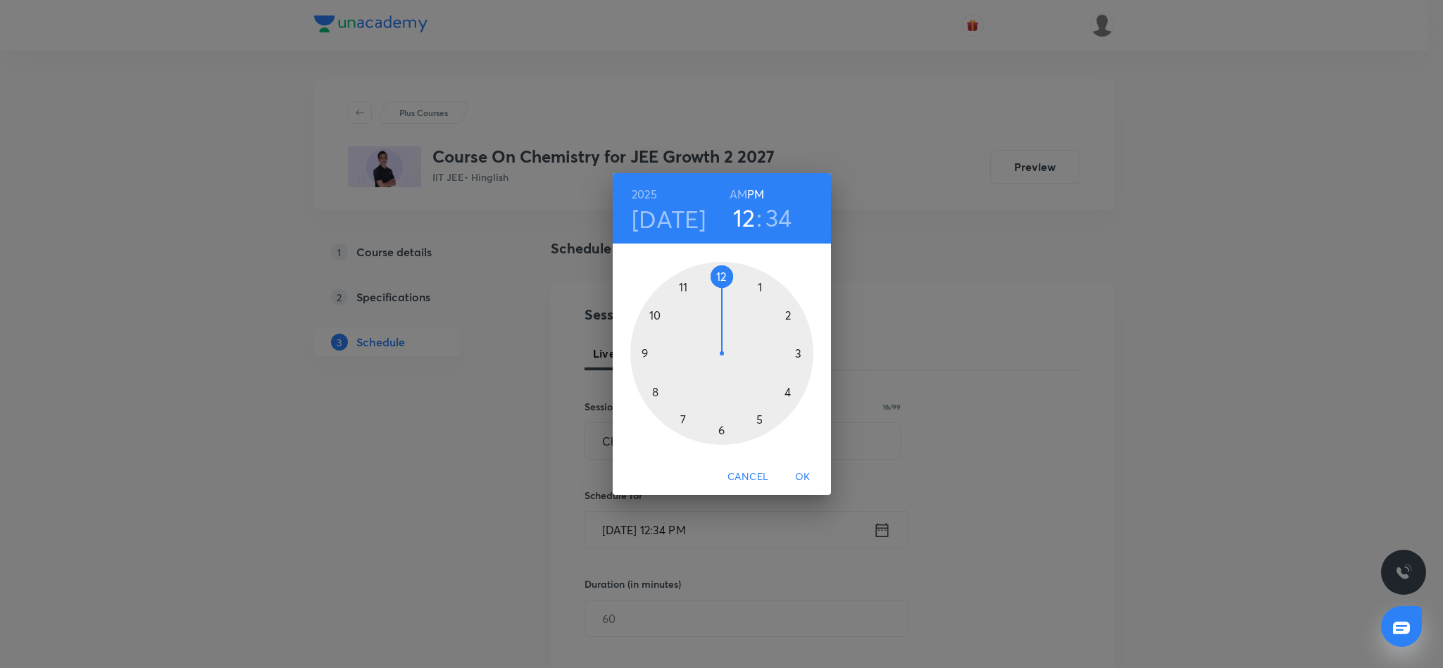
click at [720, 273] on div at bounding box center [721, 353] width 183 height 183
click at [642, 353] on div at bounding box center [721, 353] width 183 height 183
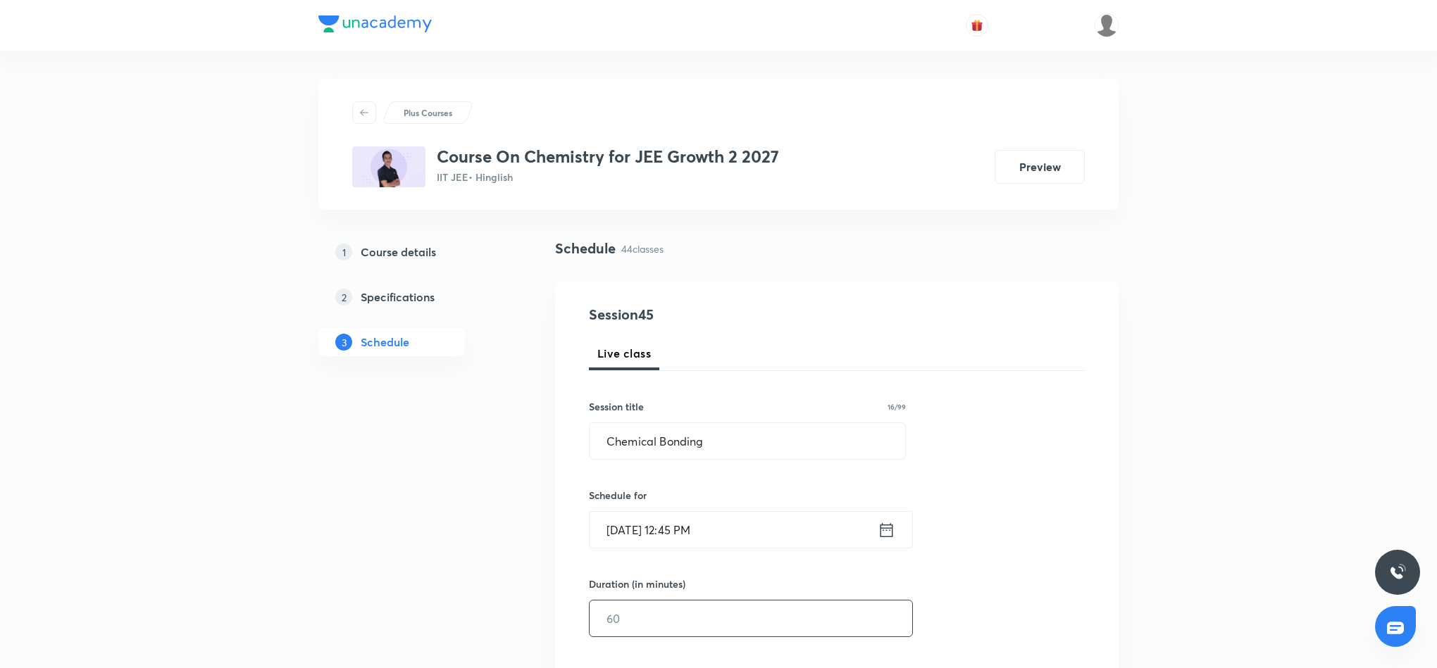
click at [664, 627] on input "text" at bounding box center [750, 619] width 323 height 36
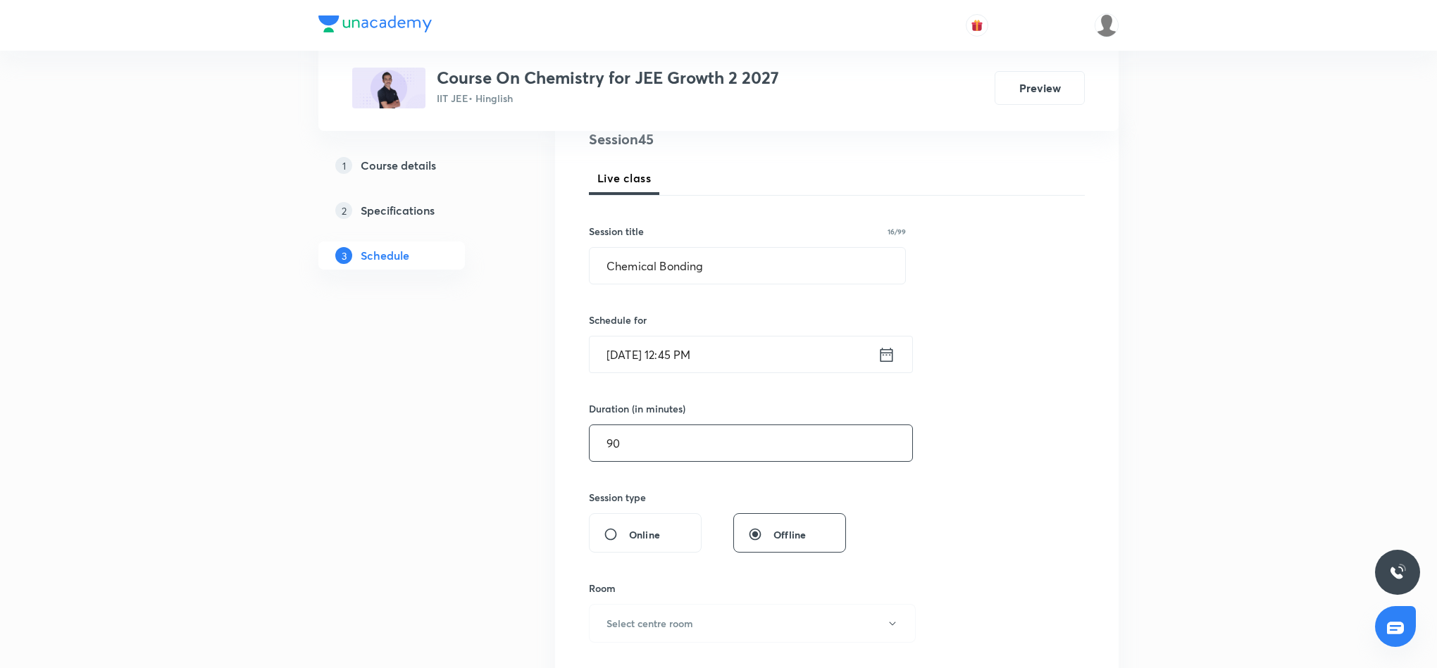
scroll to position [317, 0]
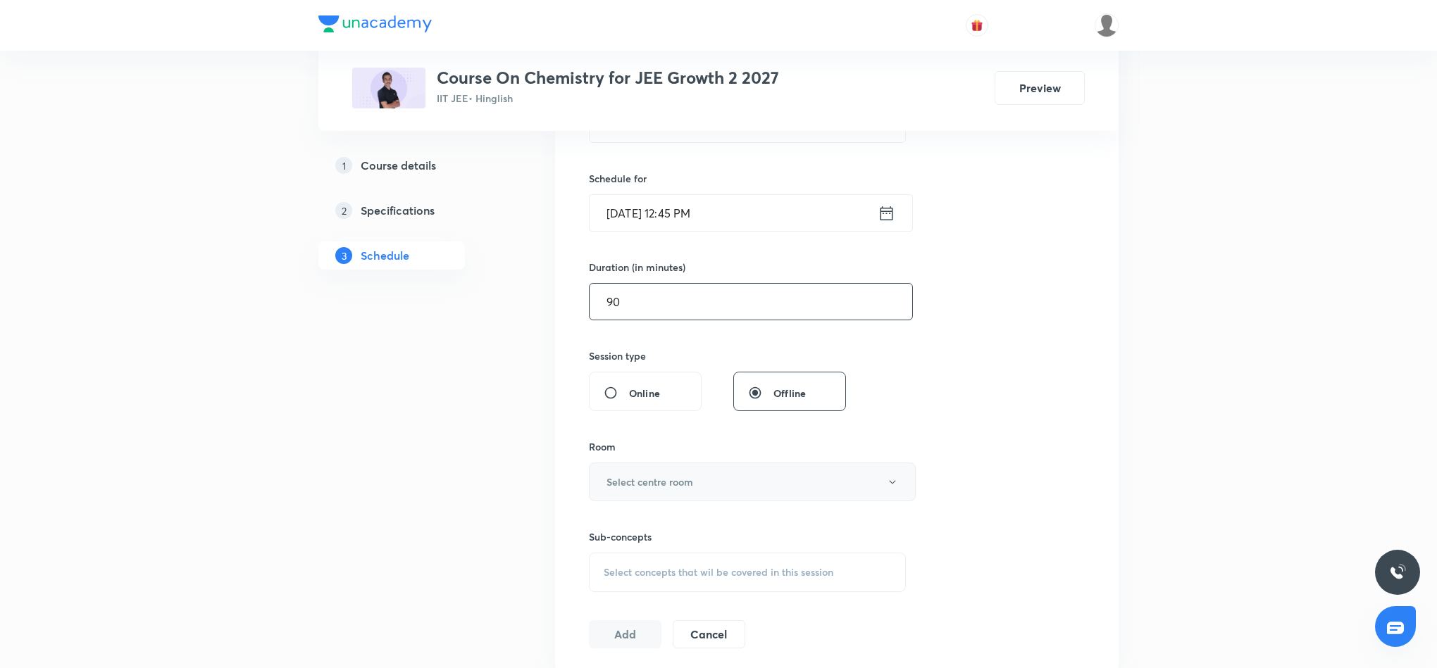
type input "90"
click at [687, 482] on h6 "Select centre room" at bounding box center [649, 482] width 87 height 15
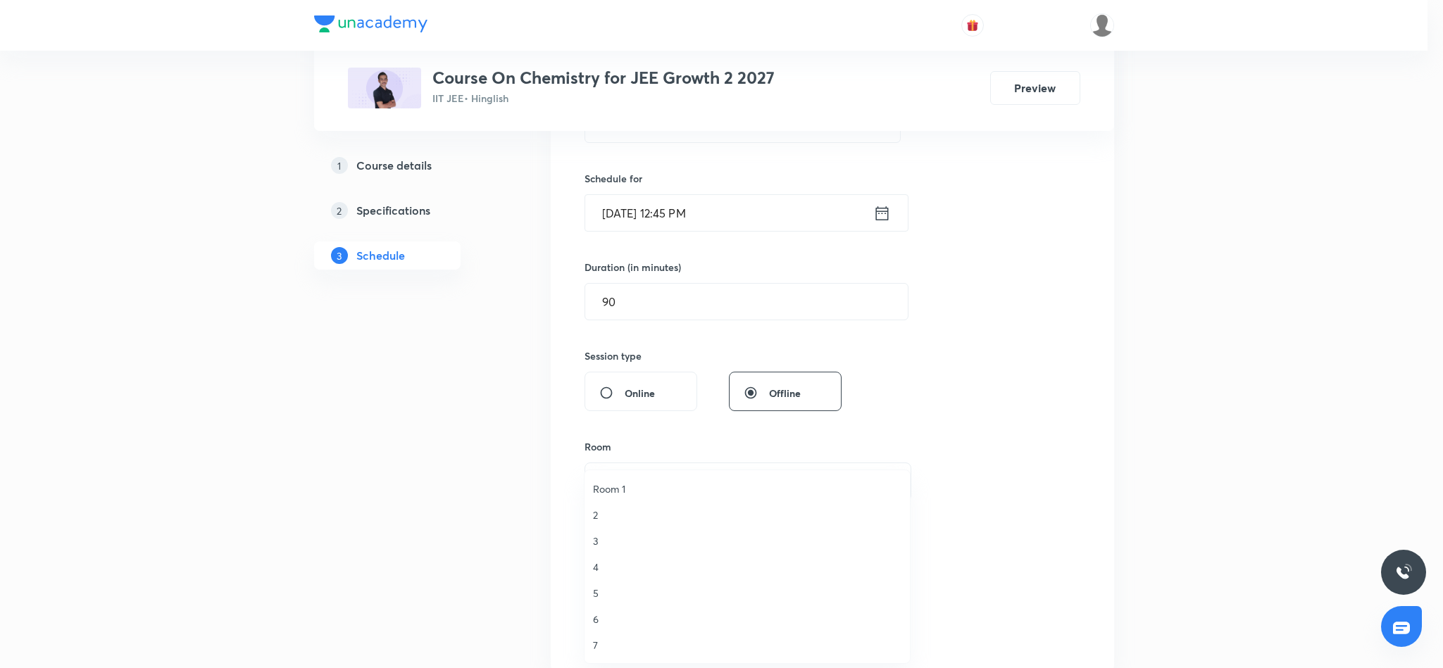
click at [596, 590] on span "5" at bounding box center [747, 593] width 308 height 15
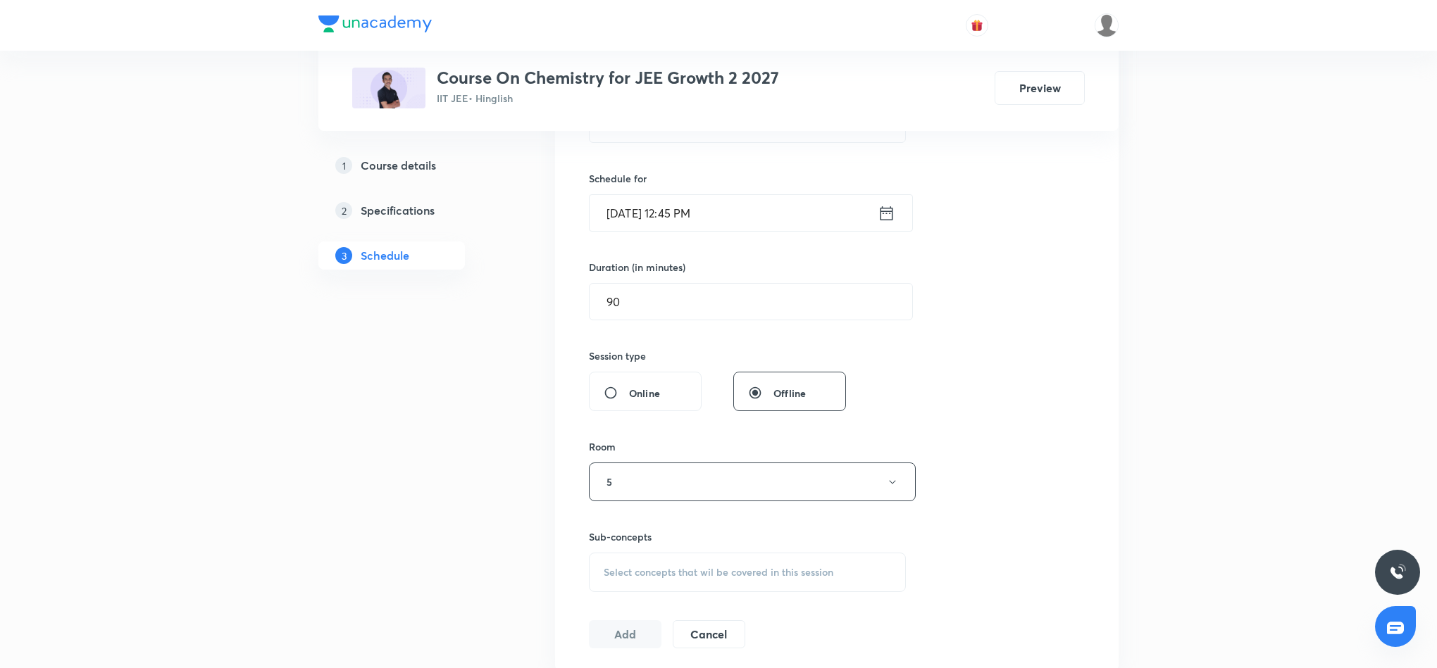
click at [799, 578] on span "Select concepts that wil be covered in this session" at bounding box center [718, 572] width 230 height 11
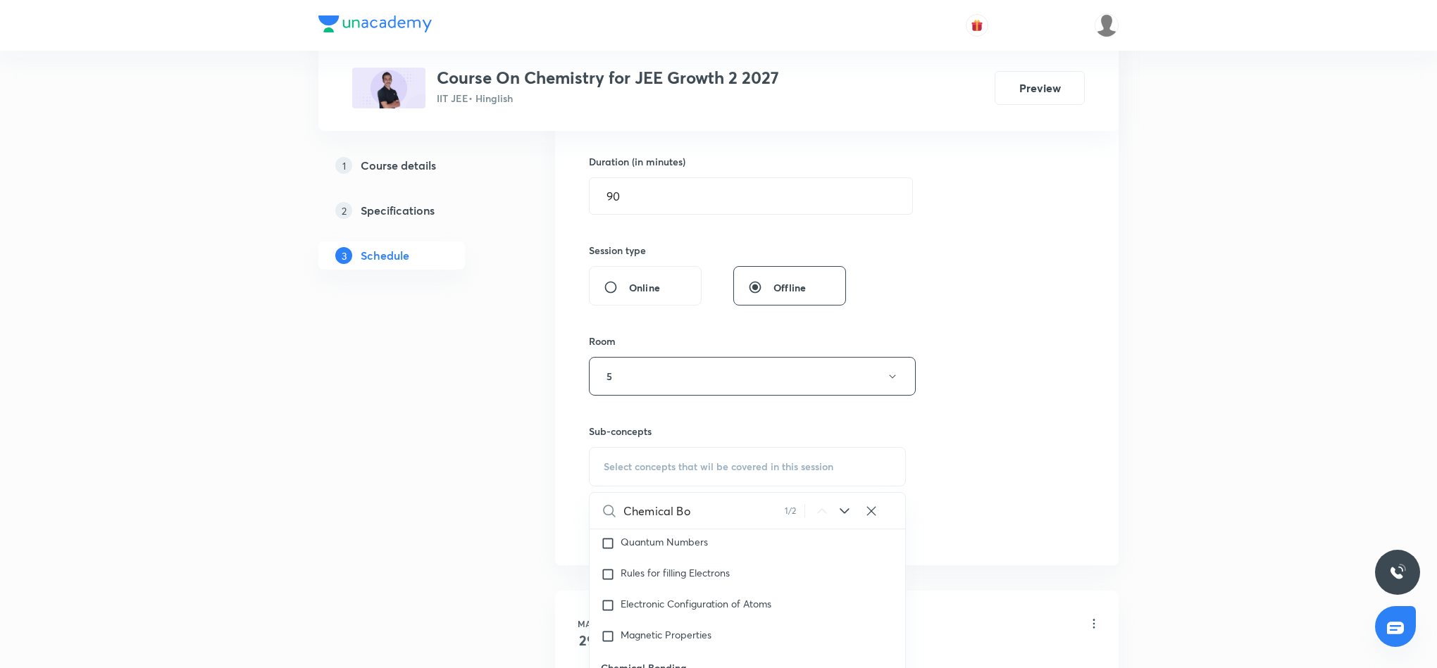
scroll to position [528, 0]
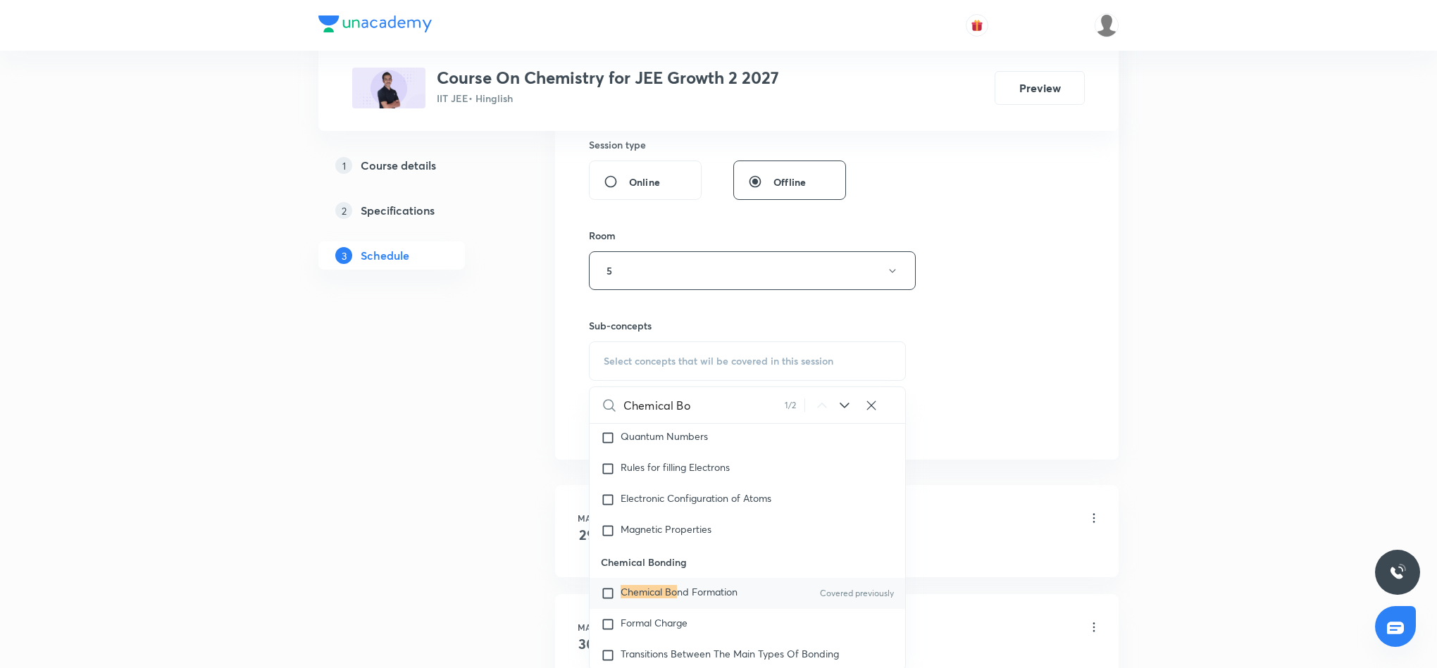
type input "Chemical Bo"
click at [649, 599] on mark "Chemical Bo" at bounding box center [648, 591] width 56 height 13
checkbox input "true"
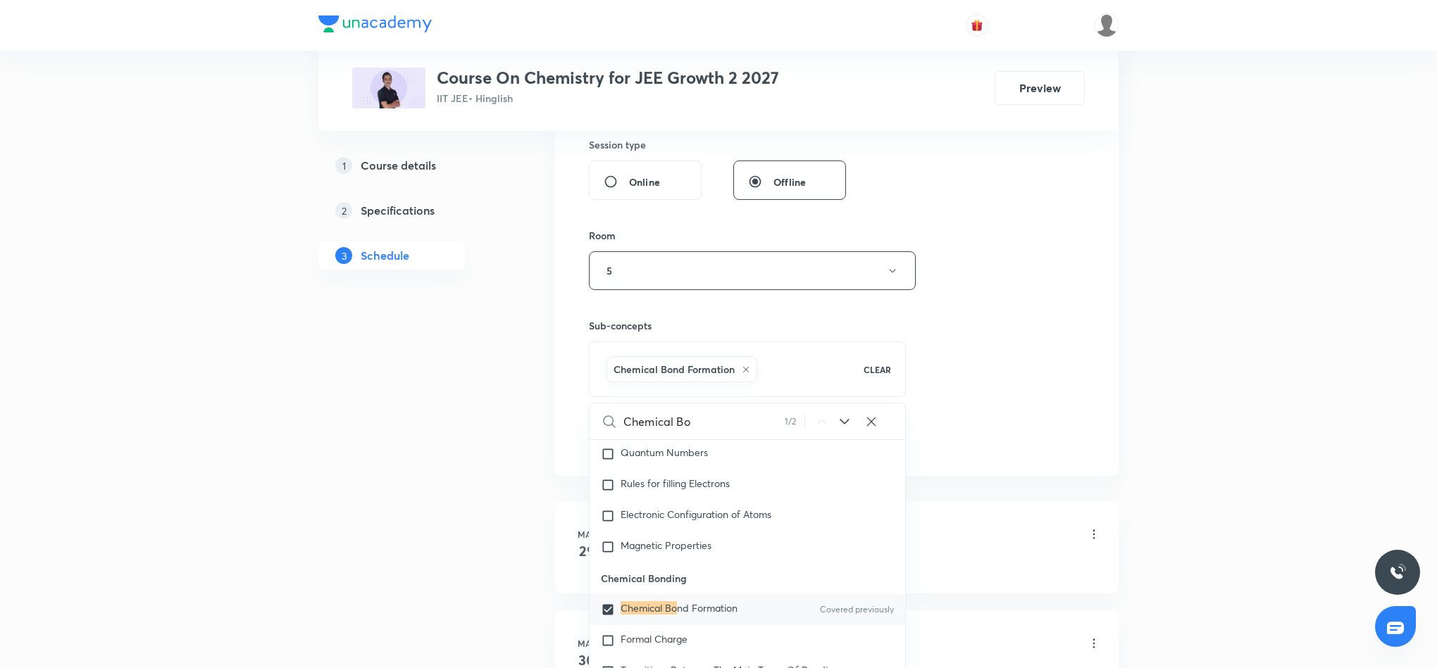
click at [964, 398] on div "Session 45 Live class Session title 16/99 Chemical Bonding ​ Schedule for Aug 3…" at bounding box center [837, 114] width 496 height 677
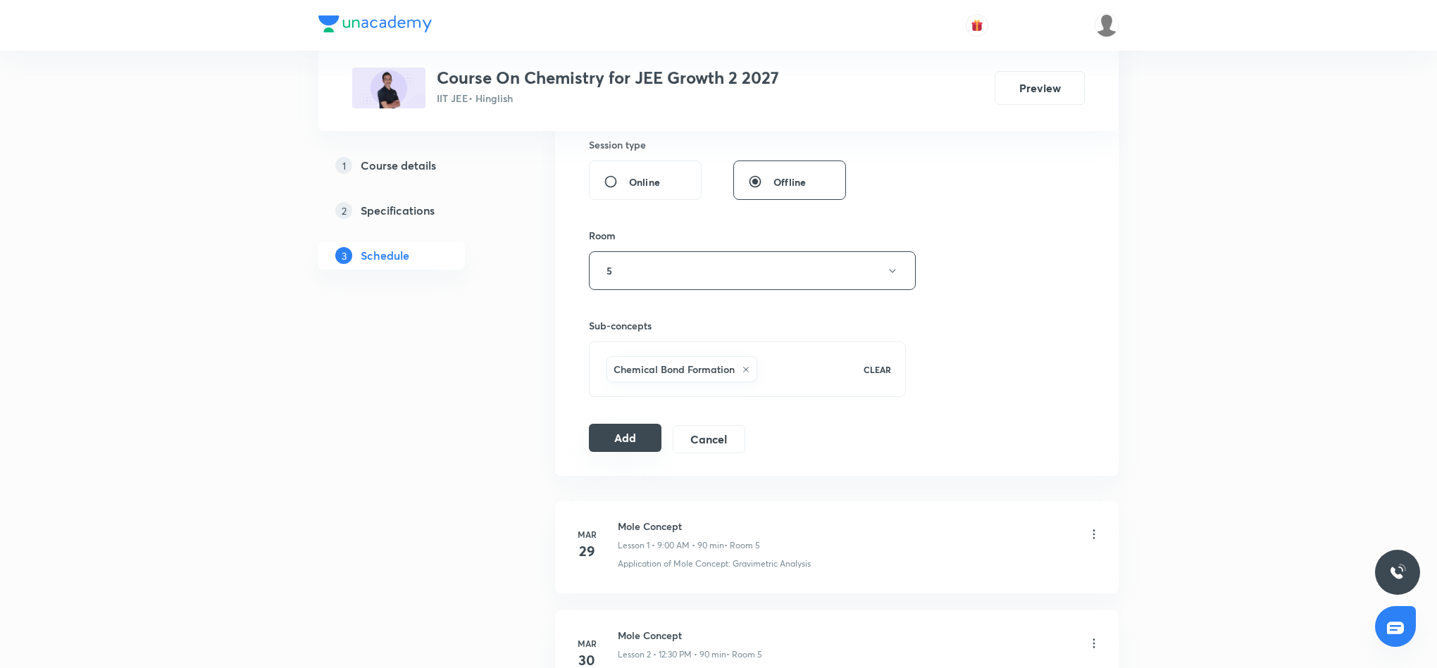
click at [615, 440] on button "Add" at bounding box center [625, 438] width 73 height 28
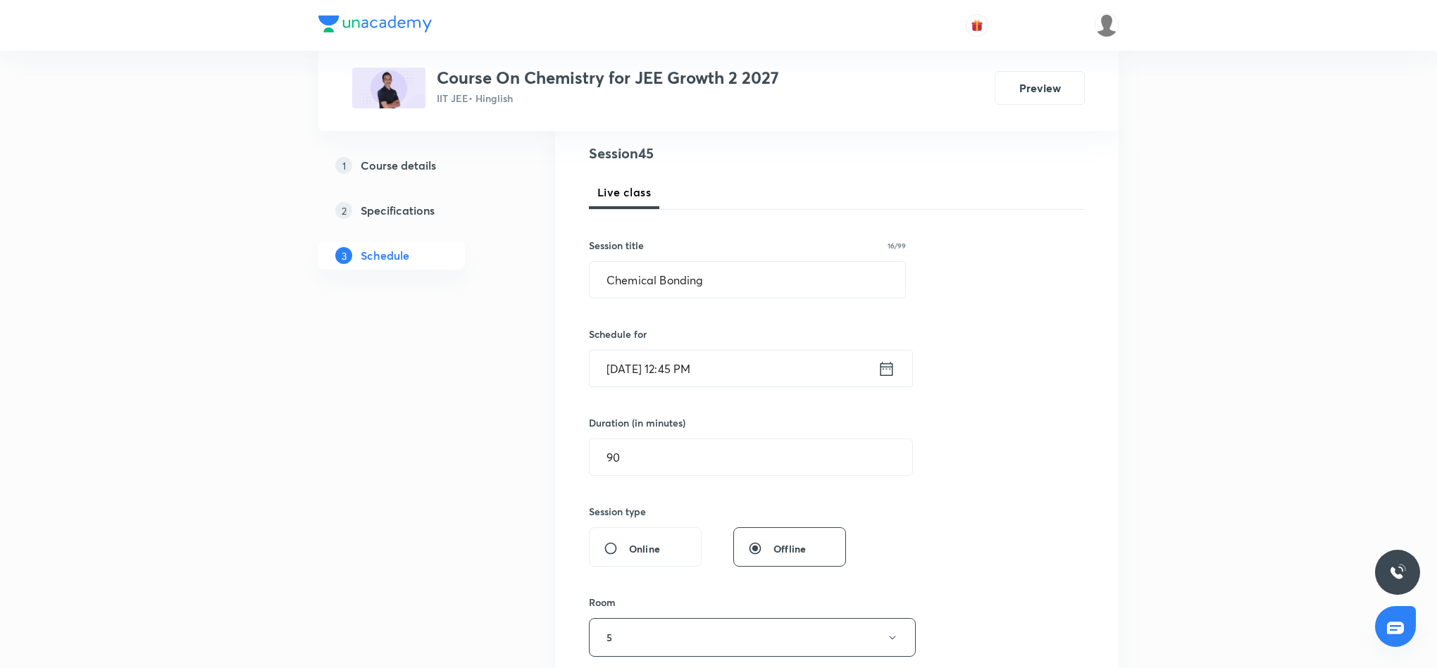
scroll to position [106, 0]
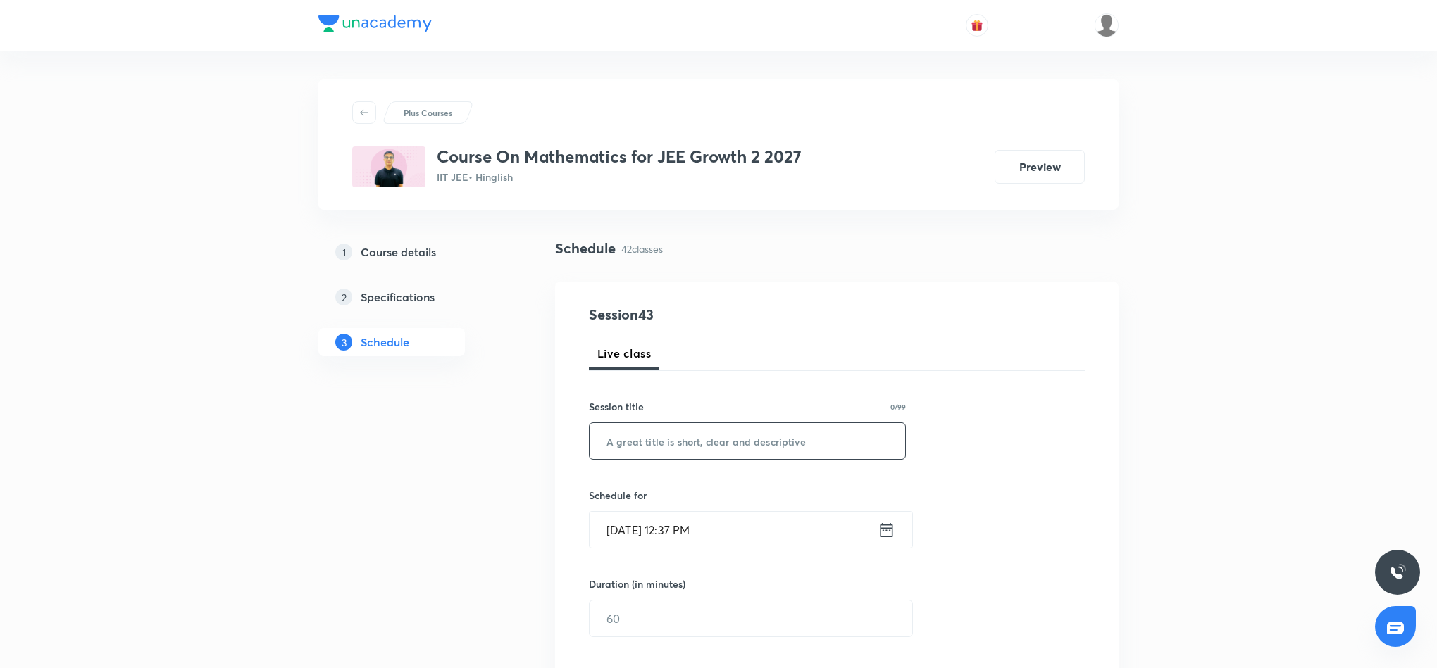
click at [808, 437] on input "text" at bounding box center [746, 441] width 315 height 36
click at [746, 439] on input "text" at bounding box center [746, 441] width 315 height 36
paste input "Quadratic equation"
type input "Quadratic Equation"
click at [886, 533] on icon at bounding box center [886, 530] width 18 height 20
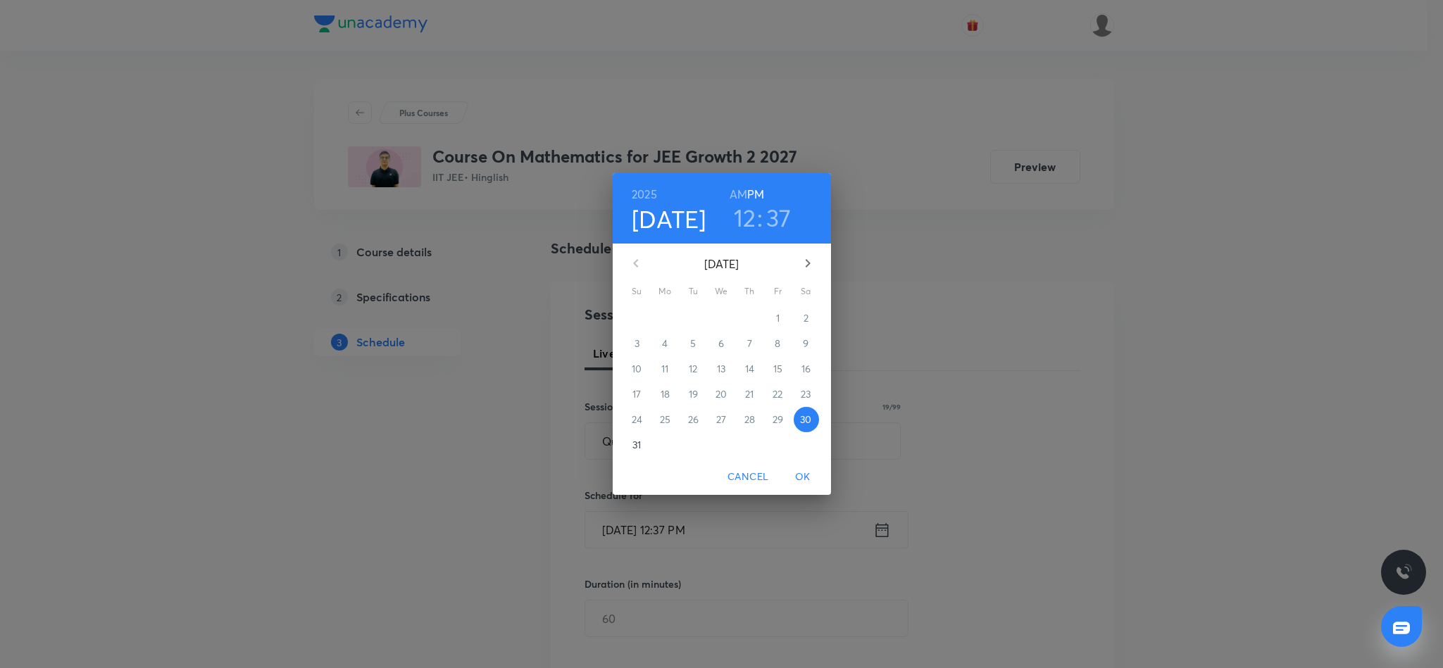
click at [746, 220] on h3 "12" at bounding box center [745, 218] width 23 height 30
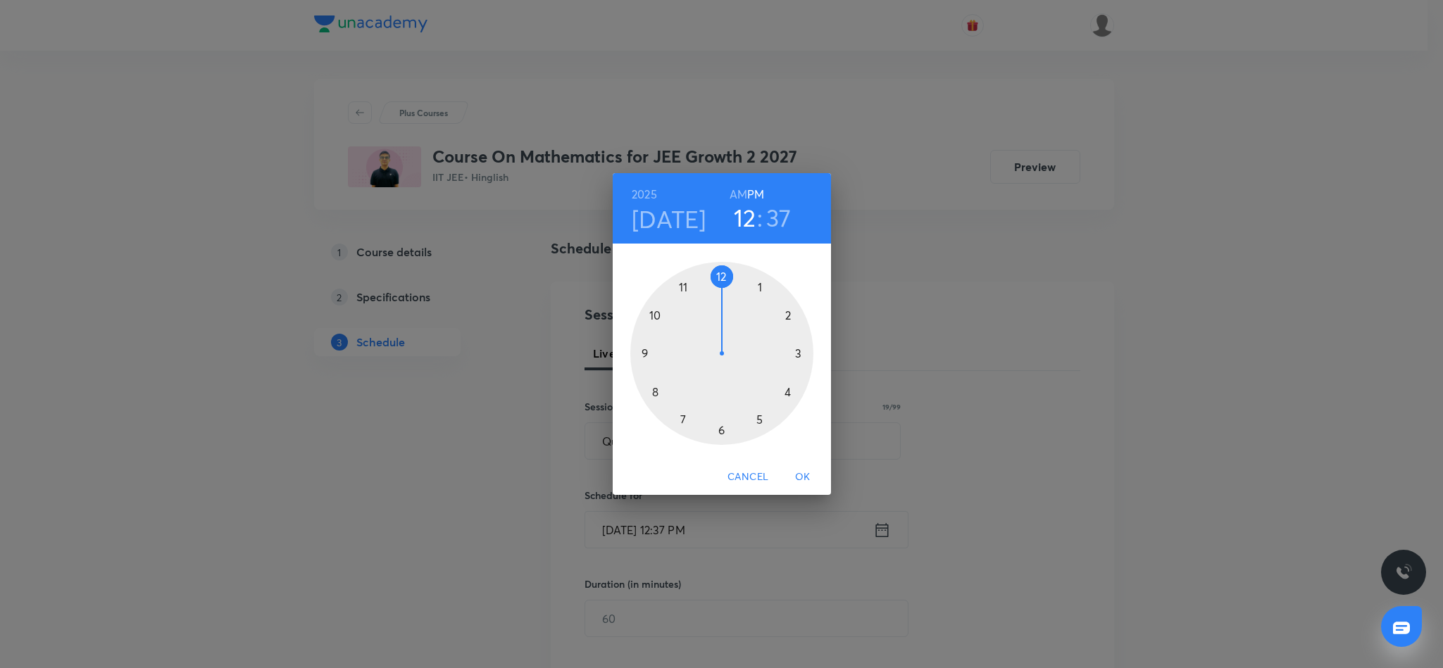
click at [788, 315] on div at bounding box center [721, 353] width 183 height 183
click at [720, 427] on div at bounding box center [721, 353] width 183 height 183
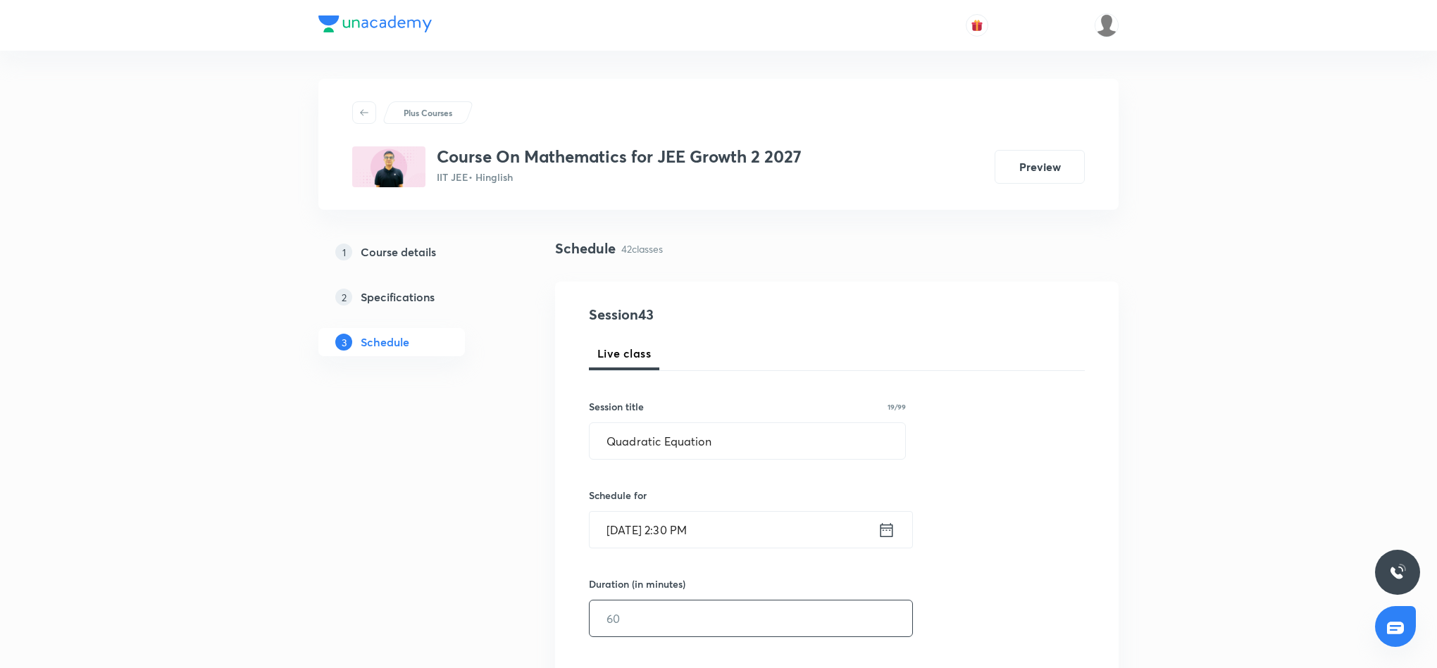
click at [682, 630] on input "text" at bounding box center [750, 619] width 323 height 36
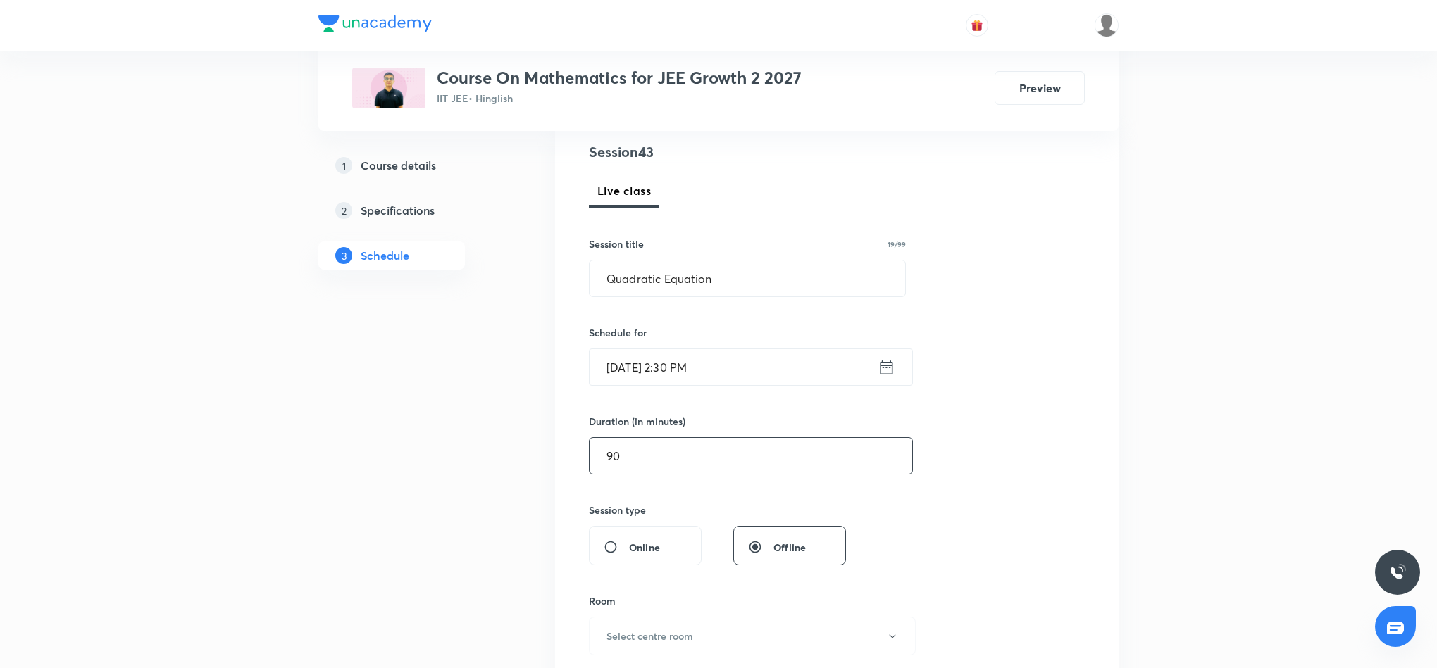
scroll to position [211, 0]
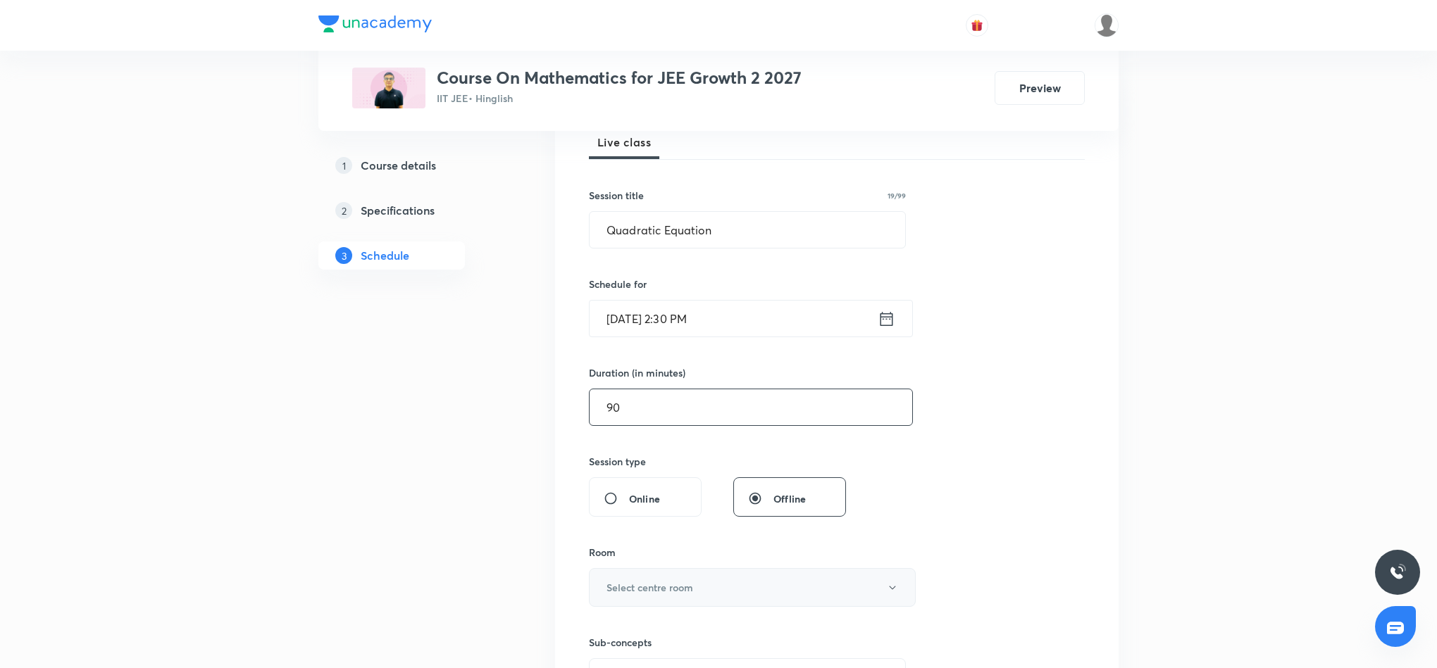
type input "90"
click at [697, 589] on button "Select centre room" at bounding box center [752, 587] width 327 height 39
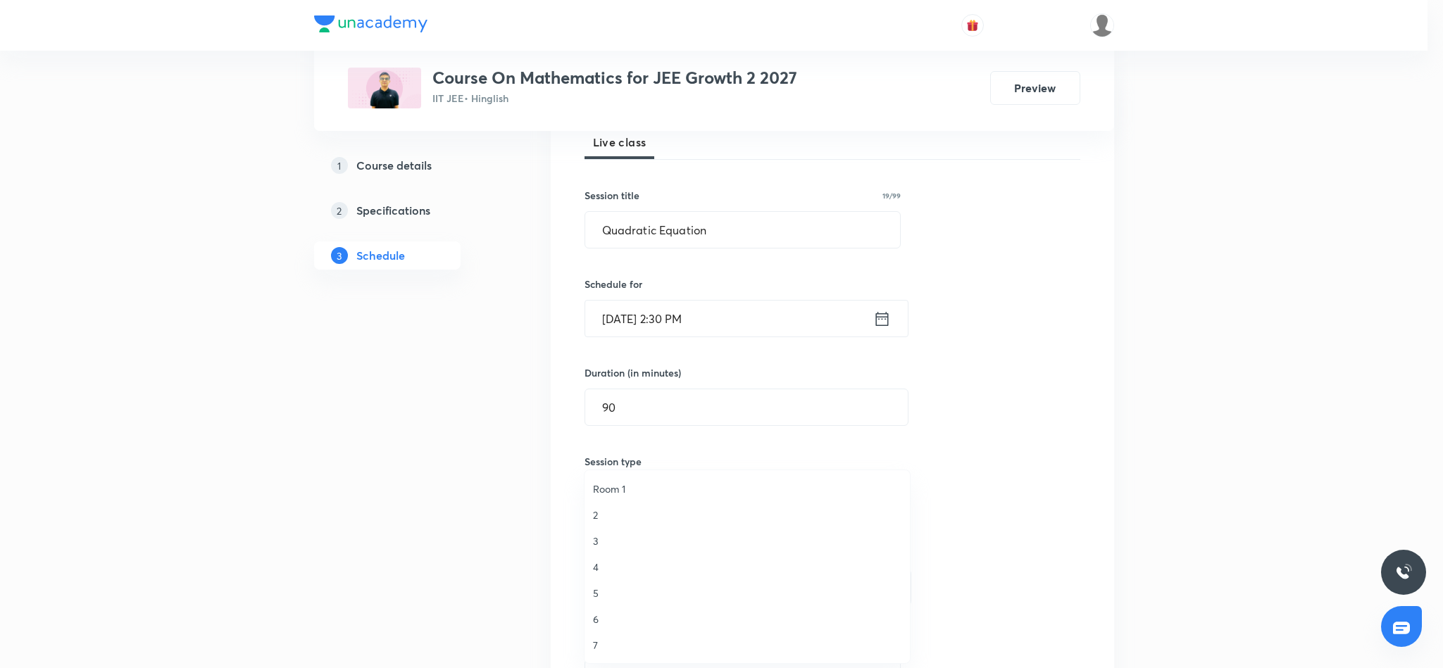
click at [594, 594] on span "5" at bounding box center [747, 593] width 308 height 15
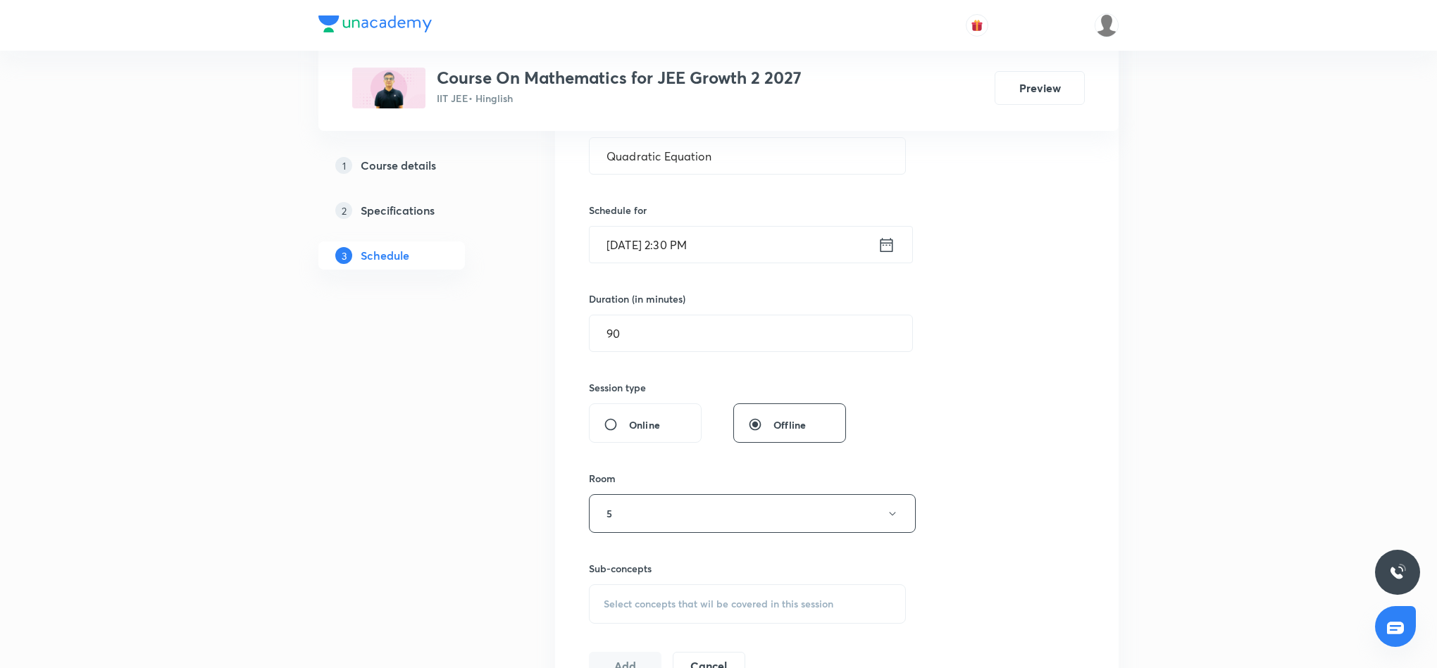
scroll to position [423, 0]
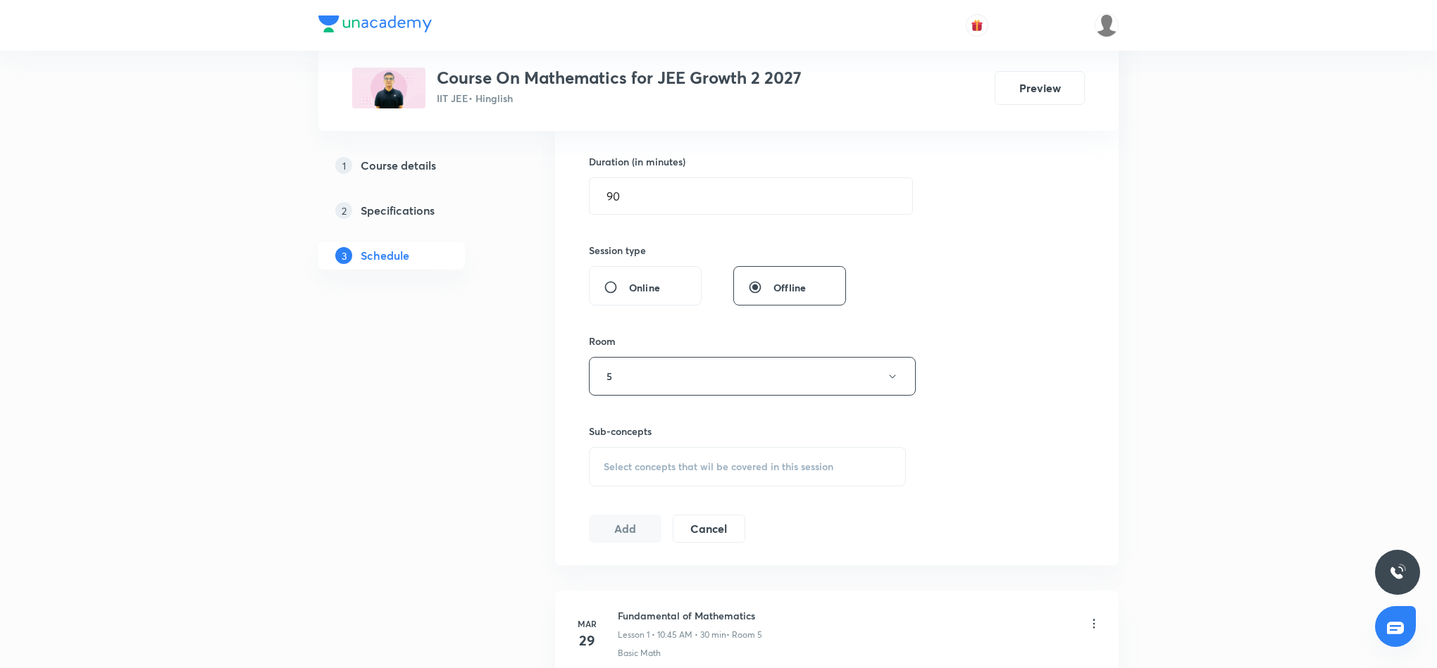
click at [763, 469] on span "Select concepts that wil be covered in this session" at bounding box center [718, 466] width 230 height 11
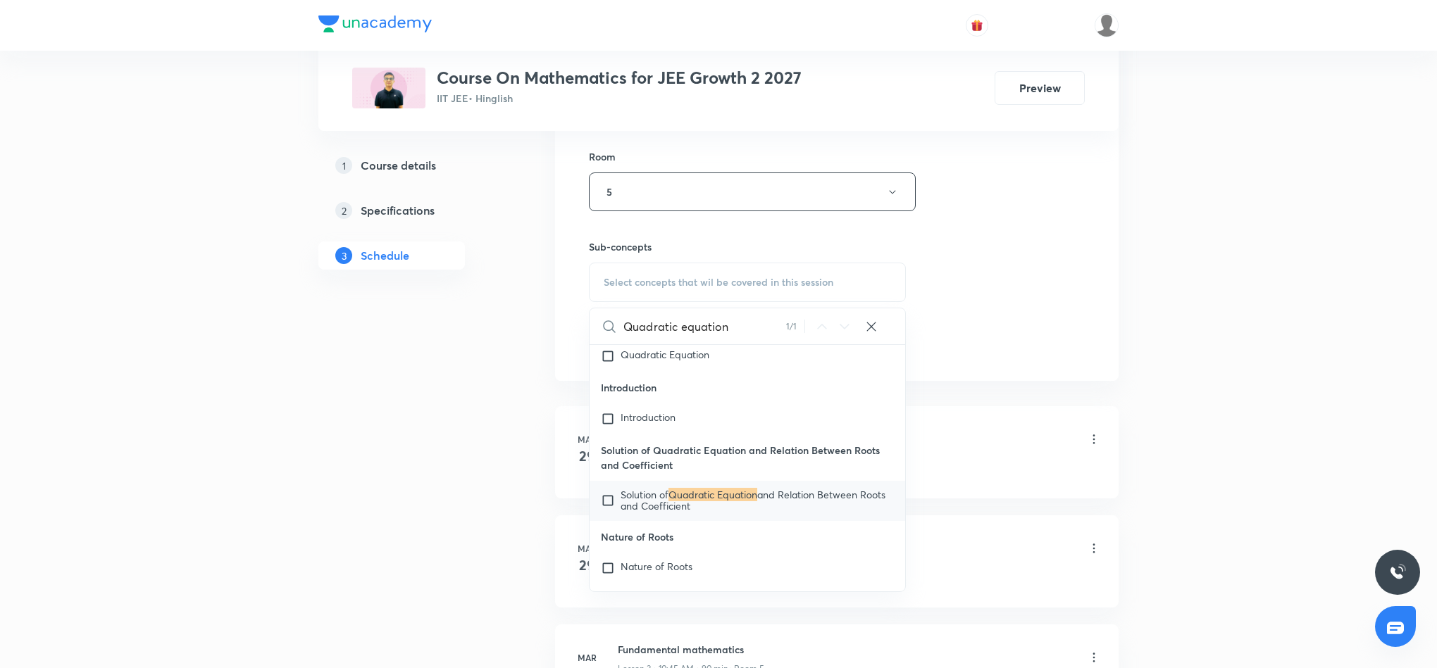
scroll to position [634, 0]
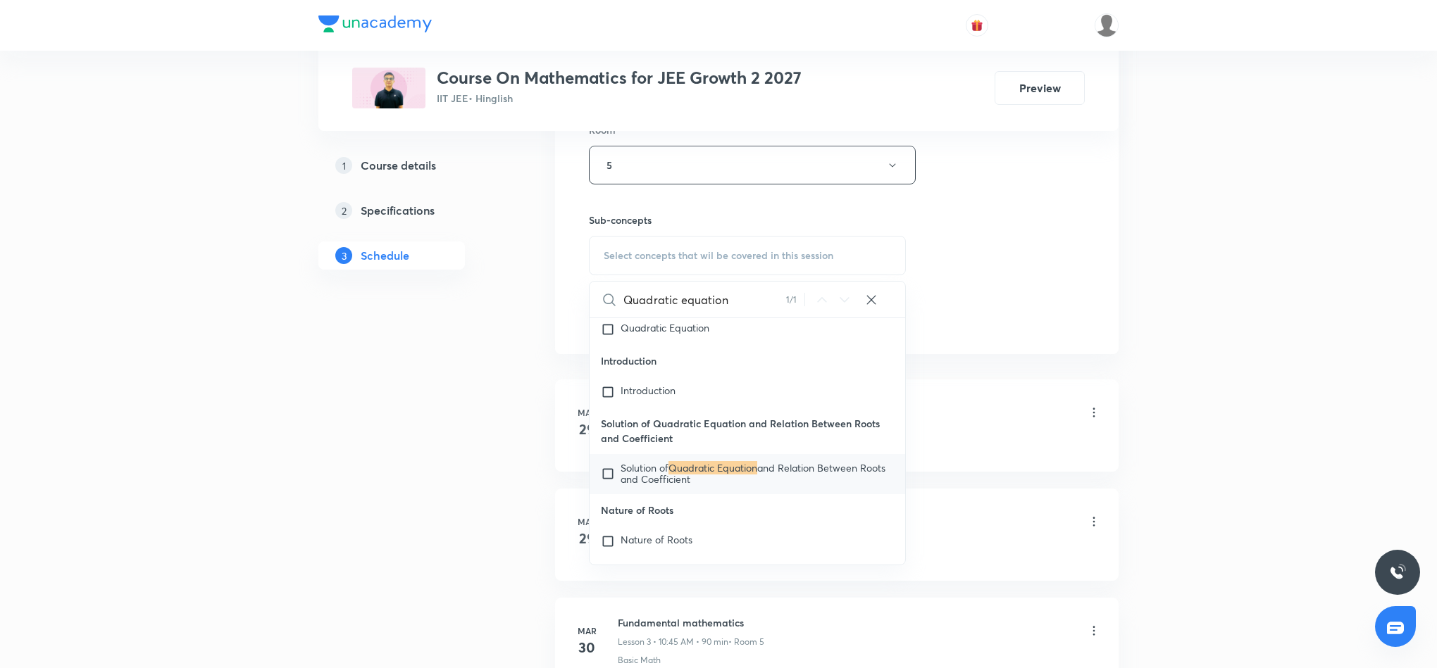
type input "Quadratic equation"
click at [780, 486] on span "and Relation Between Roots and Coefficient" at bounding box center [752, 473] width 265 height 25
checkbox input "true"
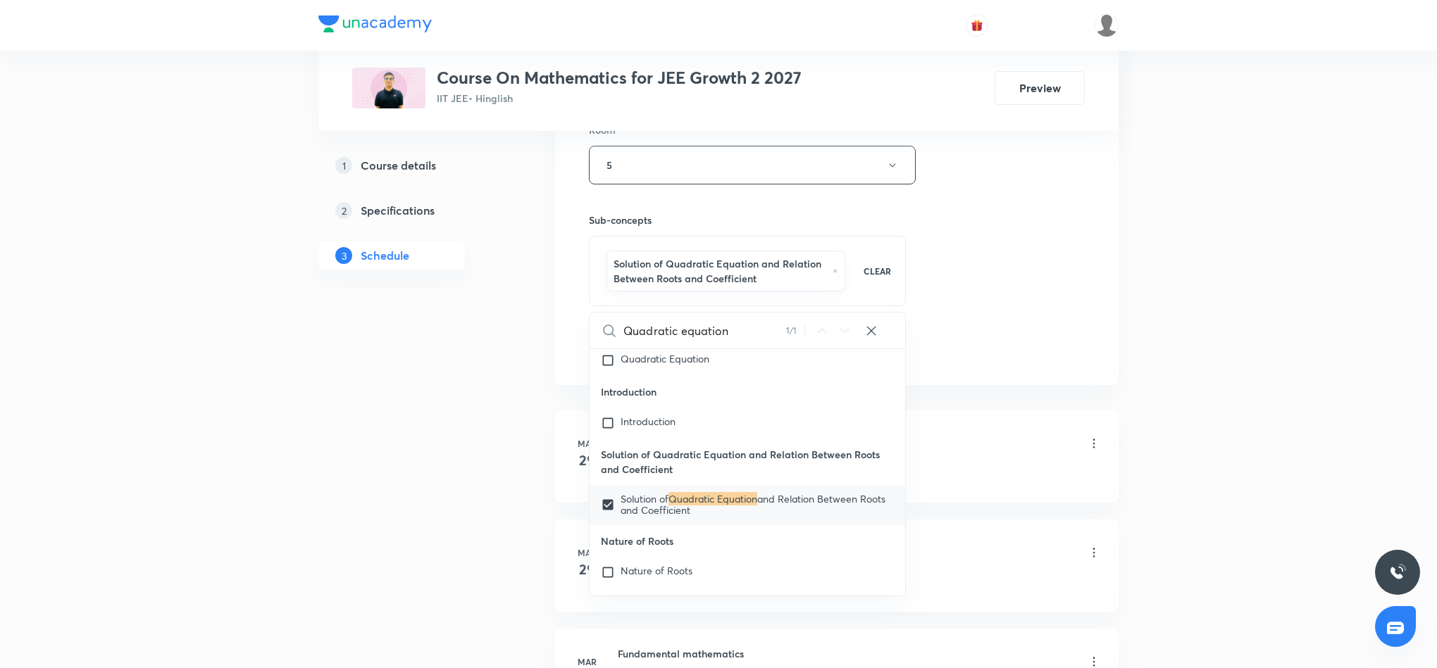
click at [1057, 268] on div "Session 43 Live class Session title 19/99 Quadratic Equation ​ Schedule for Aug…" at bounding box center [837, 16] width 496 height 692
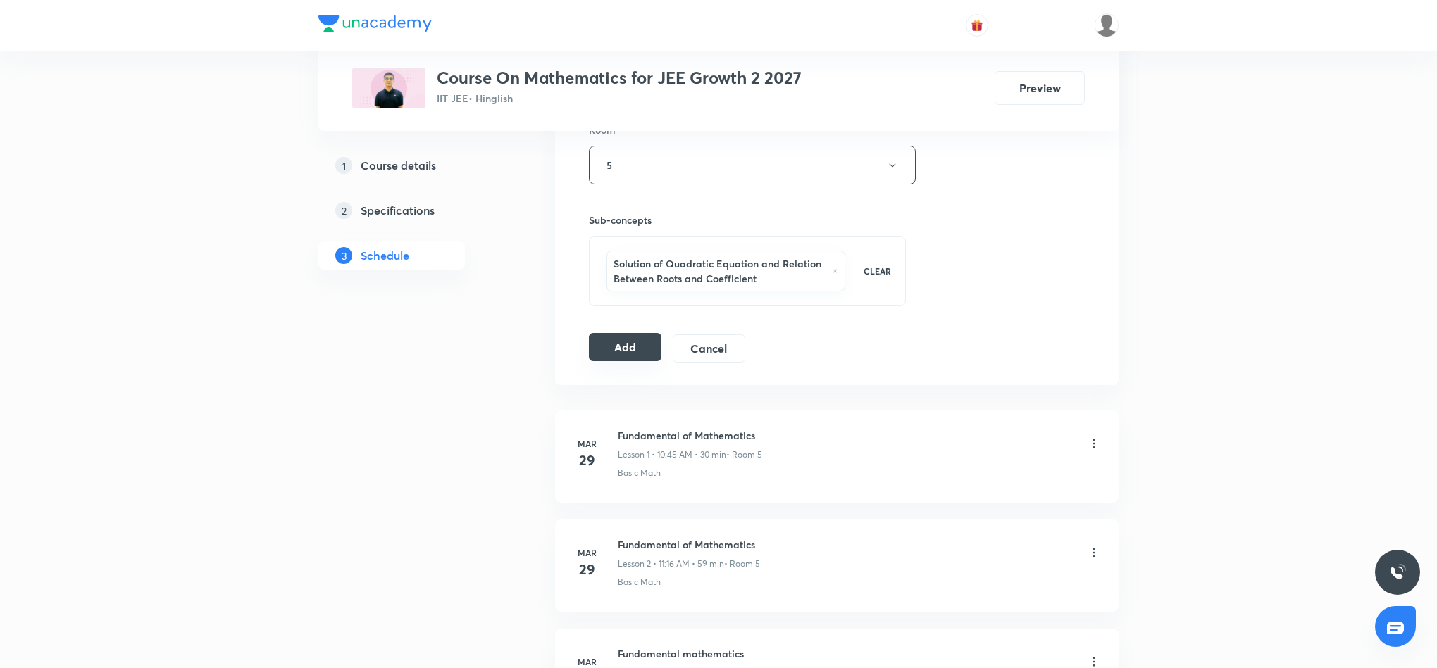
click at [638, 353] on button "Add" at bounding box center [625, 347] width 73 height 28
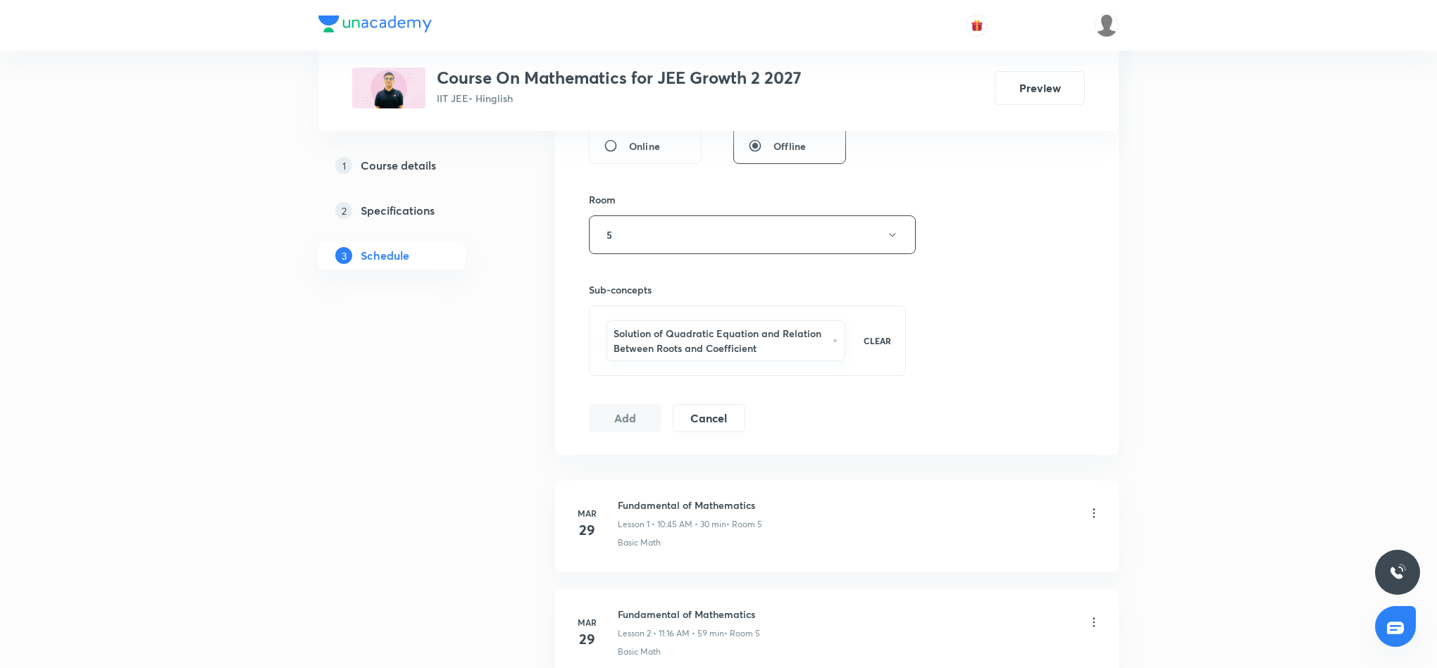
scroll to position [528, 0]
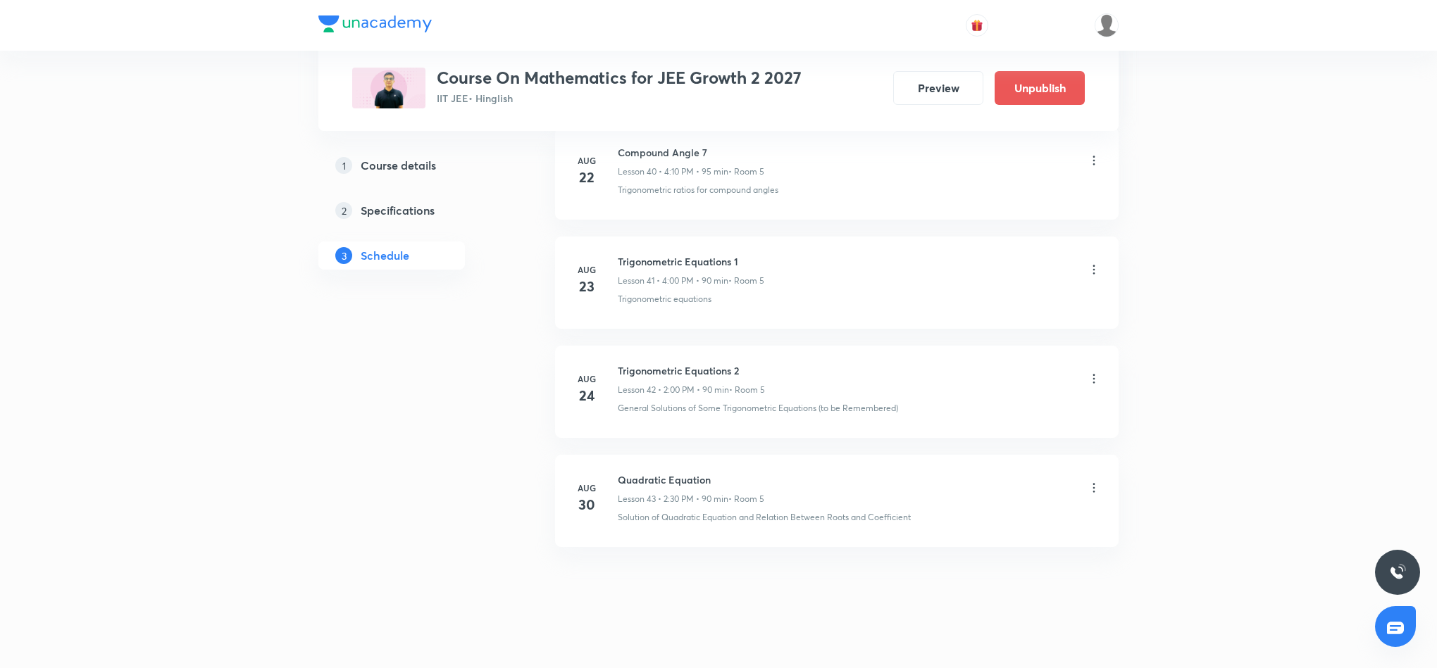
scroll to position [4531, 0]
click at [1095, 478] on icon at bounding box center [1094, 477] width 14 height 14
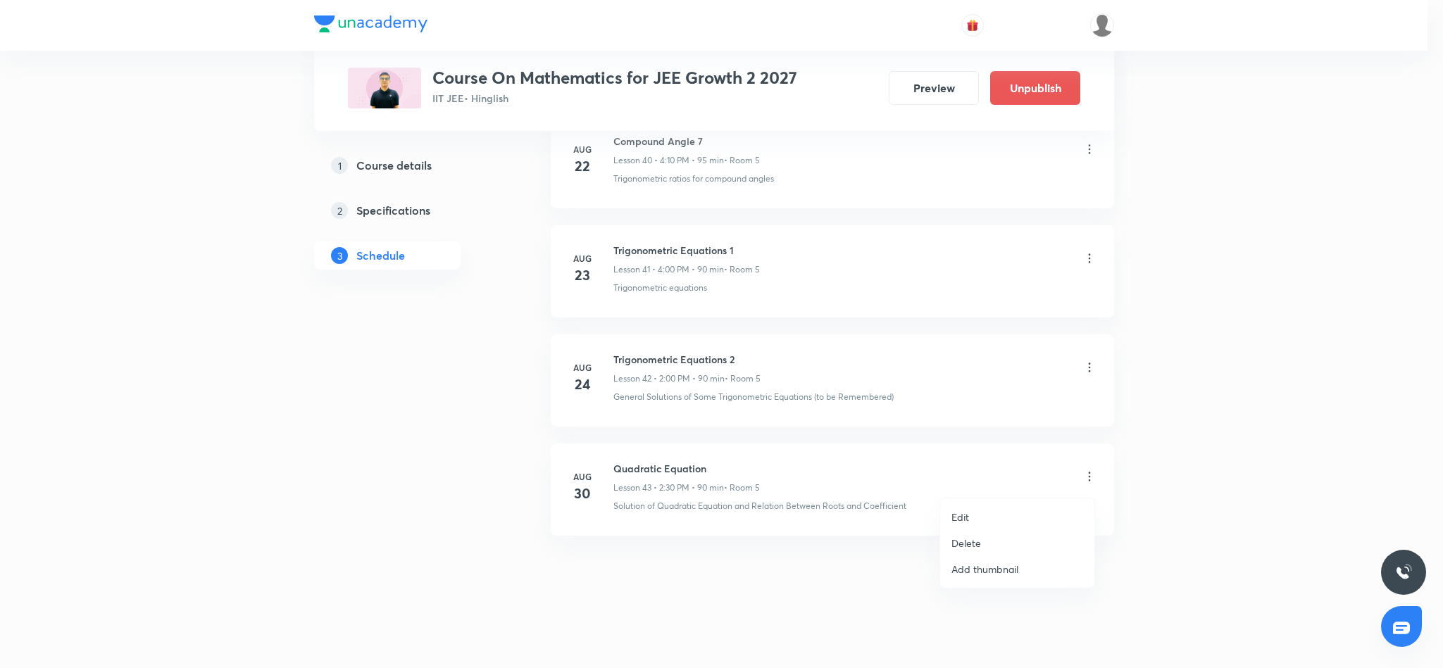
click at [970, 516] on li "Edit" at bounding box center [1017, 517] width 154 height 26
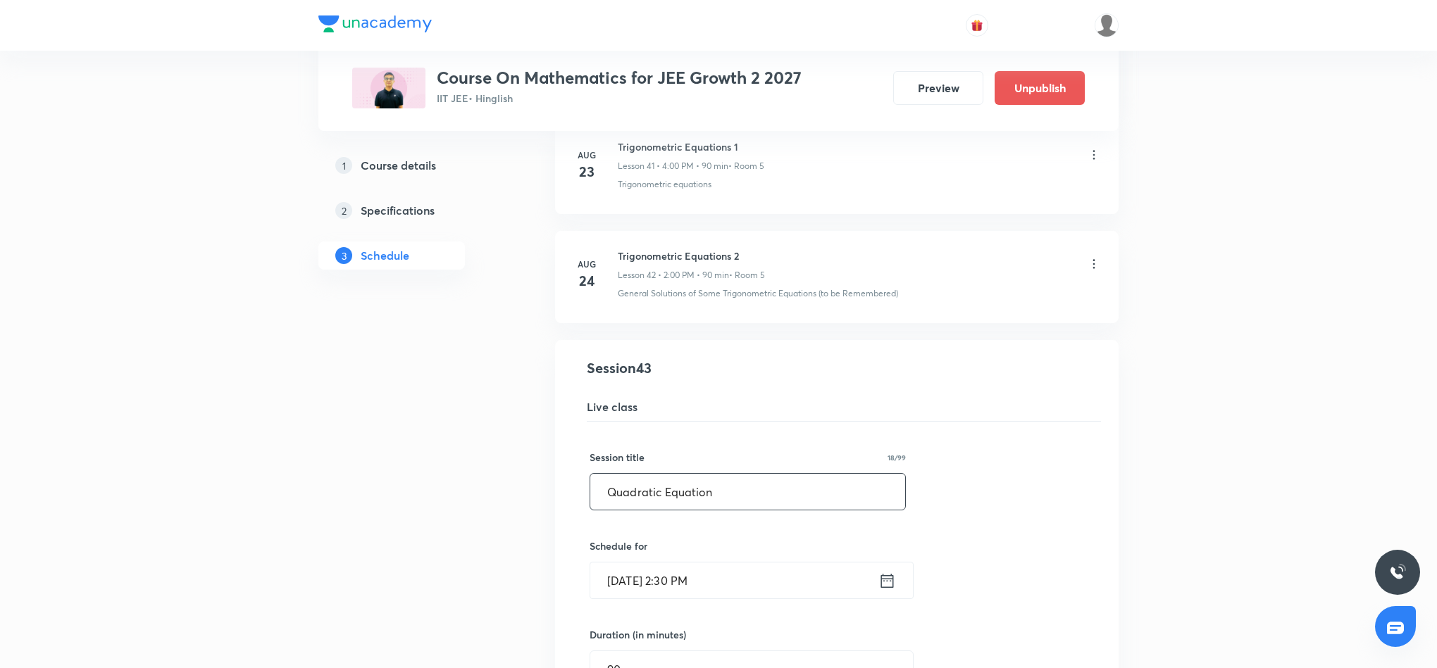
click at [746, 510] on input "Quadratic Equation" at bounding box center [747, 492] width 315 height 36
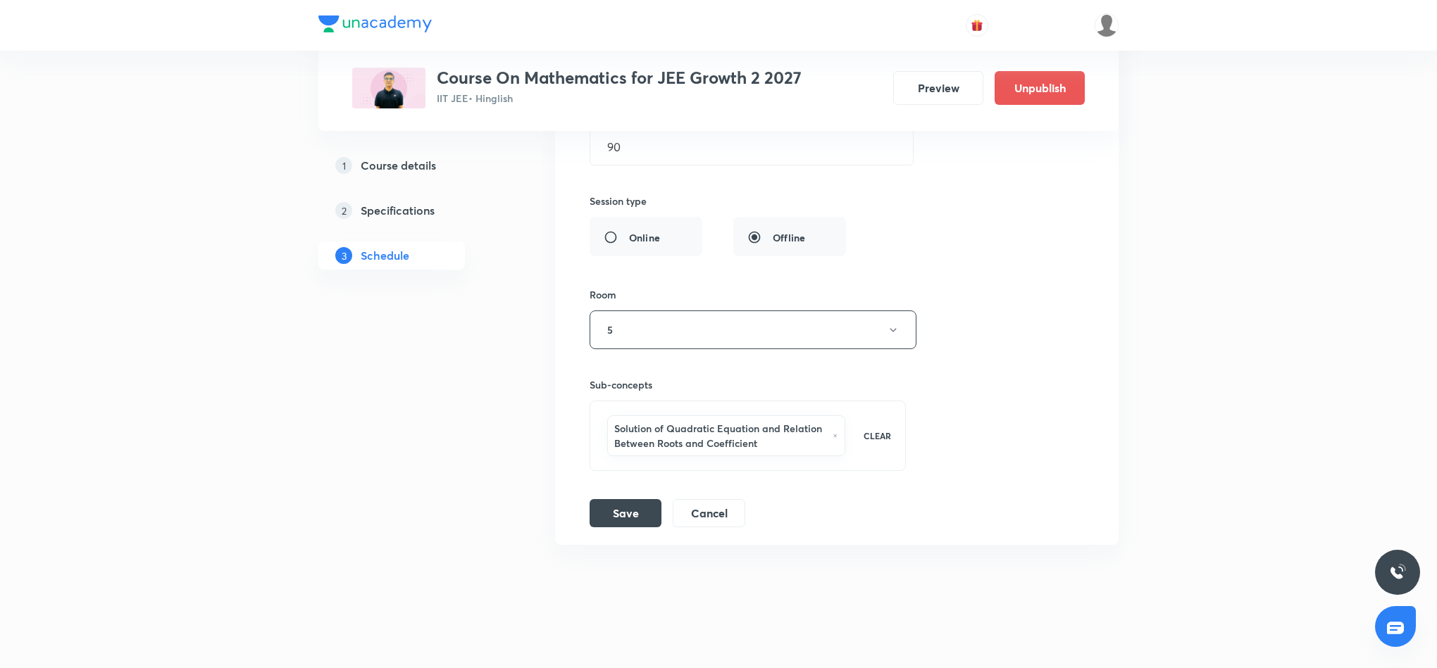
scroll to position [5096, 0]
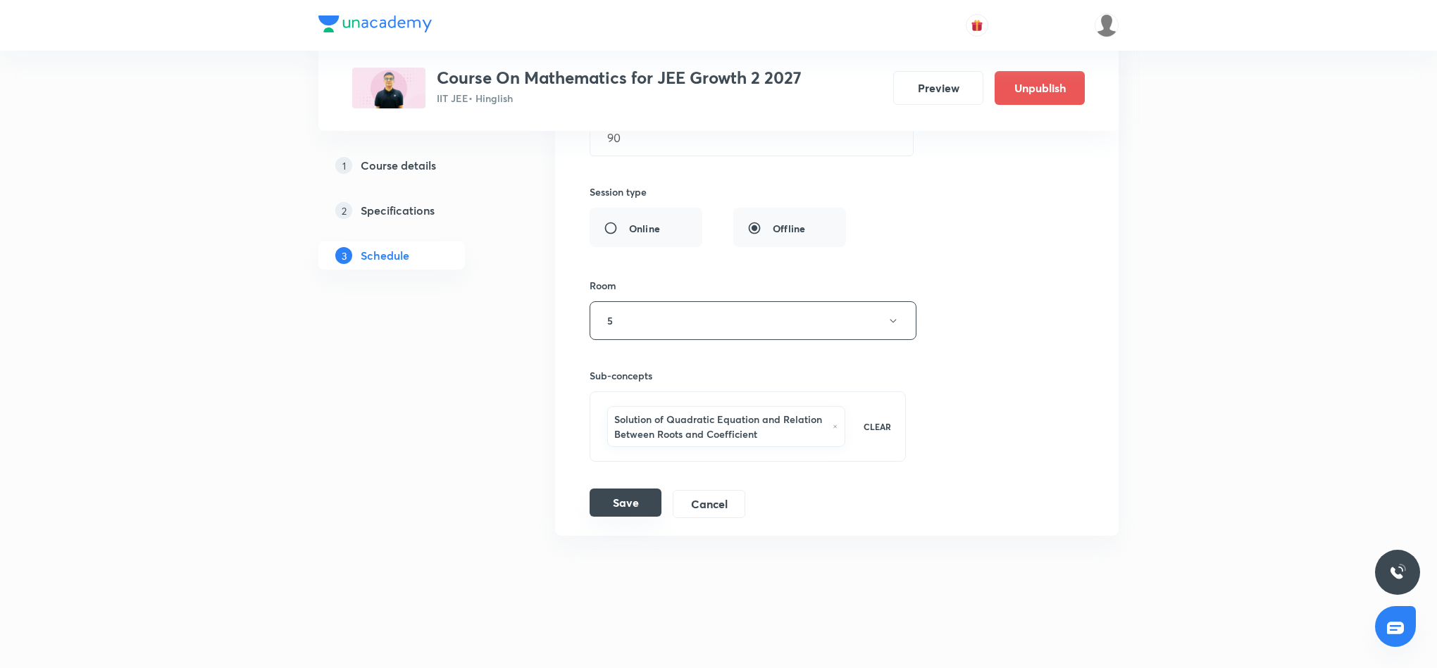
type input "Quadratic Equation 1"
click at [611, 503] on button "Save" at bounding box center [625, 503] width 72 height 28
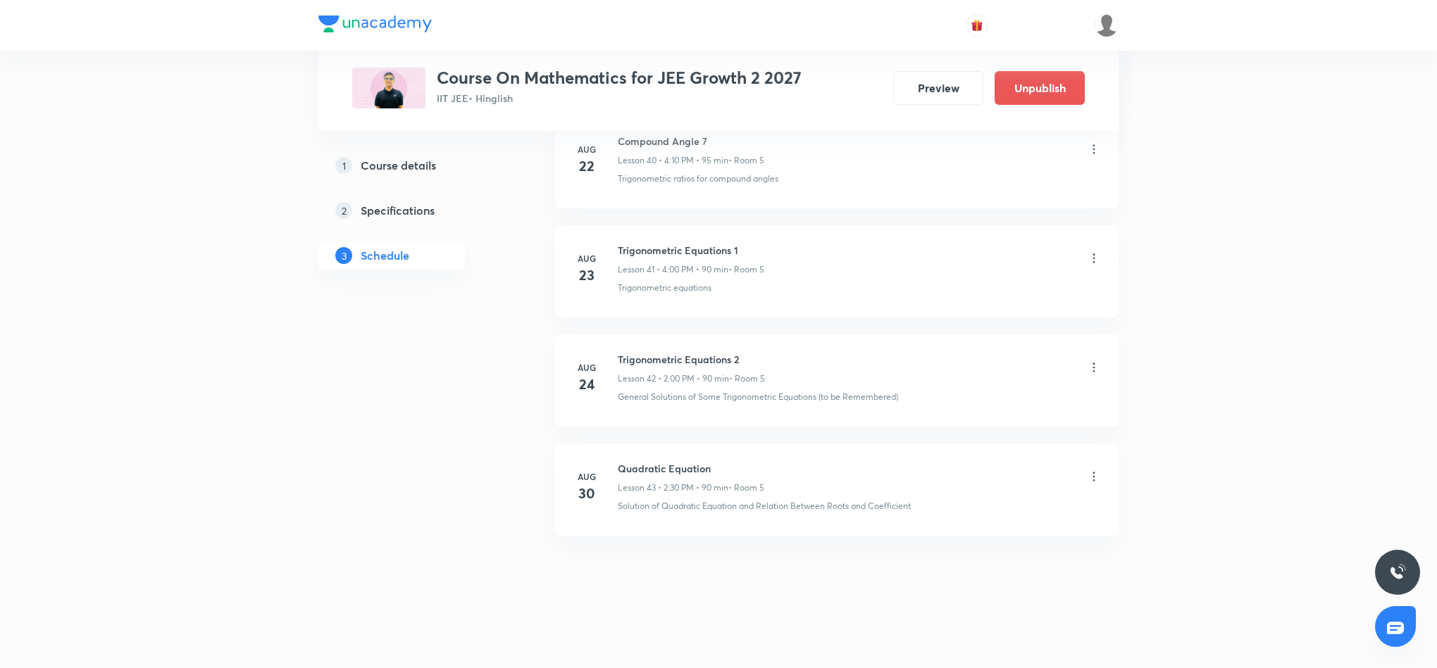
scroll to position [4536, 0]
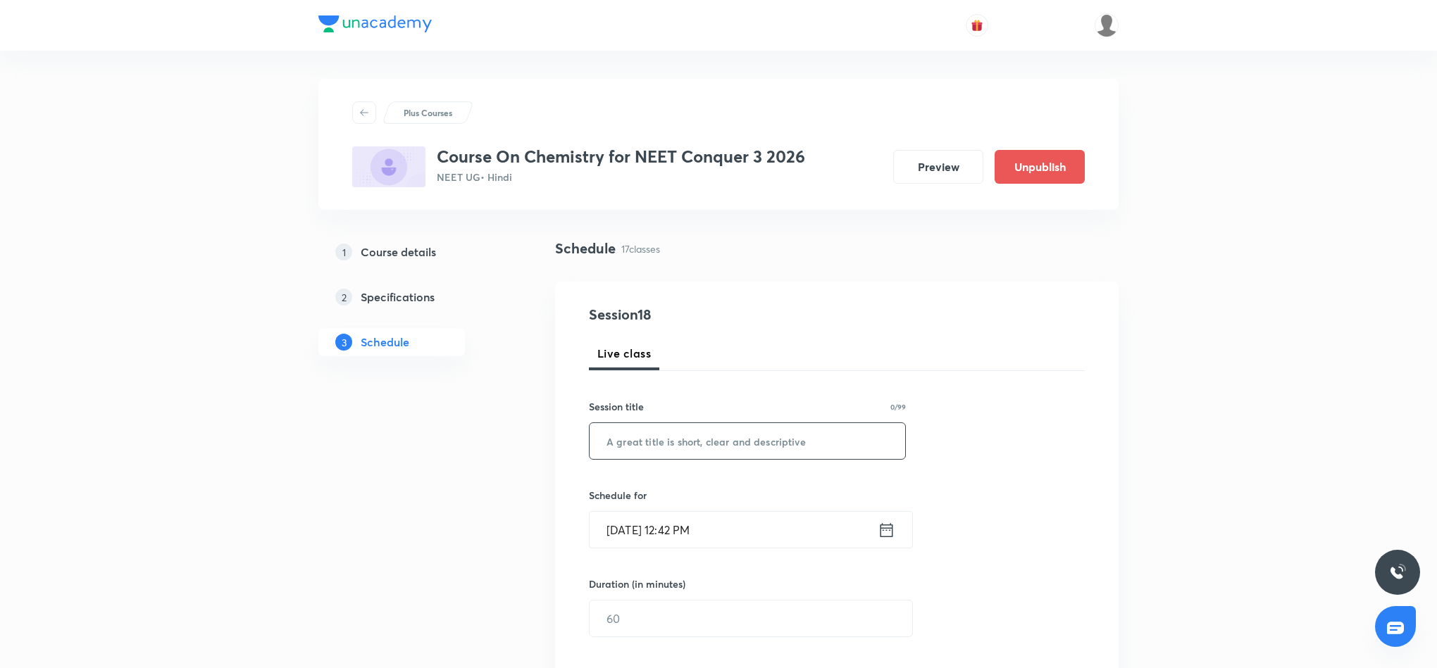
click at [729, 433] on input "text" at bounding box center [746, 441] width 315 height 36
paste input "Redox"
type input "Redox"
click at [886, 532] on icon at bounding box center [886, 530] width 18 height 20
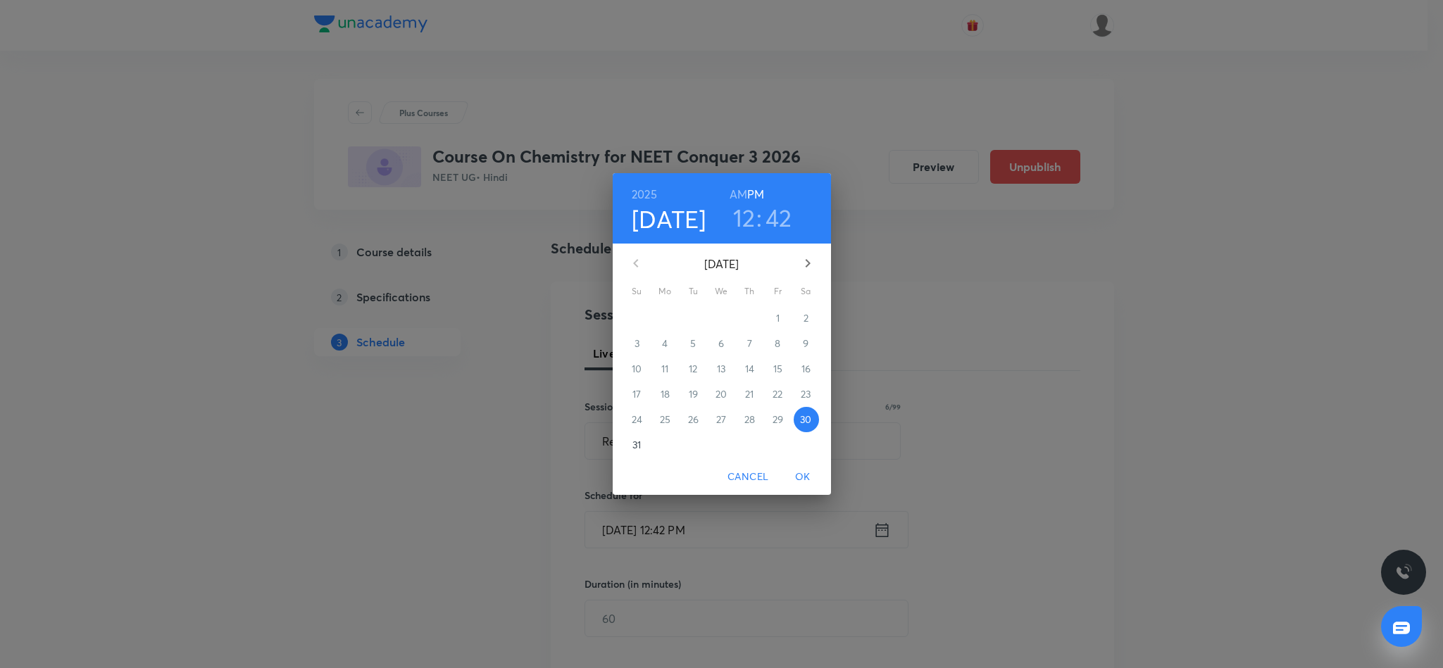
click at [744, 223] on h3 "12" at bounding box center [744, 218] width 23 height 30
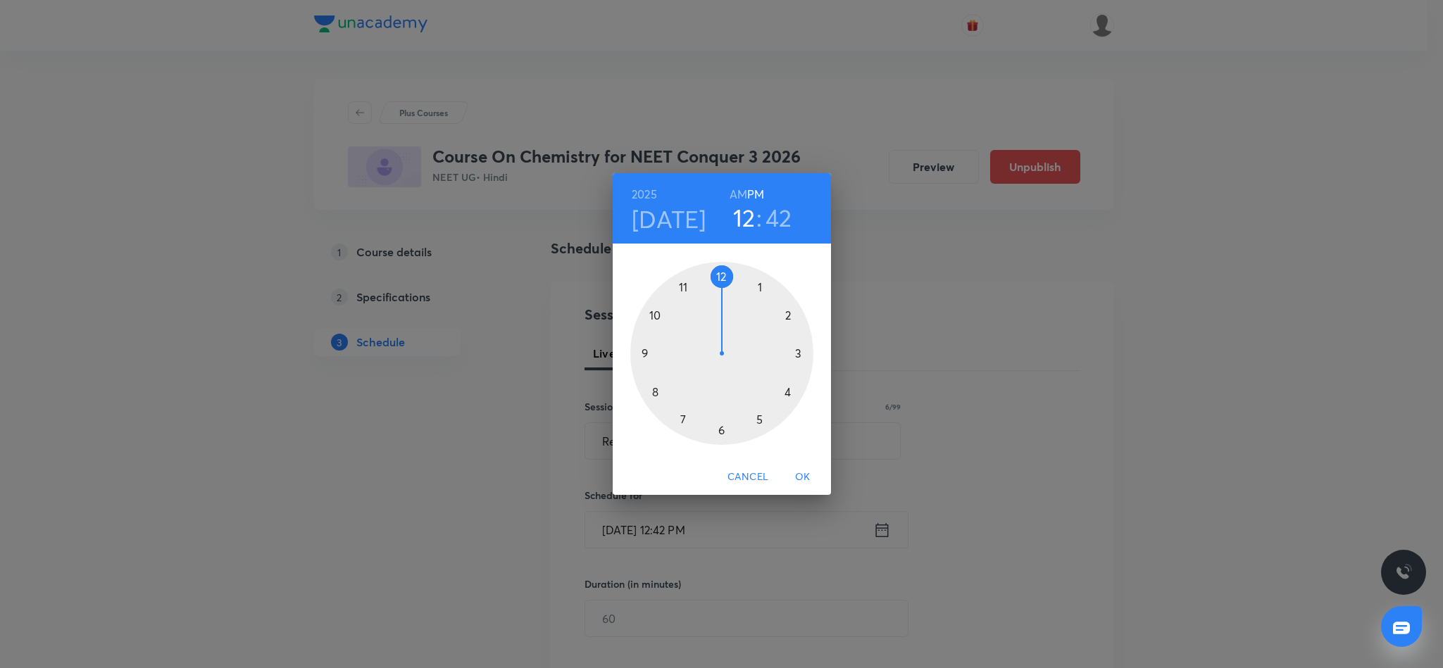
click at [721, 273] on div at bounding box center [721, 353] width 183 height 183
click at [651, 389] on div at bounding box center [721, 353] width 183 height 183
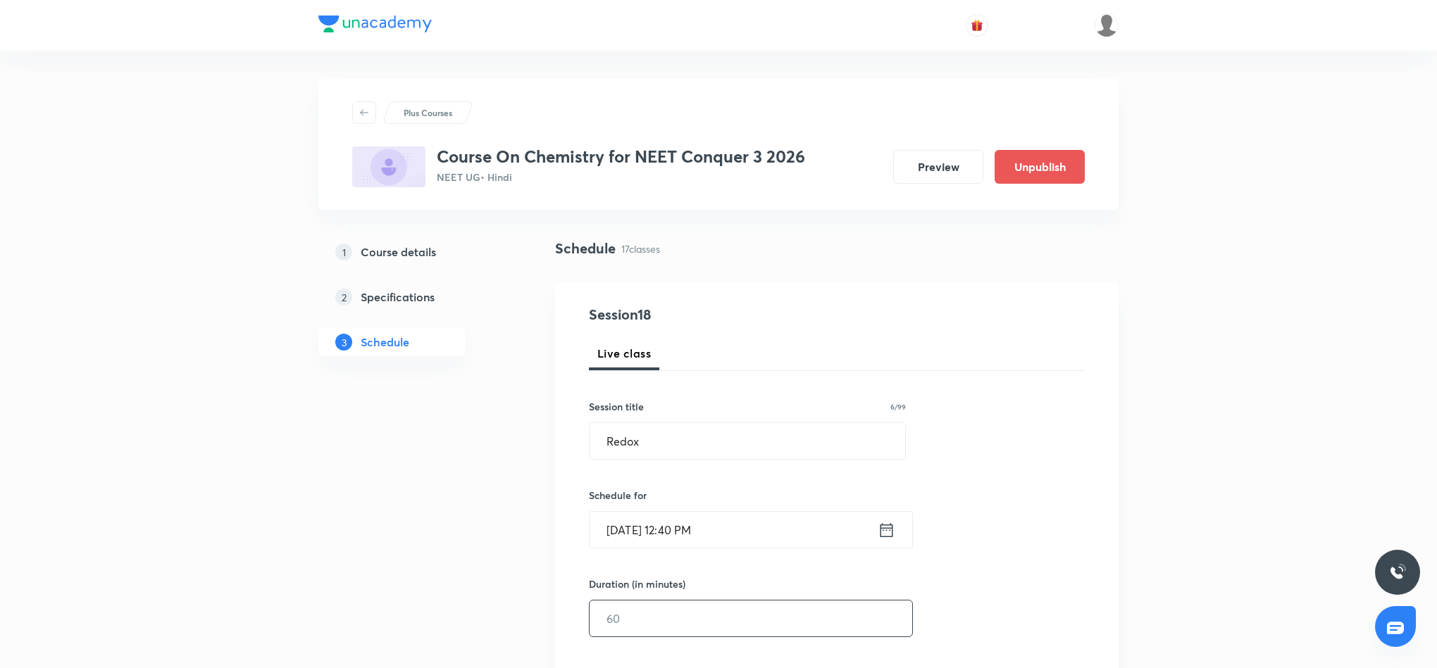
click at [713, 615] on input "text" at bounding box center [750, 619] width 323 height 36
click at [641, 617] on input "90" at bounding box center [750, 619] width 323 height 36
type input "9"
type input "0"
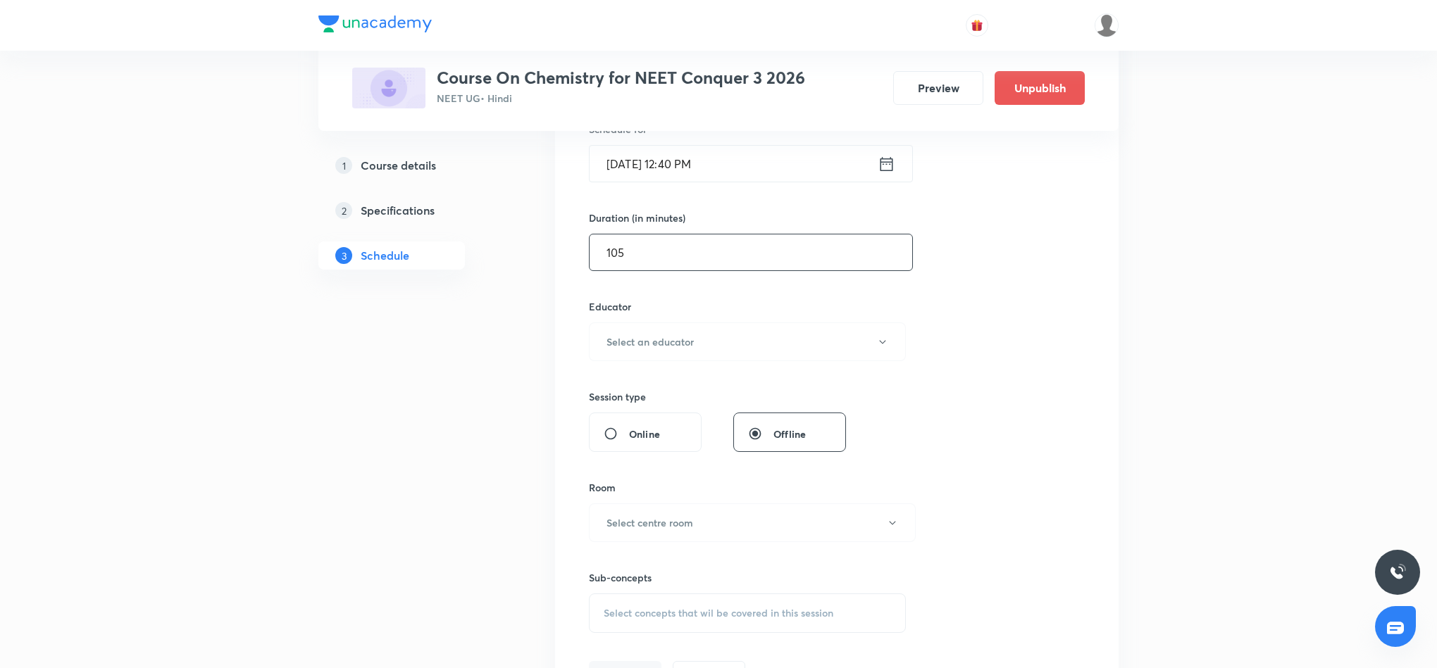
scroll to position [423, 0]
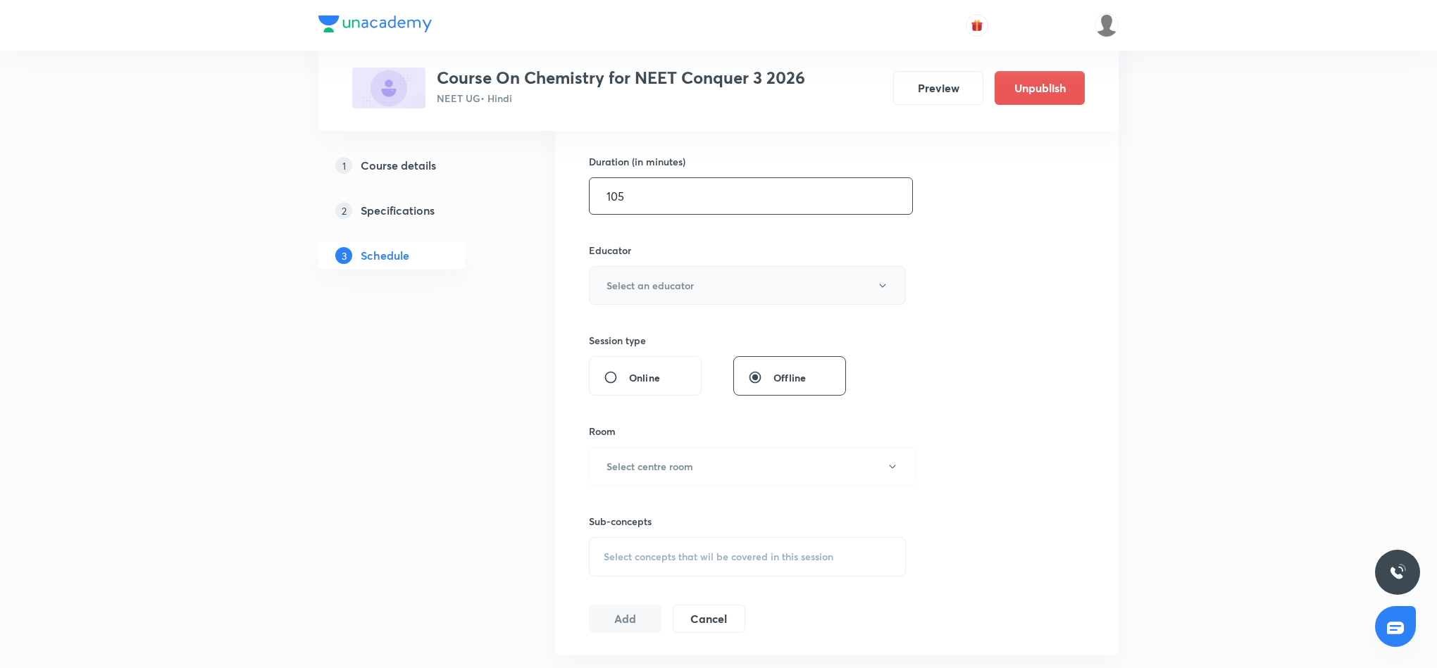
type input "105"
click at [727, 290] on button "Select an educator" at bounding box center [747, 285] width 317 height 39
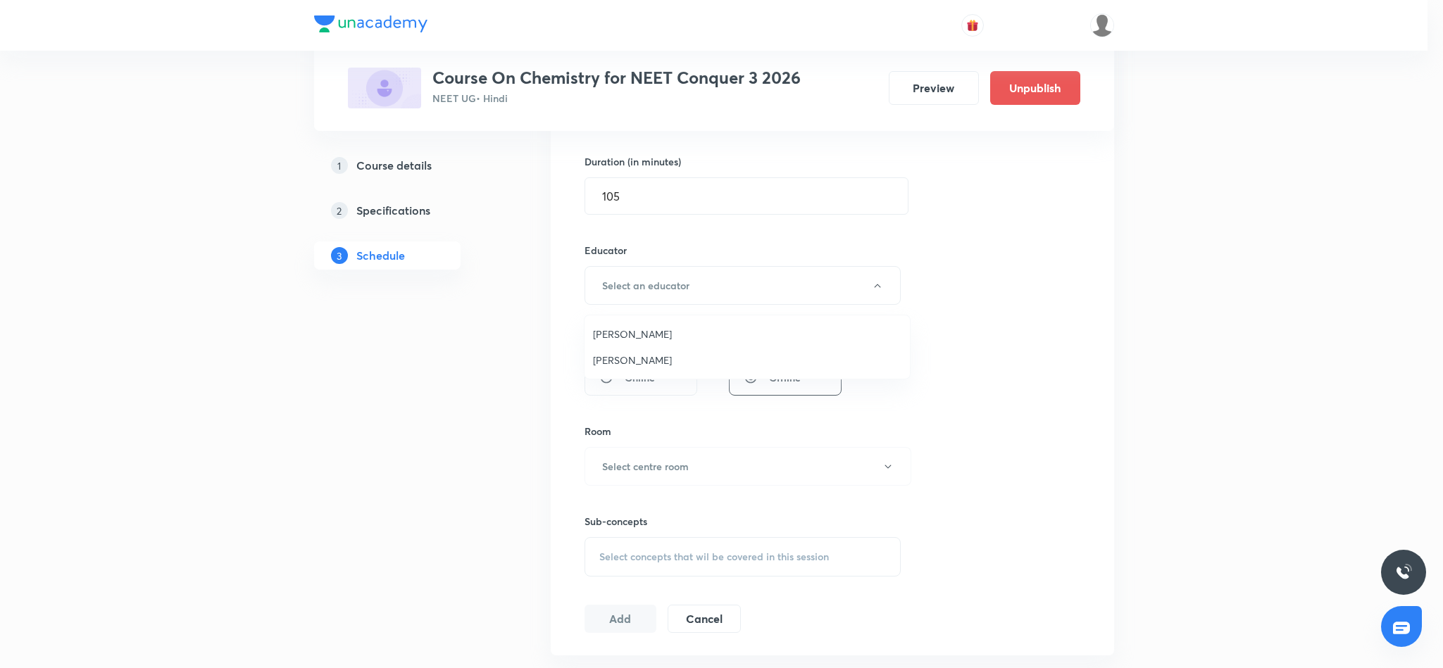
click at [661, 334] on span "[PERSON_NAME]" at bounding box center [747, 334] width 308 height 15
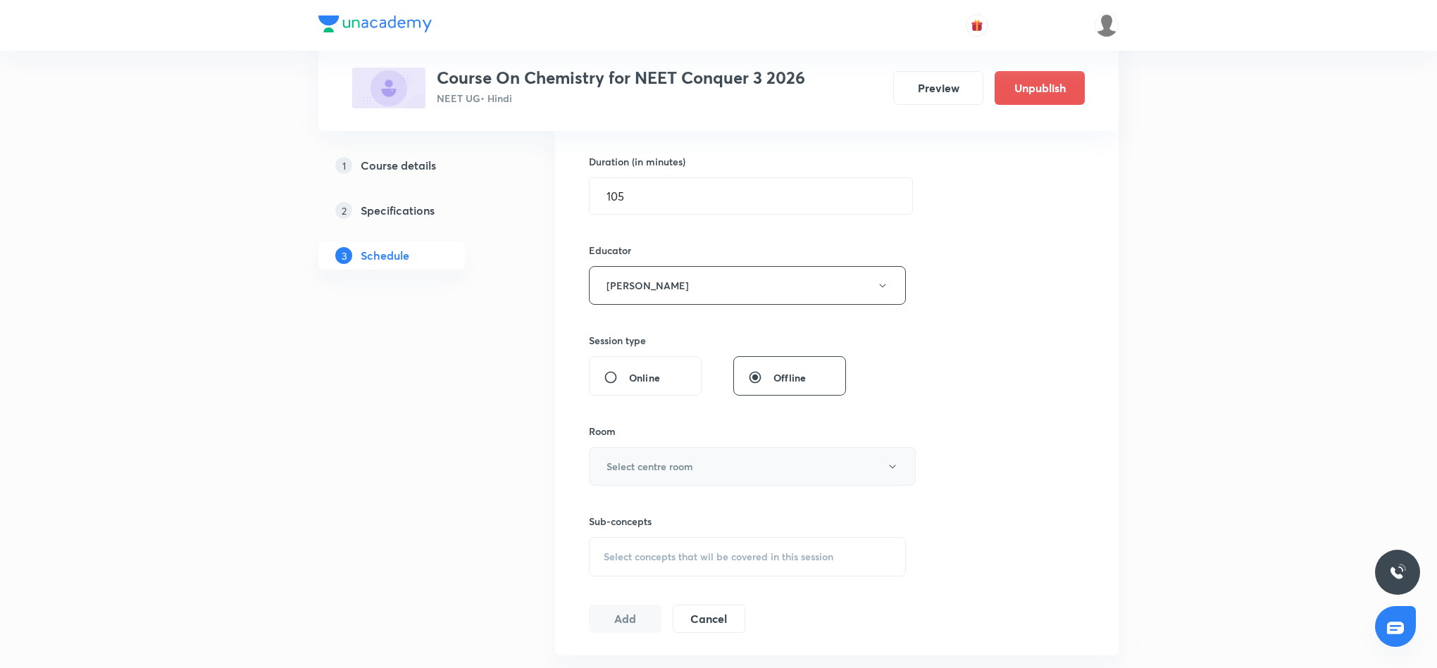
click at [666, 463] on h6 "Select centre room" at bounding box center [649, 466] width 87 height 15
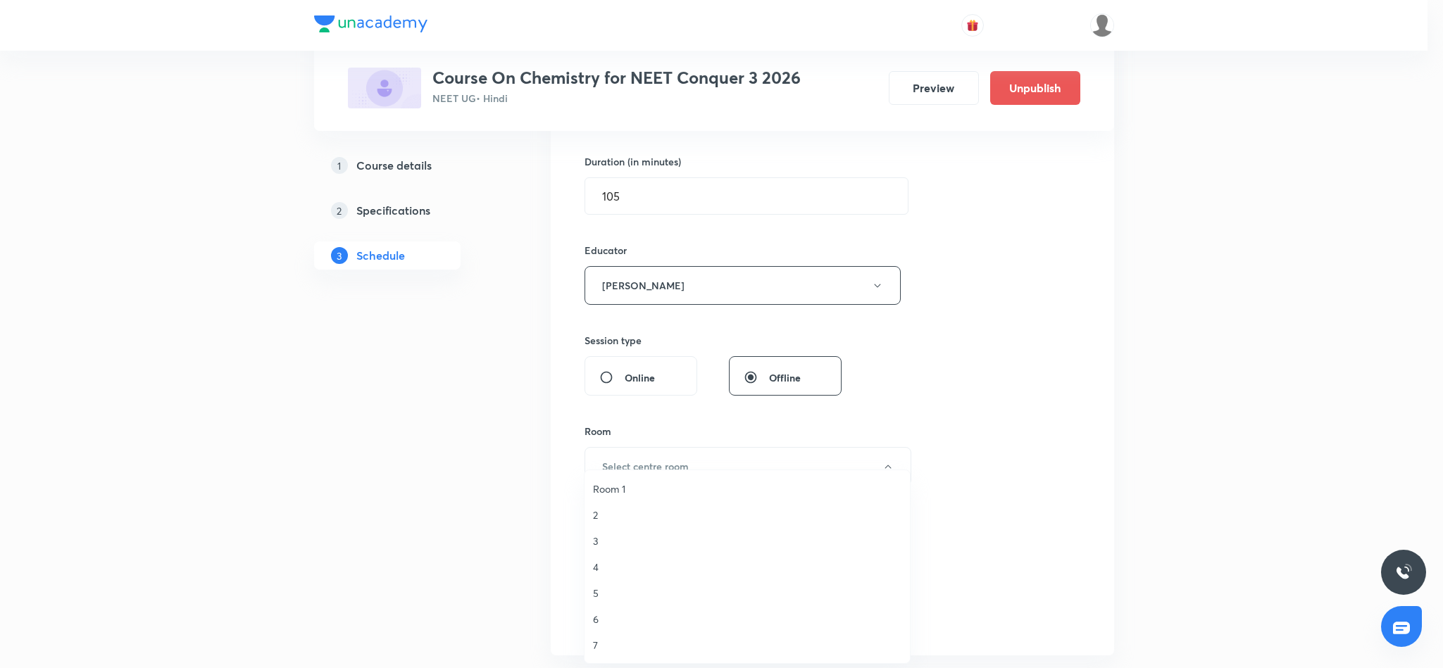
click at [601, 620] on span "6" at bounding box center [747, 619] width 308 height 15
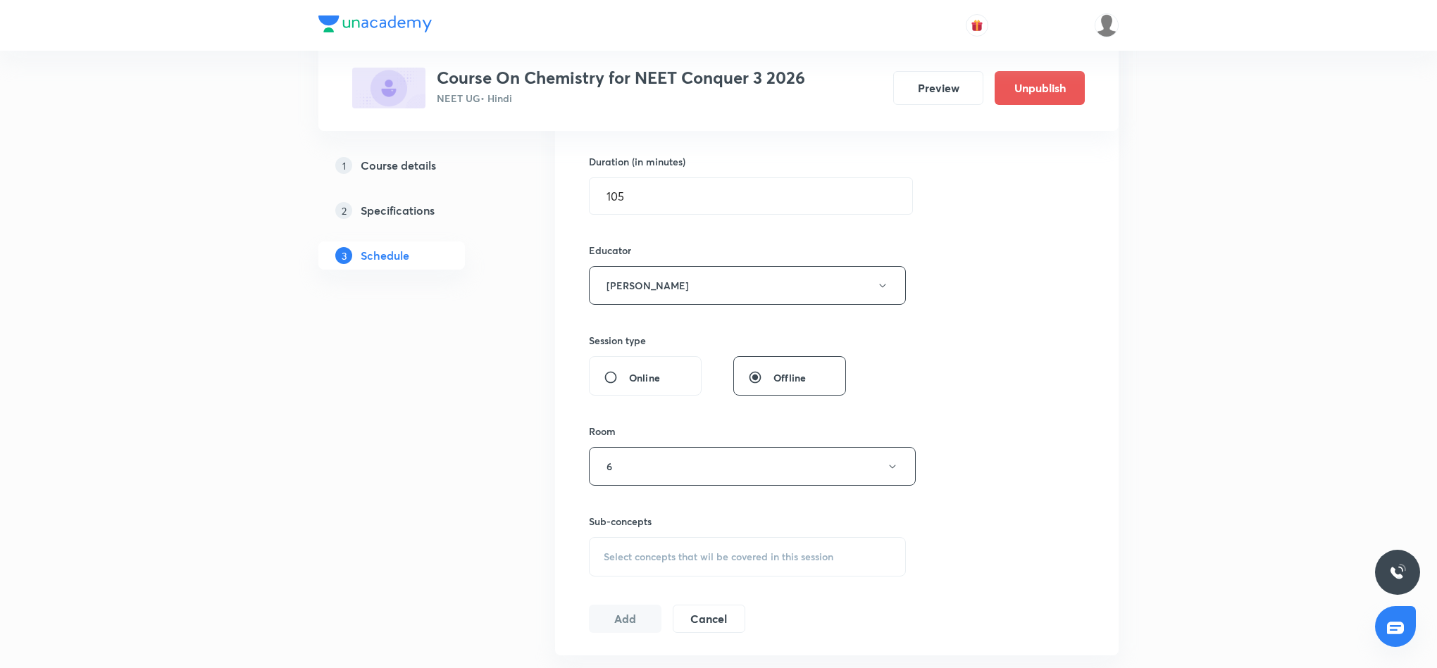
click at [708, 563] on span "Select concepts that wil be covered in this session" at bounding box center [718, 556] width 230 height 11
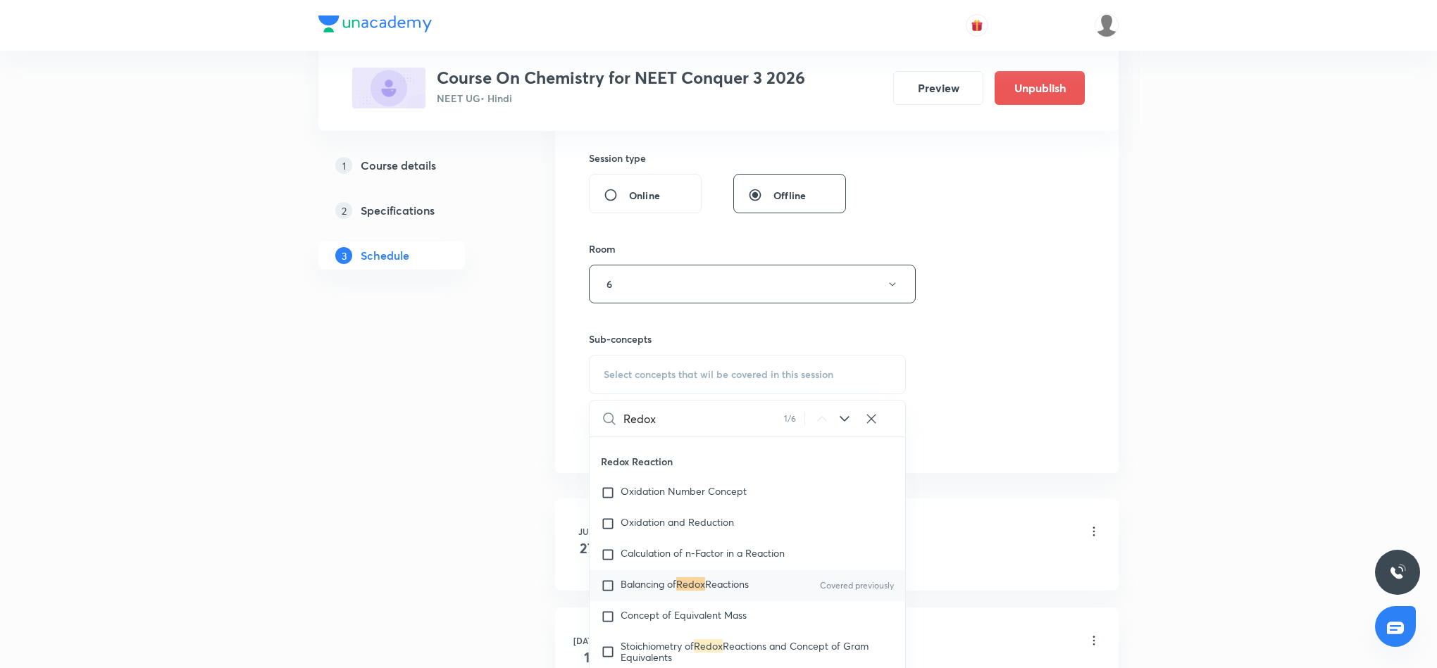
scroll to position [739, 0]
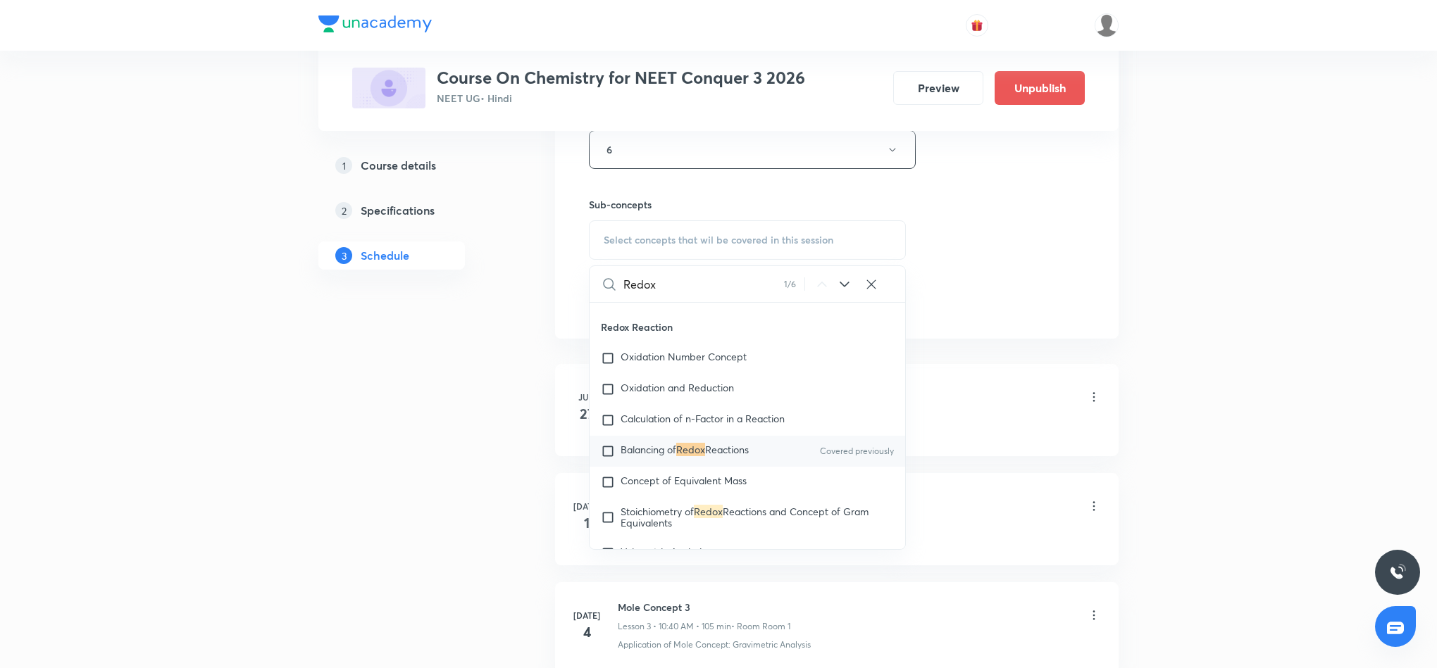
type input "Redox"
click at [718, 456] on span "Reactions" at bounding box center [727, 449] width 44 height 13
checkbox input "true"
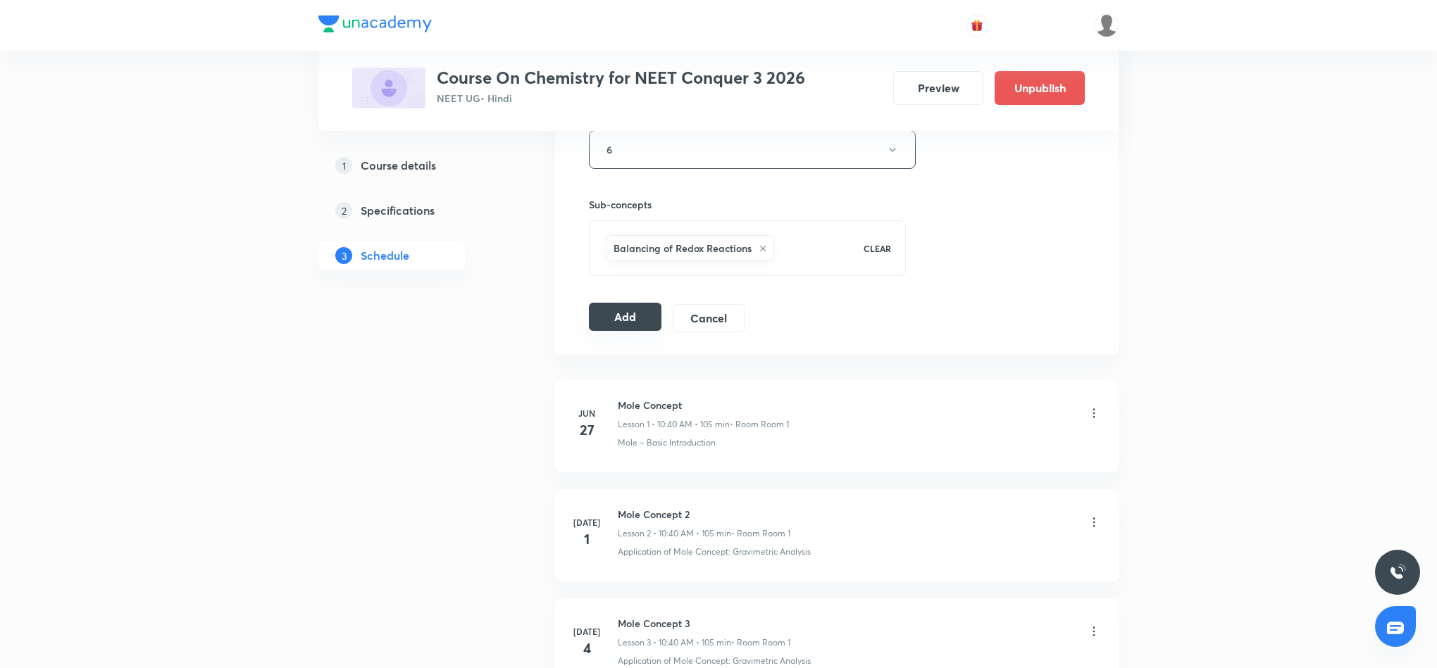
click at [628, 323] on button "Add" at bounding box center [625, 317] width 73 height 28
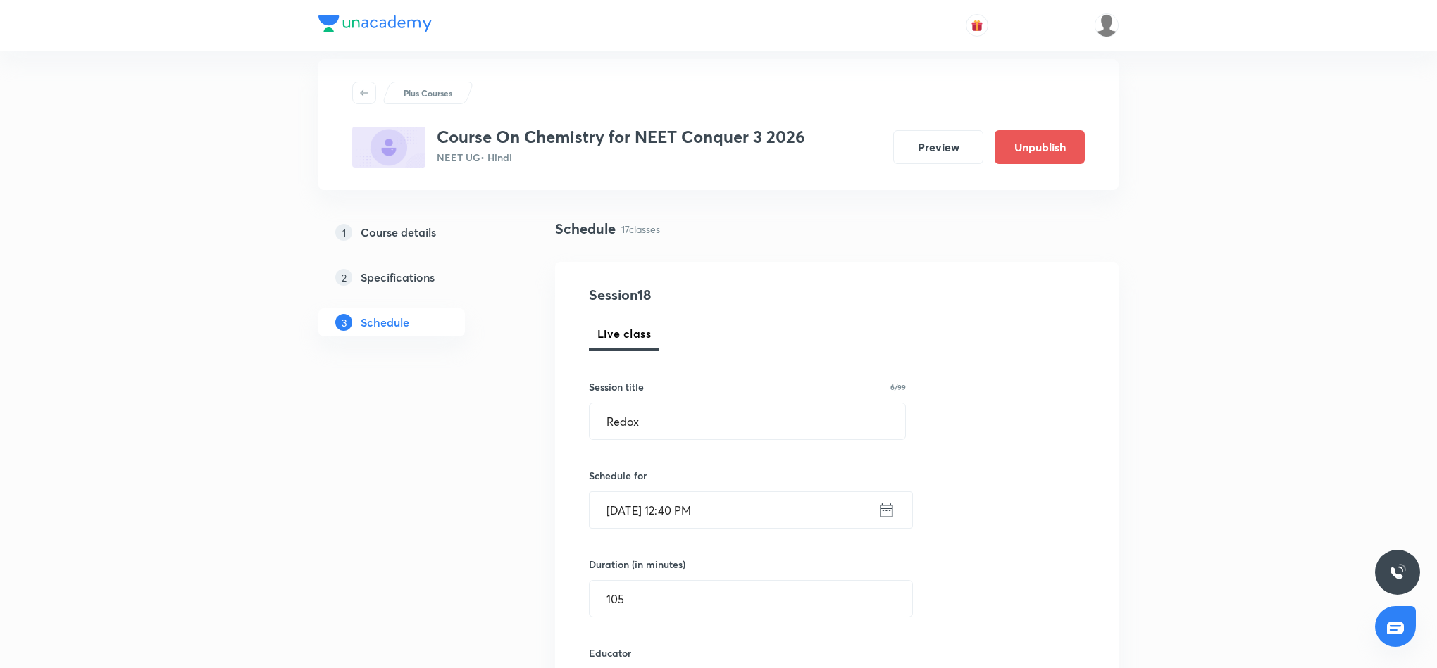
scroll to position [0, 0]
